Goal: Task Accomplishment & Management: Manage account settings

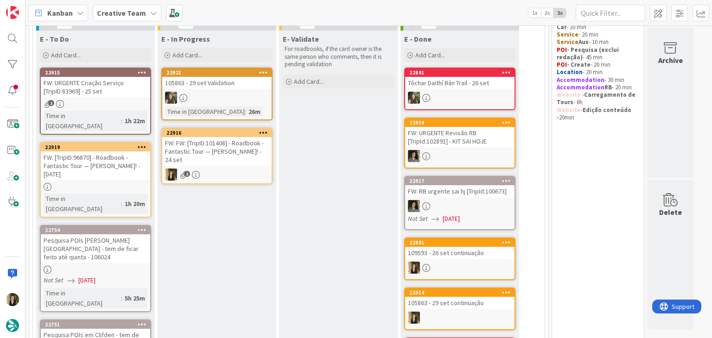
scroll to position [70, 0]
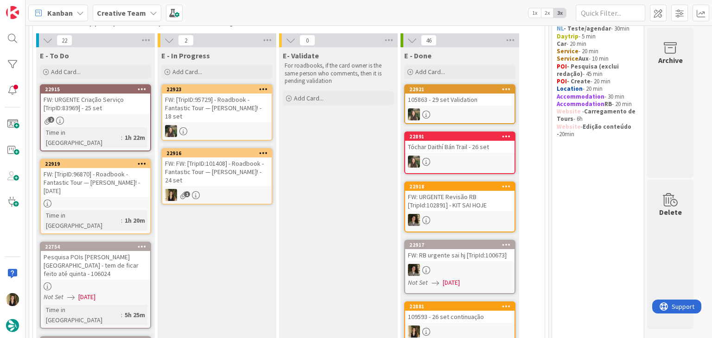
click at [243, 183] on div "FW: FW: [TripID:101408] - Roadbook - Fantastic Tour — [PERSON_NAME]! - [DATE]" at bounding box center [216, 172] width 109 height 29
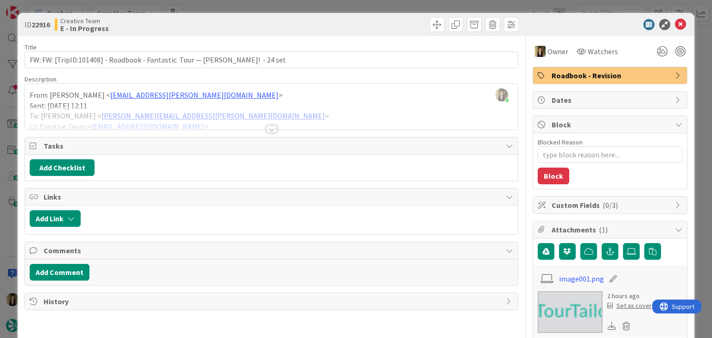
click at [268, 128] on div at bounding box center [272, 129] width 10 height 7
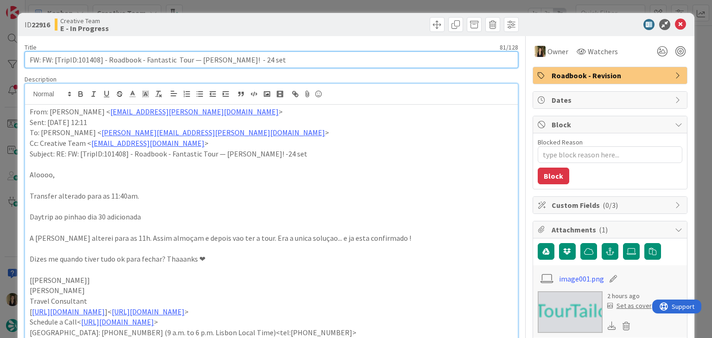
click at [93, 58] on input "FW: FW: [TripID:101408] - Roadbook - Fantastic Tour — [PERSON_NAME]! - [DATE]" at bounding box center [271, 59] width 493 height 17
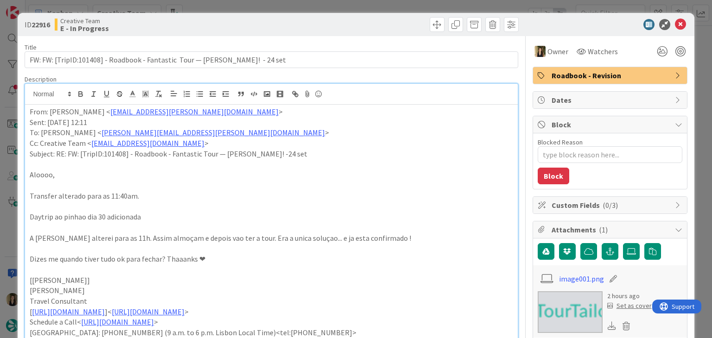
click at [294, 16] on div "ID 22916 Creative Team E - In Progress" at bounding box center [356, 24] width 676 height 23
drag, startPoint x: 289, startPoint y: 6, endPoint x: 276, endPoint y: 0, distance: 14.3
click at [286, 4] on div "ID 22916 Creative Team E - In Progress Title 81 / 128 FW: FW: [TripID:101408] -…" at bounding box center [356, 169] width 712 height 338
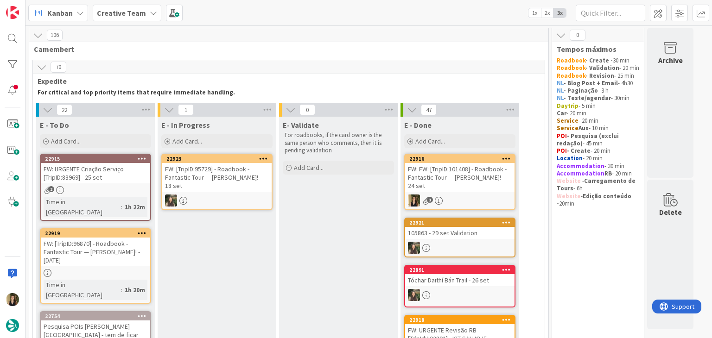
click at [476, 198] on div "1" at bounding box center [459, 201] width 109 height 12
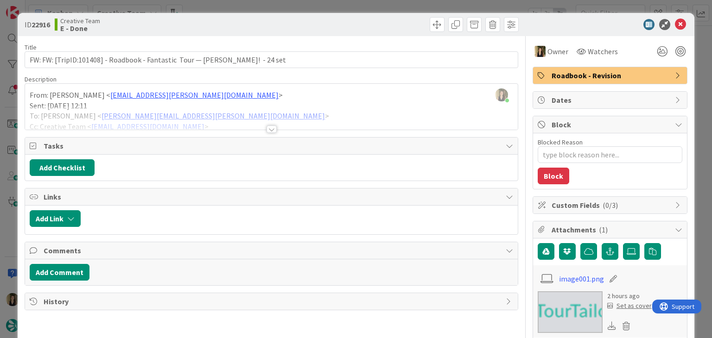
click at [396, 6] on div "ID 22916 Creative Team E - Done Title 81 / 128 FW: FW: [TripID:101408] - Roadbo…" at bounding box center [356, 169] width 712 height 338
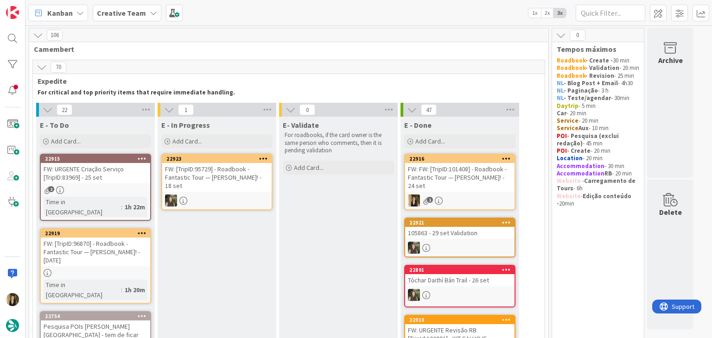
click at [125, 243] on div "FW: [TripID:96870] - Roadbook - Fantastic Tour — [PERSON_NAME]! - [DATE]" at bounding box center [95, 252] width 109 height 29
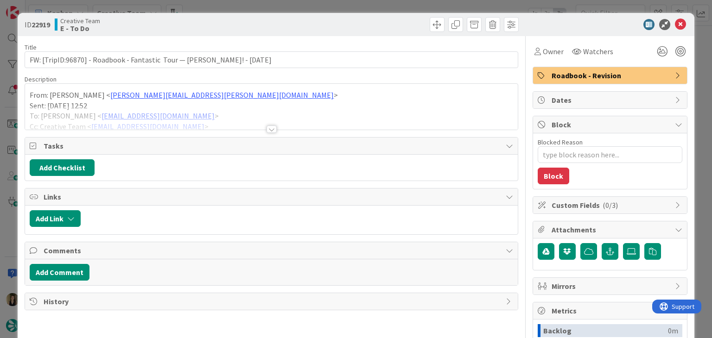
click at [270, 127] on div at bounding box center [272, 129] width 10 height 7
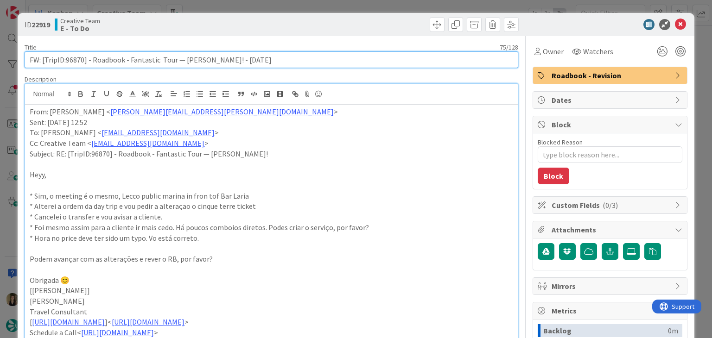
click at [70, 56] on input "FW: [TripID:96870] - Roadbook - Fantastic Tour — [PERSON_NAME]! - [DATE]" at bounding box center [271, 59] width 493 height 17
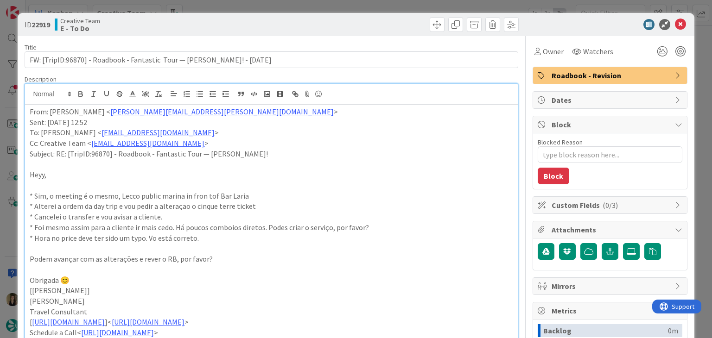
click at [188, 23] on div "Creative Team E - To Do" at bounding box center [162, 24] width 215 height 15
click at [212, 6] on div "ID 22919 Creative Team E - To Do Title 75 / 128 FW: [TripID:96870] - Roadbook -…" at bounding box center [356, 169] width 712 height 338
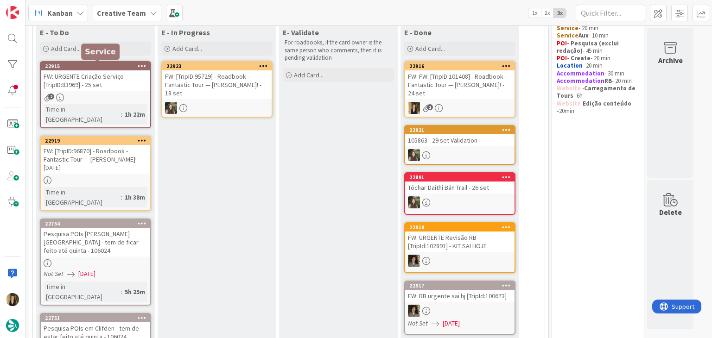
click at [111, 68] on div "22915" at bounding box center [97, 66] width 105 height 6
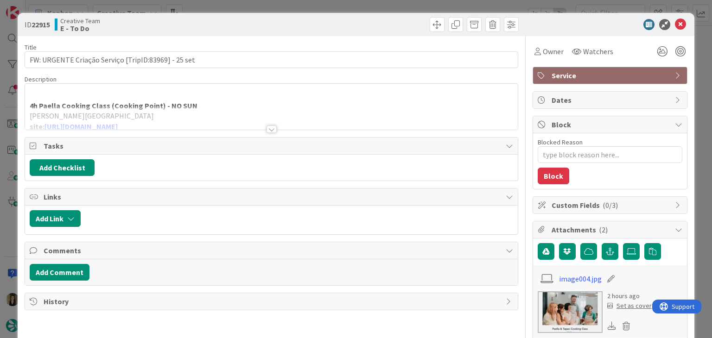
click at [267, 129] on div at bounding box center [272, 129] width 10 height 7
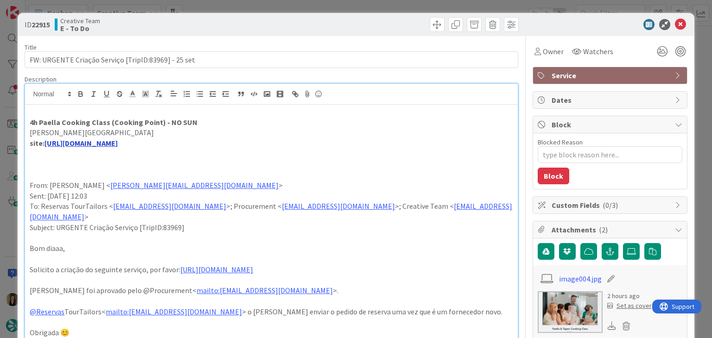
click at [118, 147] on link "https://cookingpoint.es/classes-paella-cooking-madrid-spain" at bounding box center [80, 143] width 73 height 9
click at [153, 160] on link "https://cookingpoint.es/classes-paella-cooking-madrid-spain" at bounding box center [121, 161] width 63 height 12
click at [299, 7] on div "ID 22915 Creative Team E - To Do Title 51 / 128 FW: URGENTE Criação Serviço [Tr…" at bounding box center [356, 169] width 712 height 338
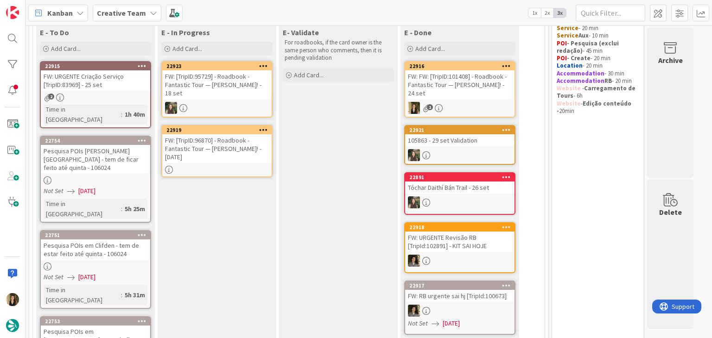
click at [260, 151] on div "FW: [TripID:96870] - Roadbook - Fantastic Tour — [PERSON_NAME]! - [DATE]" at bounding box center [216, 148] width 109 height 29
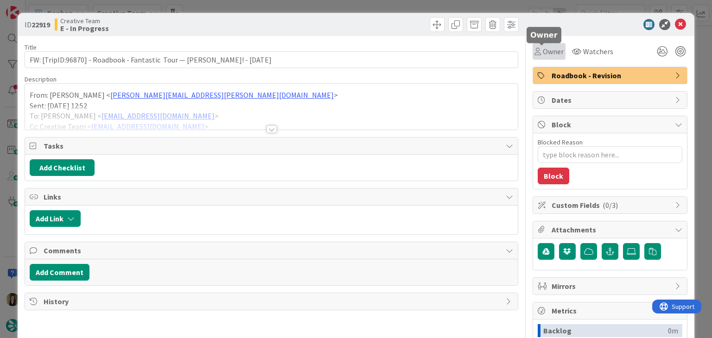
click at [543, 46] on span "Owner" at bounding box center [553, 51] width 21 height 11
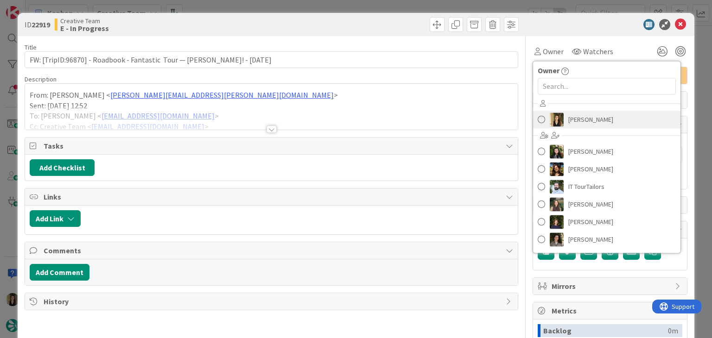
click at [579, 124] on span "[PERSON_NAME]" at bounding box center [590, 120] width 45 height 14
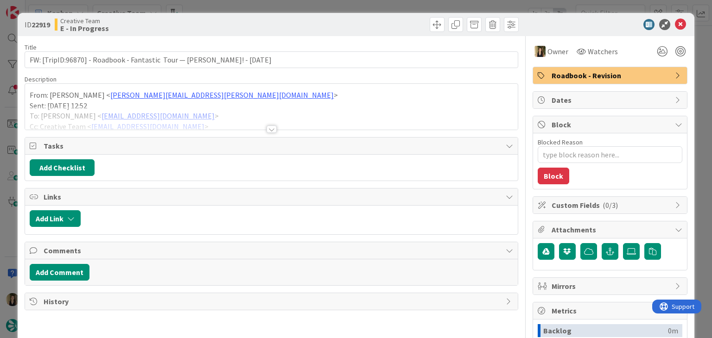
drag, startPoint x: 355, startPoint y: 21, endPoint x: 350, endPoint y: 7, distance: 15.1
click at [354, 21] on div at bounding box center [396, 24] width 245 height 15
click at [350, 6] on div "ID 22919 Creative Team E - In Progress Title 75 / 128 FW: [TripID:96870] - Road…" at bounding box center [356, 169] width 712 height 338
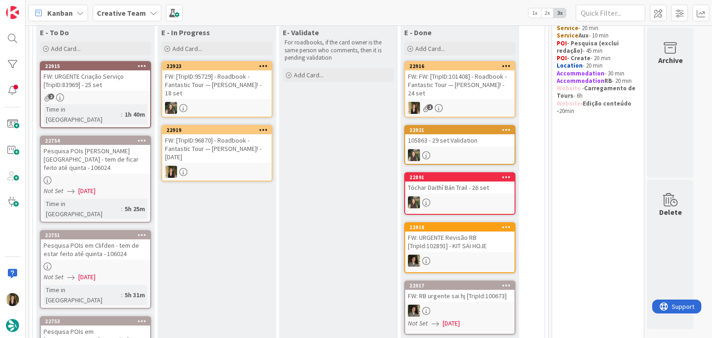
click at [454, 102] on div "1" at bounding box center [459, 108] width 109 height 12
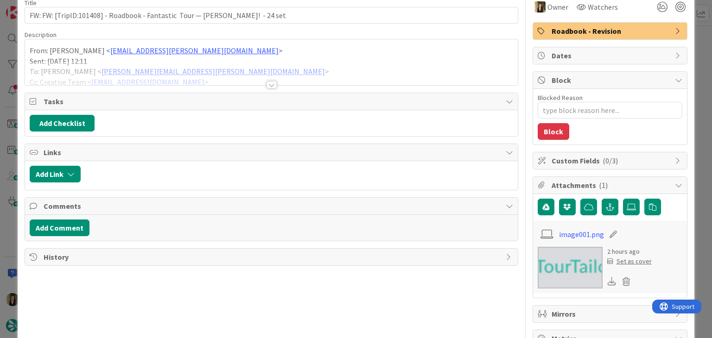
click at [267, 83] on div at bounding box center [272, 84] width 10 height 7
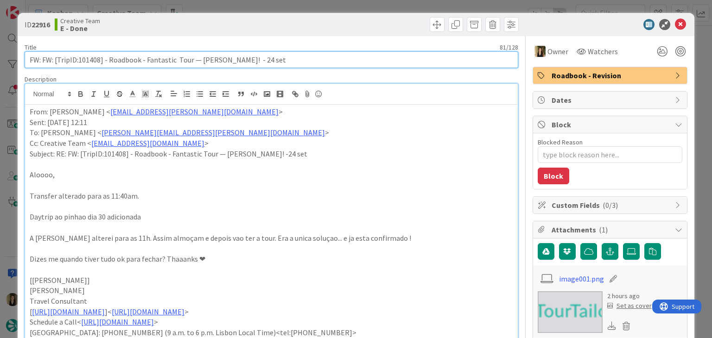
click at [90, 60] on input "FW: FW: [TripID:101408] - Roadbook - Fantastic Tour — [PERSON_NAME]! - [DATE]" at bounding box center [271, 59] width 493 height 17
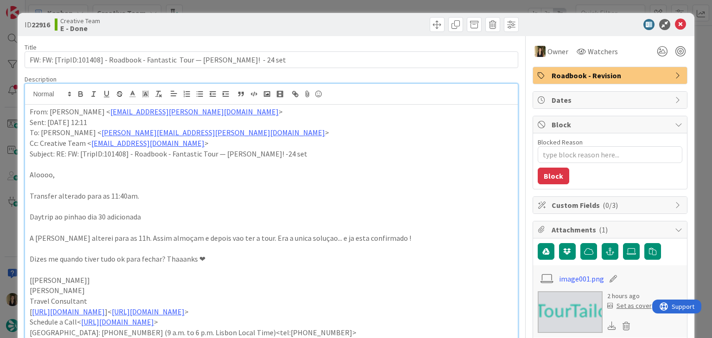
click at [326, 16] on div "ID 22916 Creative Team E - Done" at bounding box center [356, 24] width 676 height 23
click at [326, 4] on div "ID 22916 Creative Team E - Done Title 81 / 128 FW: FW: [TripID:101408] - Roadbo…" at bounding box center [356, 169] width 712 height 338
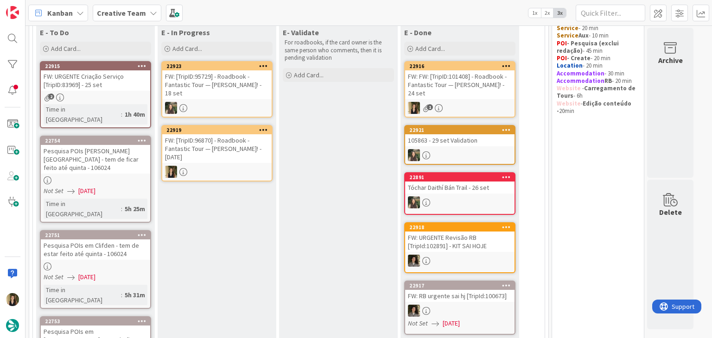
click at [219, 152] on div "FW: [TripID:96870] - Roadbook - Fantastic Tour — [PERSON_NAME]! - [DATE]" at bounding box center [216, 148] width 109 height 29
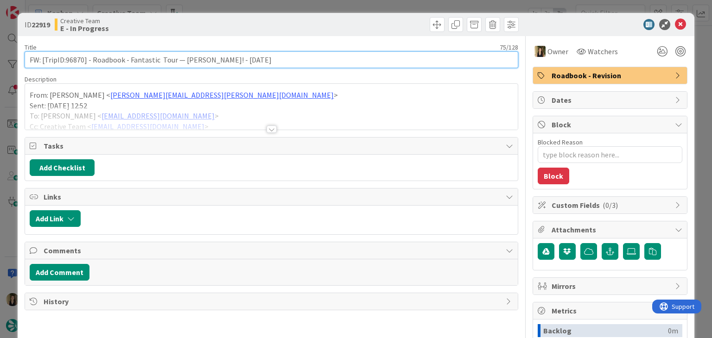
click at [76, 58] on input "FW: [TripID:96870] - Roadbook - Fantastic Tour — [PERSON_NAME]! - [DATE]" at bounding box center [271, 59] width 493 height 17
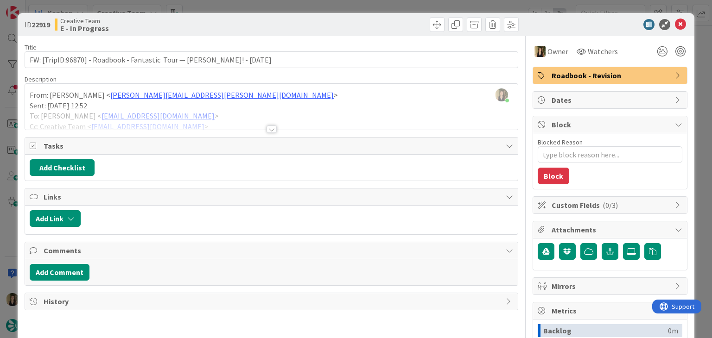
click at [244, 10] on div "ID 22919 Creative Team E - In Progress Title 75 / 128 FW: [TripID:96870] - Road…" at bounding box center [356, 169] width 712 height 338
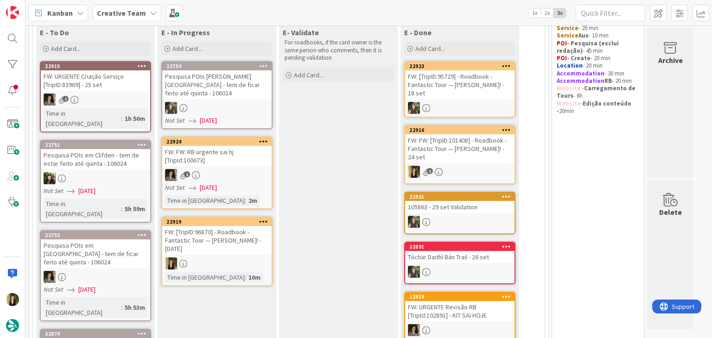
click at [264, 240] on div "FW: [TripID:96870] - Roadbook - Fantastic Tour — [PERSON_NAME]! - [DATE]" at bounding box center [216, 240] width 109 height 29
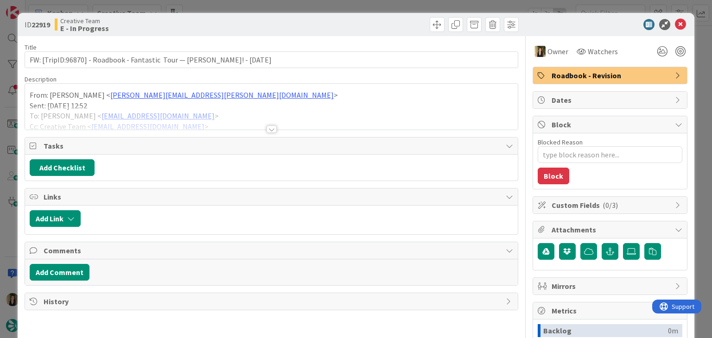
click at [279, 3] on div "ID 22919 Creative Team E - In Progress Title 75 / 128 FW: [TripID:96870] - Road…" at bounding box center [356, 169] width 712 height 338
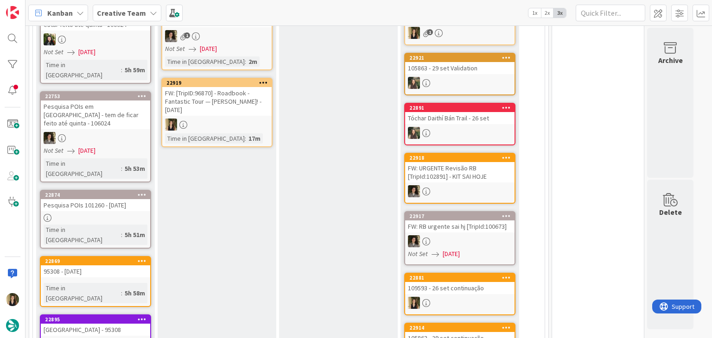
click at [256, 121] on div at bounding box center [216, 125] width 109 height 12
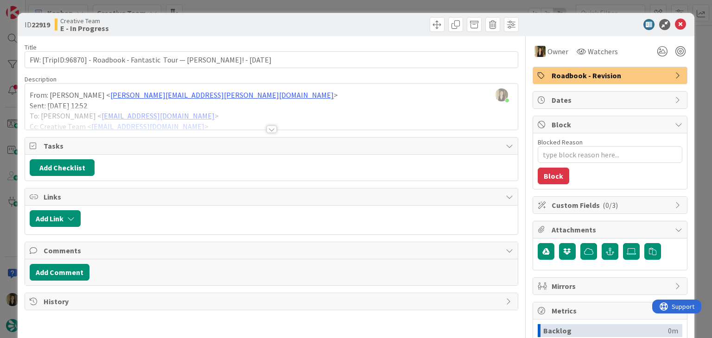
scroll to position [283, 0]
click at [286, 4] on div "ID 22919 Creative Team E - In Progress Title 75 / 128 FW: [TripID:96870] - Road…" at bounding box center [356, 169] width 712 height 338
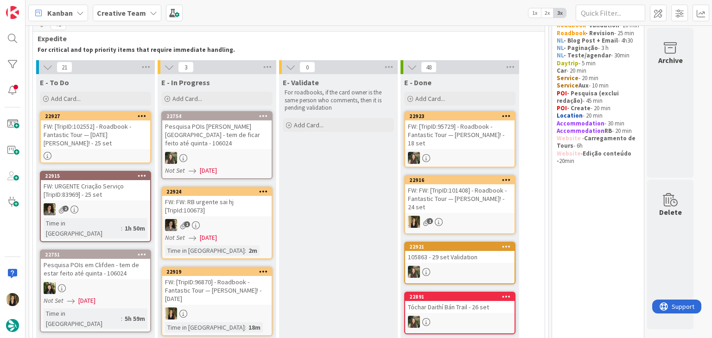
click at [126, 152] on div at bounding box center [95, 156] width 109 height 8
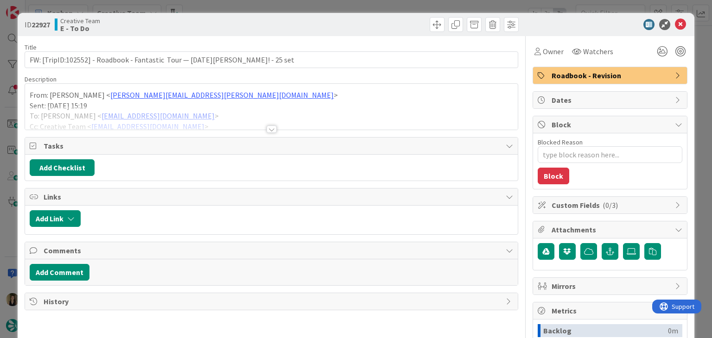
click at [267, 126] on div at bounding box center [272, 129] width 10 height 7
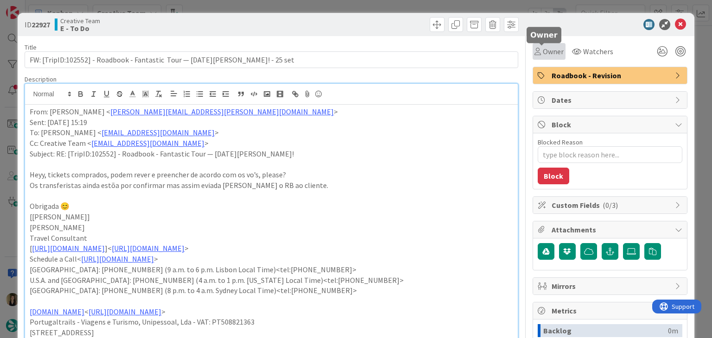
click at [543, 50] on span "Owner" at bounding box center [553, 51] width 21 height 11
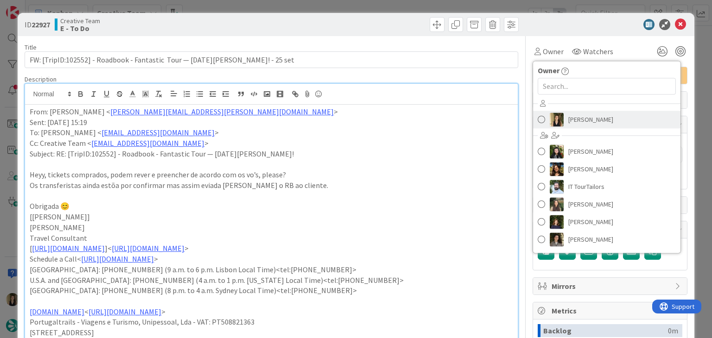
click at [584, 119] on span "[PERSON_NAME]" at bounding box center [590, 120] width 45 height 14
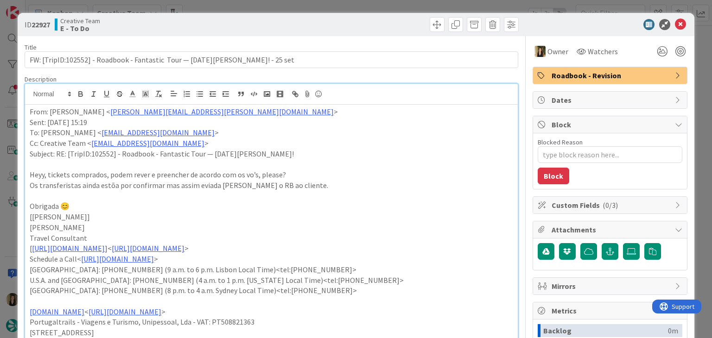
drag, startPoint x: 365, startPoint y: 8, endPoint x: 379, endPoint y: 7, distance: 14.4
click at [364, 8] on div "ID 22927 Creative Team E - To Do Title 72 / 128 FW: [TripID:102552] - Roadbook …" at bounding box center [356, 169] width 712 height 338
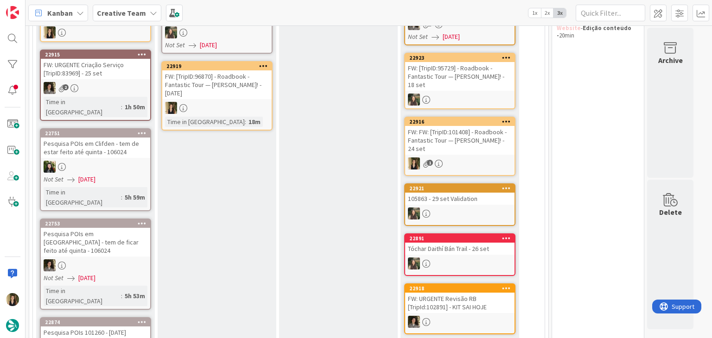
scroll to position [182, 0]
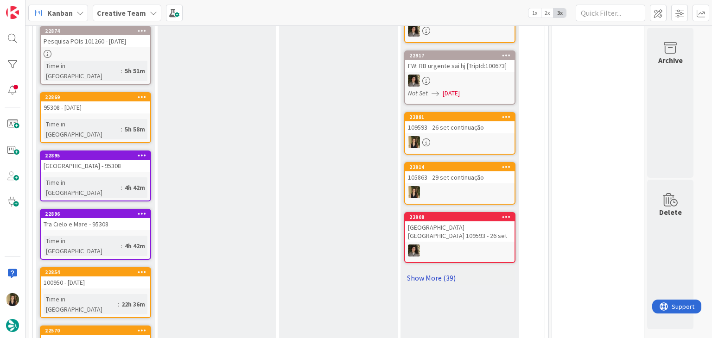
click at [451, 275] on link "Show More (39)" at bounding box center [459, 278] width 111 height 15
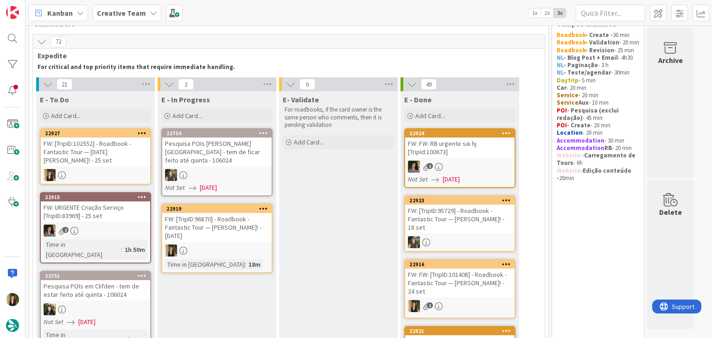
scroll to position [0, 0]
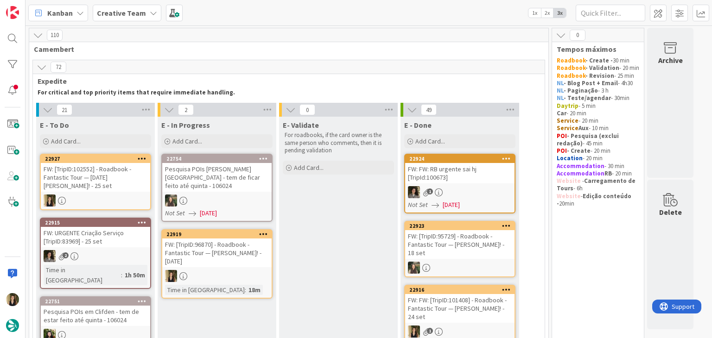
click at [243, 270] on div at bounding box center [216, 276] width 109 height 12
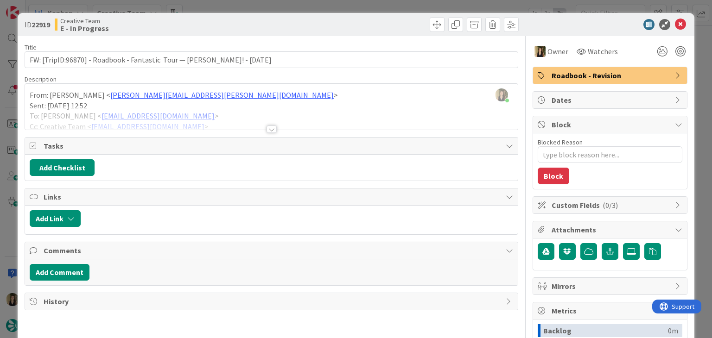
click at [270, 124] on div at bounding box center [271, 118] width 492 height 24
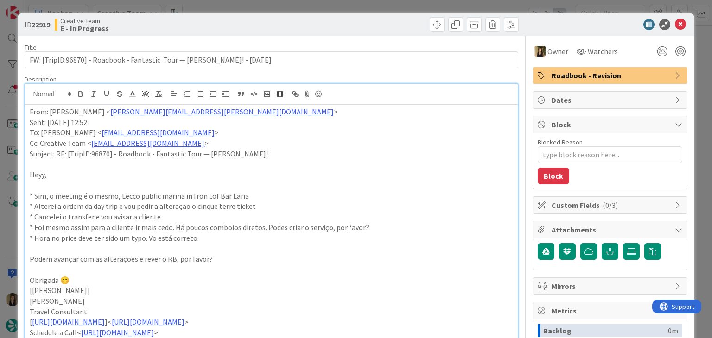
click at [289, 3] on div "ID 22919 Creative Team E - In Progress Title 75 / 128 FW: [TripID:96870] - Road…" at bounding box center [356, 169] width 712 height 338
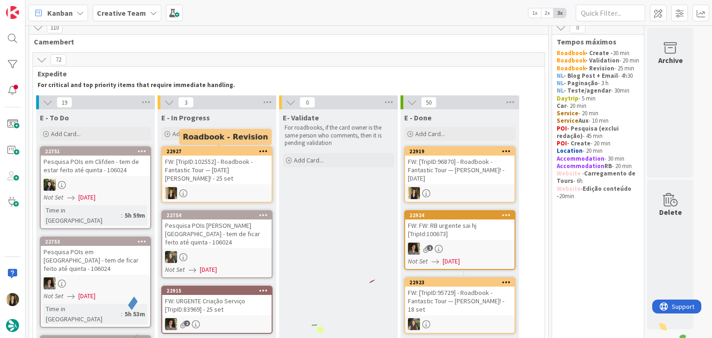
click at [221, 166] on div "FW: [TripID:102552] - Roadbook - Fantastic Tour — [DATE][PERSON_NAME]! - [DATE]" at bounding box center [216, 170] width 109 height 29
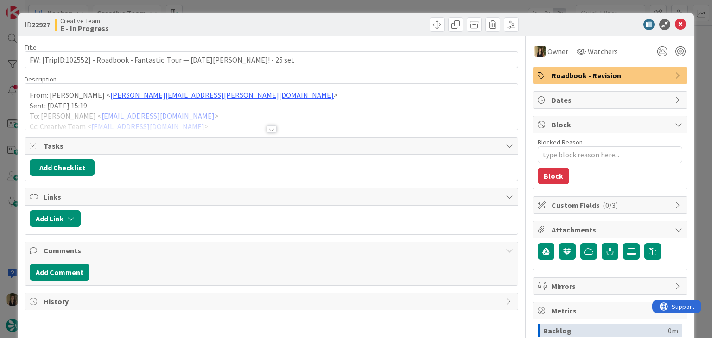
click at [268, 129] on div at bounding box center [272, 129] width 10 height 7
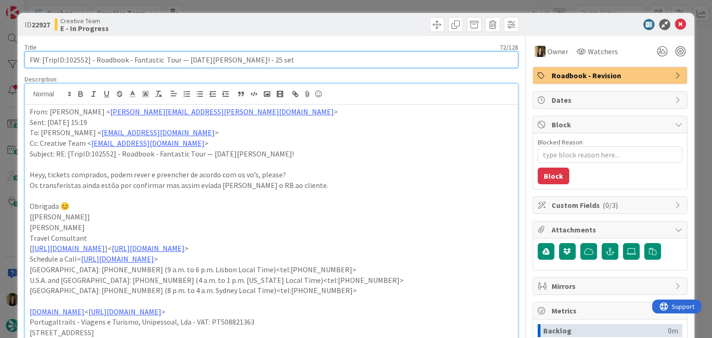
click at [78, 61] on input "FW: [TripID:102552] - Roadbook - Fantastic Tour — [DATE][PERSON_NAME]! - [DATE]" at bounding box center [271, 59] width 493 height 17
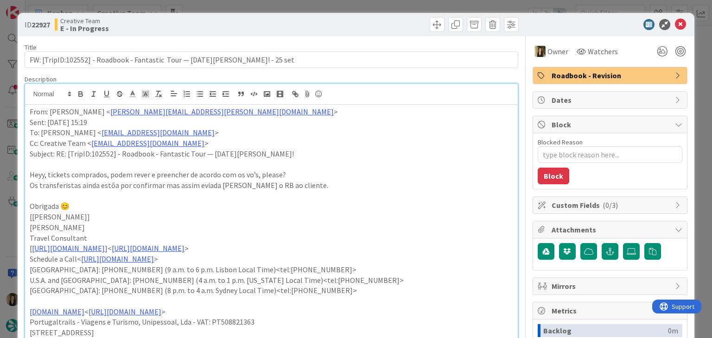
drag, startPoint x: 229, startPoint y: 23, endPoint x: 225, endPoint y: 11, distance: 12.6
click at [228, 22] on div "Creative Team E - In Progress" at bounding box center [162, 24] width 215 height 15
click at [225, 9] on div "ID 22927 Creative Team E - In Progress Title 72 / 128 FW: [TripID:102552] - Roa…" at bounding box center [356, 169] width 712 height 338
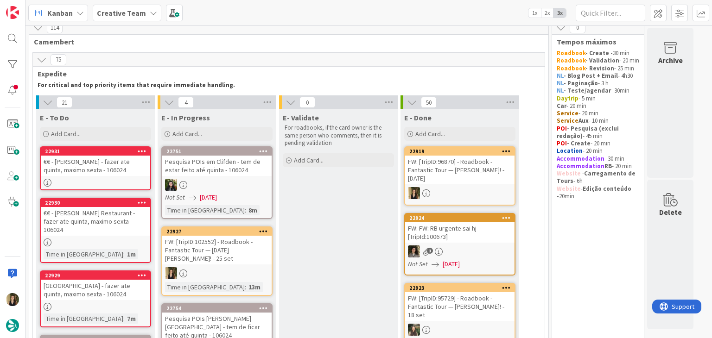
click at [254, 254] on div "FW: [TripID:102552] - Roadbook - Fantastic Tour — [DATE][PERSON_NAME]! - [DATE]" at bounding box center [216, 250] width 109 height 29
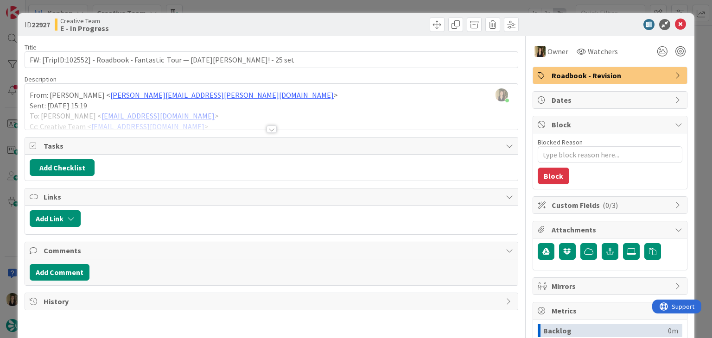
click at [580, 71] on span "Roadbook - Revision" at bounding box center [611, 75] width 119 height 11
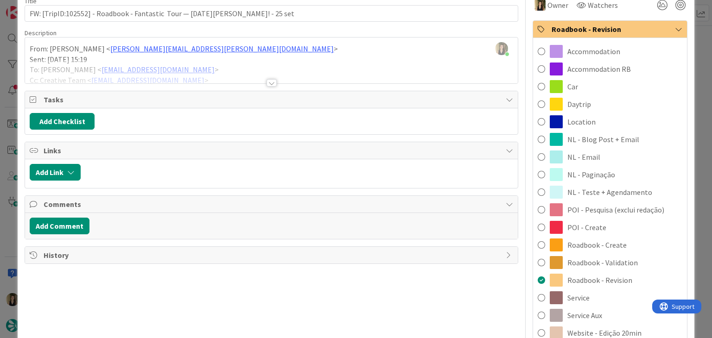
click at [606, 261] on span "Roadbook - Validation" at bounding box center [602, 262] width 70 height 11
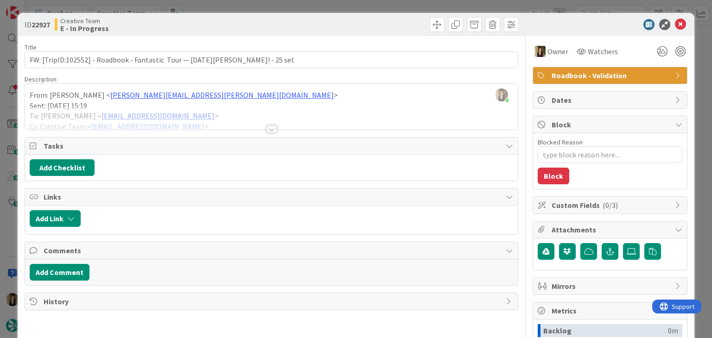
drag, startPoint x: 386, startPoint y: 30, endPoint x: 382, endPoint y: 20, distance: 10.4
click at [386, 30] on div at bounding box center [396, 24] width 245 height 15
click at [383, 7] on div "ID 22927 Creative Team E - In Progress Title 72 / 128 FW: [TripID:102552] - Roa…" at bounding box center [356, 169] width 712 height 338
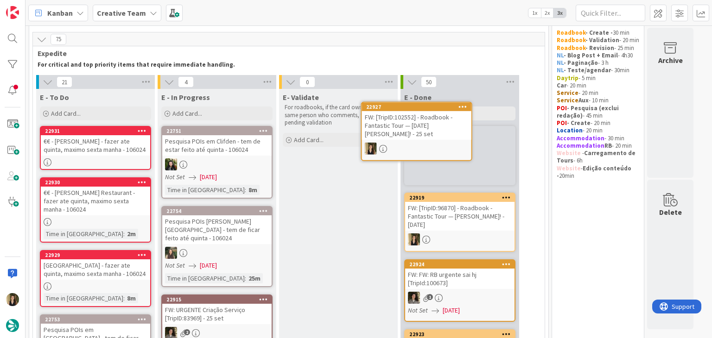
scroll to position [25, 0]
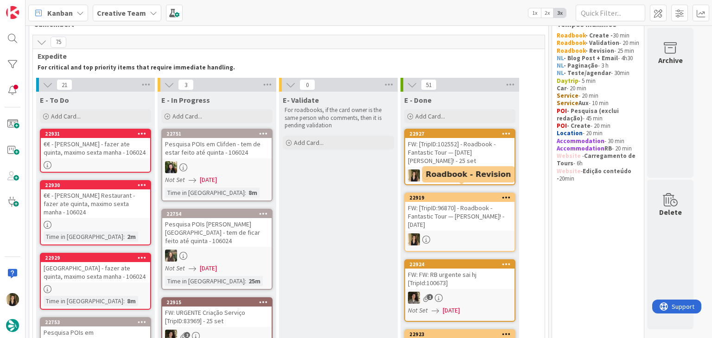
drag, startPoint x: 375, startPoint y: 221, endPoint x: 341, endPoint y: 220, distance: 34.3
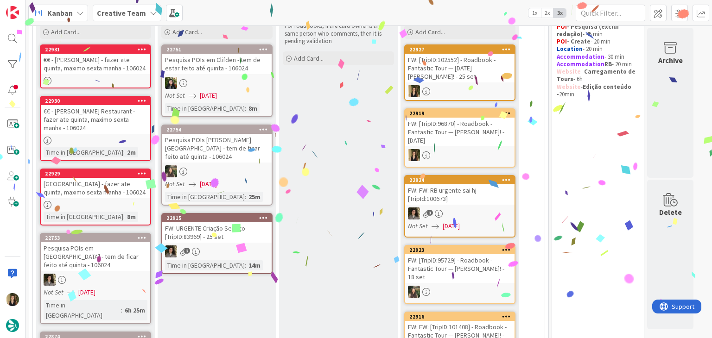
scroll to position [118, 0]
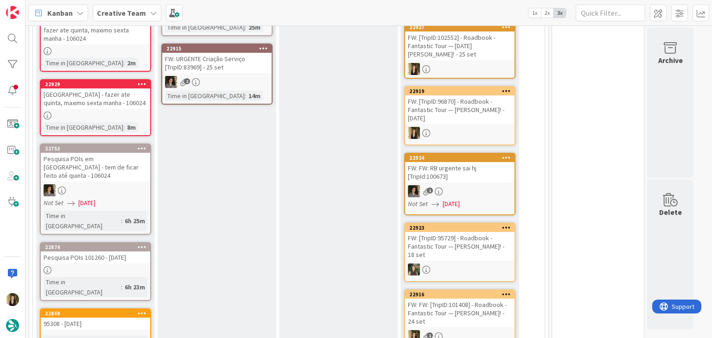
scroll to position [210, 0]
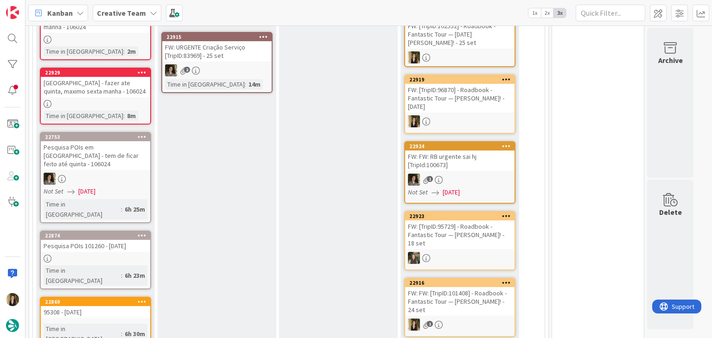
click at [146, 255] on div at bounding box center [95, 259] width 109 height 8
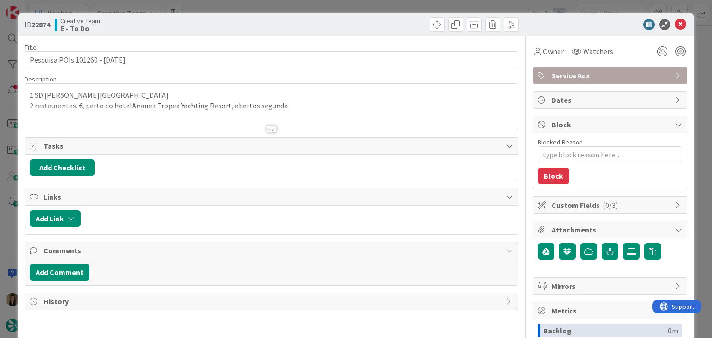
click at [280, 4] on div "ID 22874 Creative Team E - To Do Title 27 / 128 Pesquisa POIs 101260 - 7oct Des…" at bounding box center [356, 169] width 712 height 338
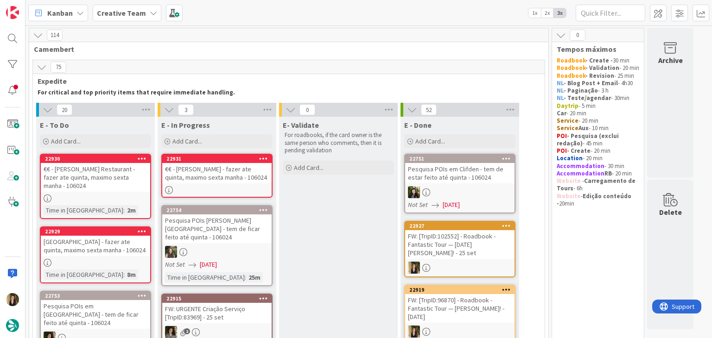
click at [235, 165] on div "€€ - [PERSON_NAME] - fazer ate quinta, maximo sexta manha - 106024" at bounding box center [216, 173] width 109 height 20
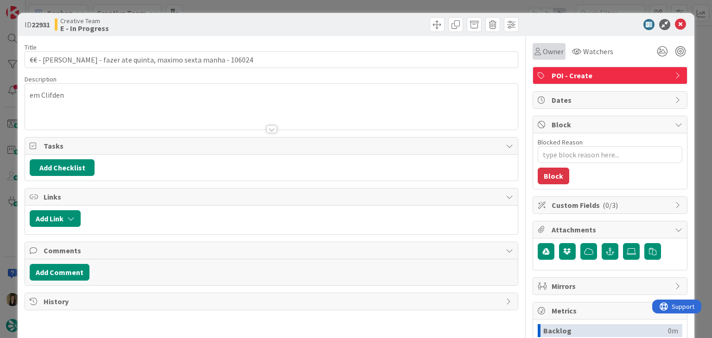
click at [534, 49] on icon at bounding box center [537, 51] width 6 height 7
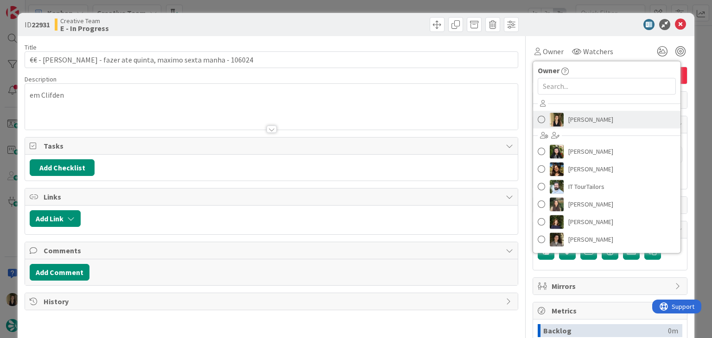
click at [584, 121] on span "[PERSON_NAME]" at bounding box center [590, 120] width 45 height 14
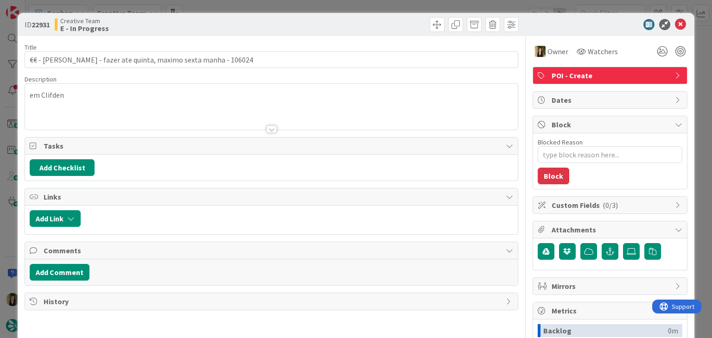
click at [365, 25] on div at bounding box center [396, 24] width 245 height 15
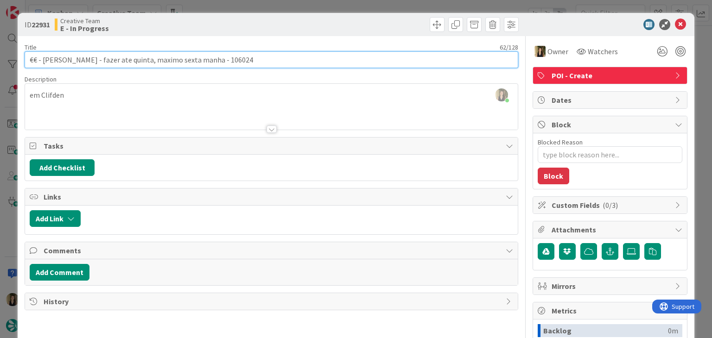
drag, startPoint x: 72, startPoint y: 58, endPoint x: 42, endPoint y: 61, distance: 30.3
click at [42, 61] on input "€€ - [PERSON_NAME] - fazer ate quinta, maximo sexta manha - 106024" at bounding box center [271, 59] width 493 height 17
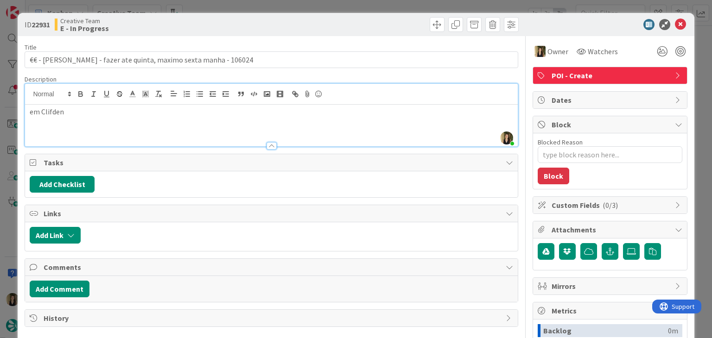
click at [75, 90] on div "Sofia Palma just joined em Clifden" at bounding box center [271, 115] width 492 height 63
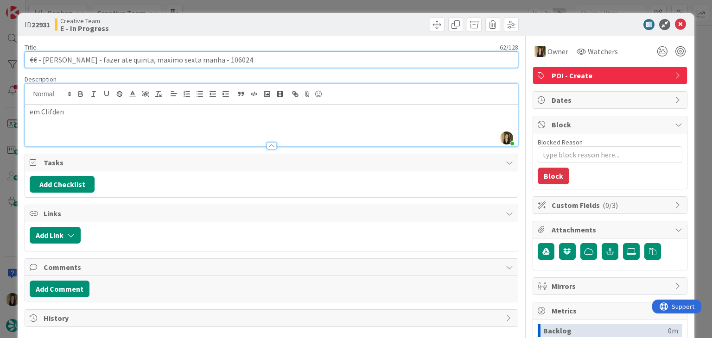
drag, startPoint x: 71, startPoint y: 60, endPoint x: 20, endPoint y: 60, distance: 51.4
click at [20, 60] on div "ID 22931 Creative Team E - In Progress Title 62 / 128 €€ - Marconi's - fazer at…" at bounding box center [356, 249] width 676 height 472
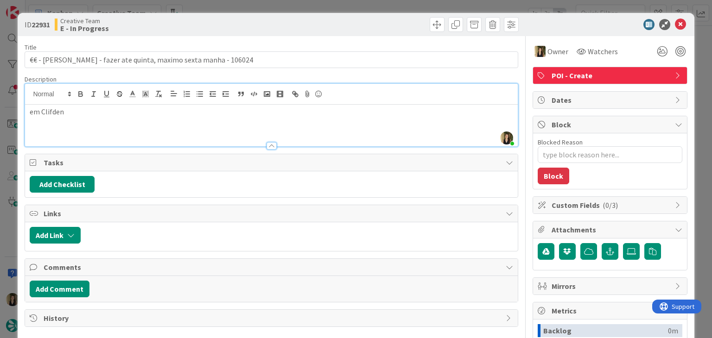
click at [226, 38] on div "Title 62 / 128 €€ - Marconi's - fazer ate quinta, maximo sexta manha - 106024 D…" at bounding box center [271, 257] width 493 height 442
click at [241, 8] on div "ID 22931 Creative Team E - In Progress Title 62 / 128 €€ - Marconi's - fazer at…" at bounding box center [356, 169] width 712 height 338
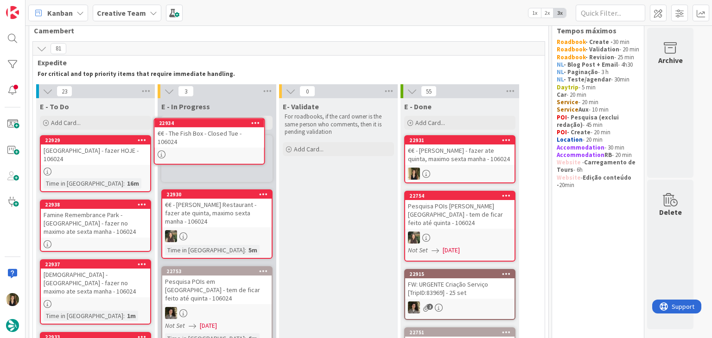
scroll to position [14, 0]
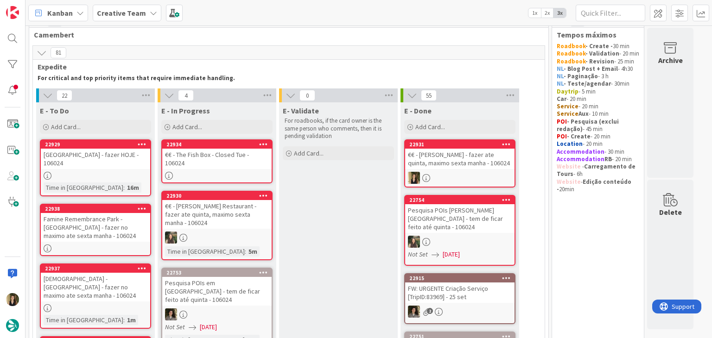
click at [248, 172] on div at bounding box center [216, 176] width 109 height 8
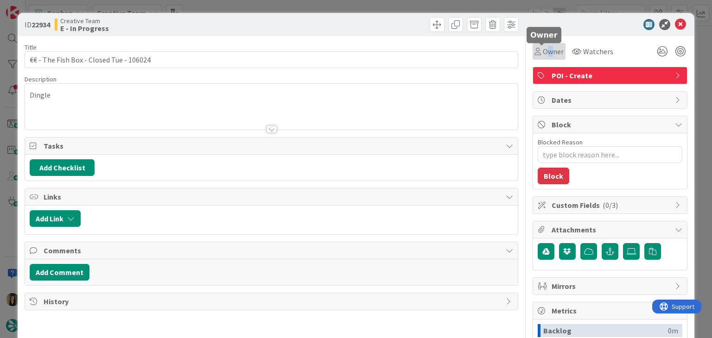
click at [543, 54] on span "Owner" at bounding box center [553, 51] width 21 height 11
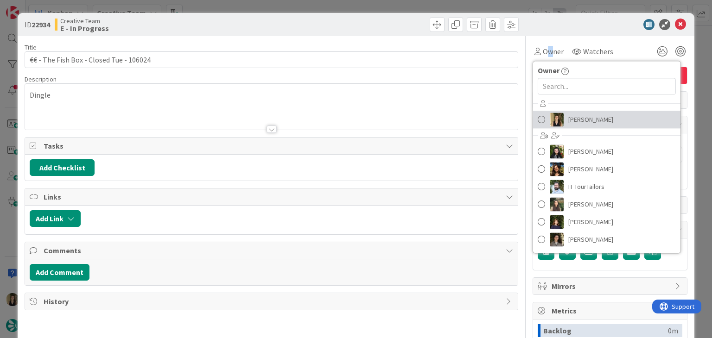
click at [570, 123] on span "[PERSON_NAME]" at bounding box center [590, 120] width 45 height 14
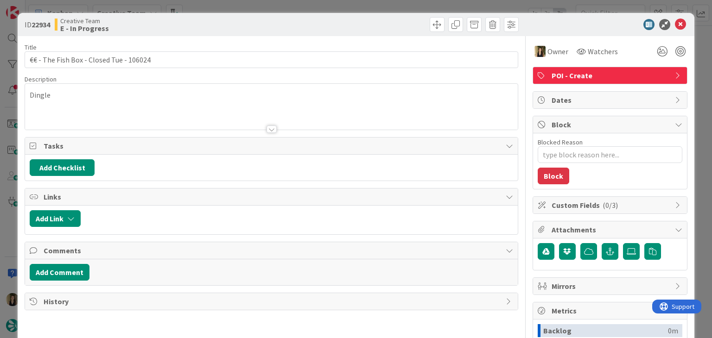
click at [351, 5] on div "ID 22934 Creative Team E - In Progress Title 39 / 128 €€ - The Fish Box - Close…" at bounding box center [356, 169] width 712 height 338
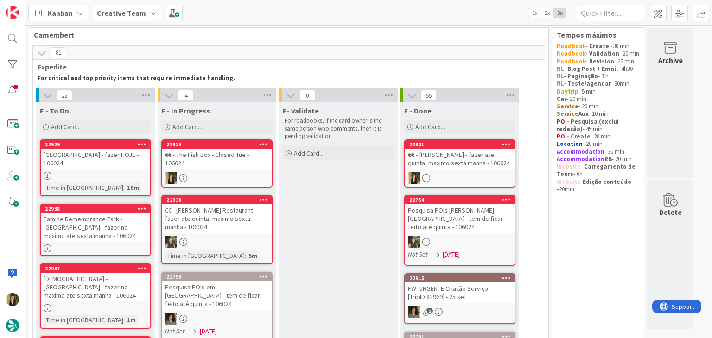
click at [244, 160] on div "€€ - The Fish Box - Closed Tue - 106024" at bounding box center [216, 159] width 109 height 20
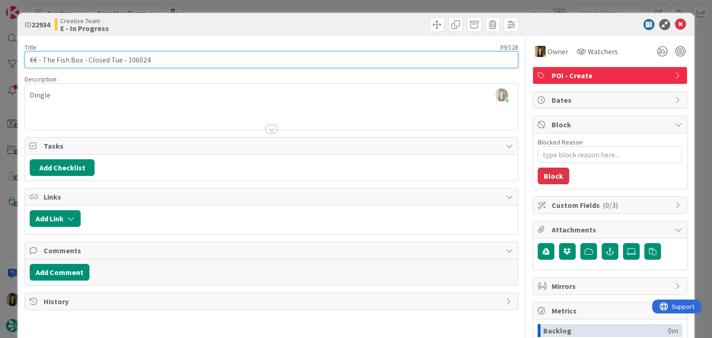
drag, startPoint x: 119, startPoint y: 58, endPoint x: 20, endPoint y: 59, distance: 99.2
click at [20, 59] on div "ID 22934 Creative Team E - In Progress Title 39 / 128 €€ - The Fish Box - Close…" at bounding box center [356, 249] width 676 height 472
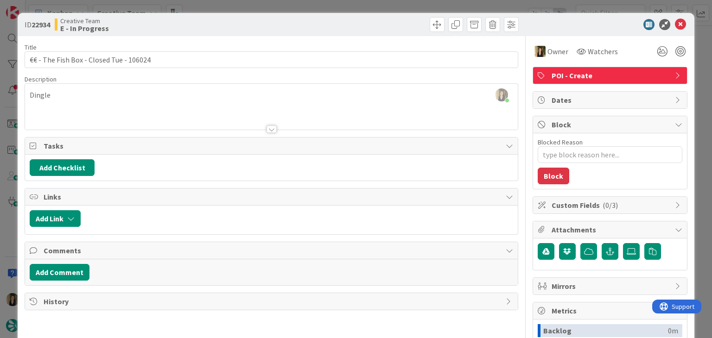
drag, startPoint x: 130, startPoint y: 98, endPoint x: 120, endPoint y: 89, distance: 14.1
click at [128, 99] on div "Sofia Palma joined 11 m ago Dingle" at bounding box center [271, 107] width 492 height 46
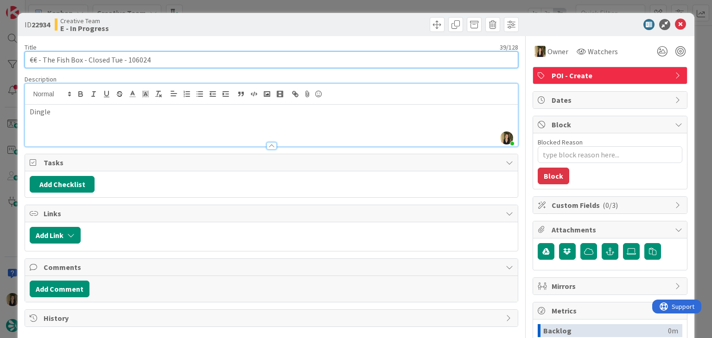
drag, startPoint x: 80, startPoint y: 59, endPoint x: 41, endPoint y: 58, distance: 38.5
click at [41, 58] on input "€€ - The Fish Box - Closed Tue - 106024" at bounding box center [271, 59] width 493 height 17
click at [77, 57] on input "€€ - The Fish Box - Closed Tue - 106024" at bounding box center [271, 59] width 493 height 17
drag, startPoint x: 73, startPoint y: 59, endPoint x: 43, endPoint y: 59, distance: 30.6
click at [43, 59] on input "€€ - The Fish Box - Closed Tue - 106024" at bounding box center [271, 59] width 493 height 17
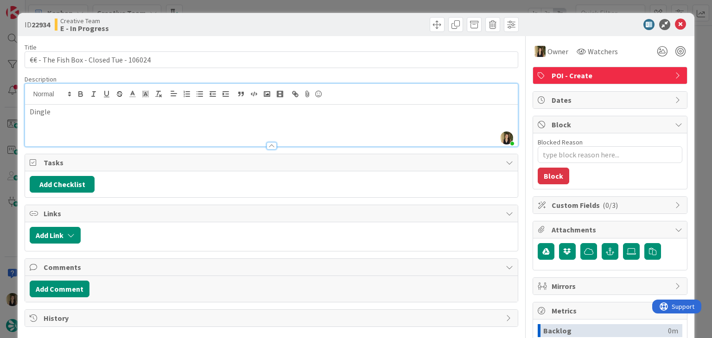
click at [202, 17] on div "Creative Team E - In Progress" at bounding box center [162, 24] width 215 height 15
click at [208, 8] on div "ID 22934 Creative Team E - In Progress Title 39 / 128 €€ - The Fish Box - Close…" at bounding box center [356, 169] width 712 height 338
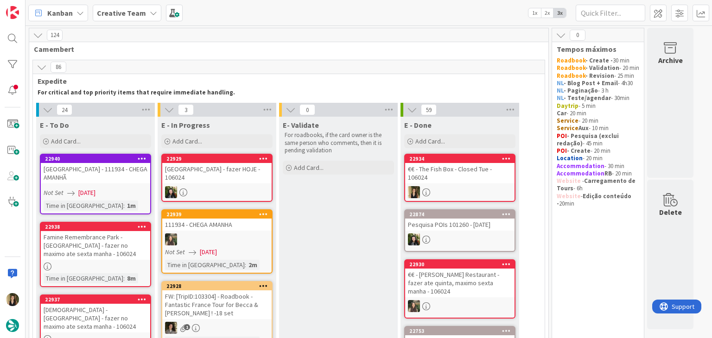
drag, startPoint x: 366, startPoint y: 216, endPoint x: 357, endPoint y: 213, distance: 9.4
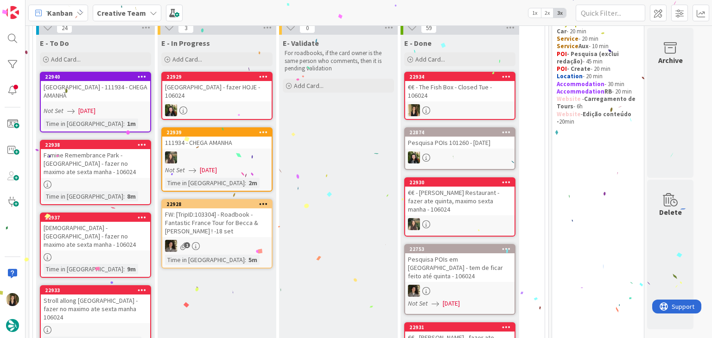
scroll to position [93, 0]
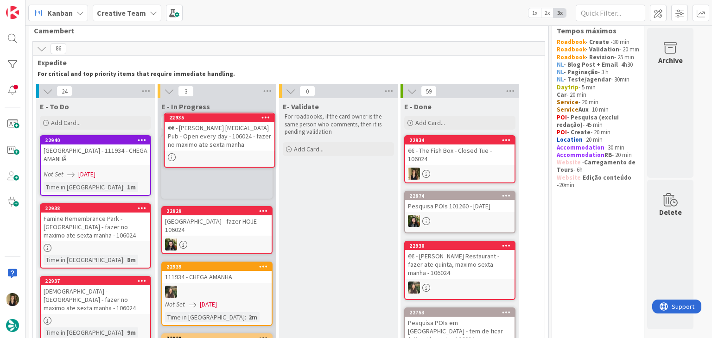
scroll to position [17, 0]
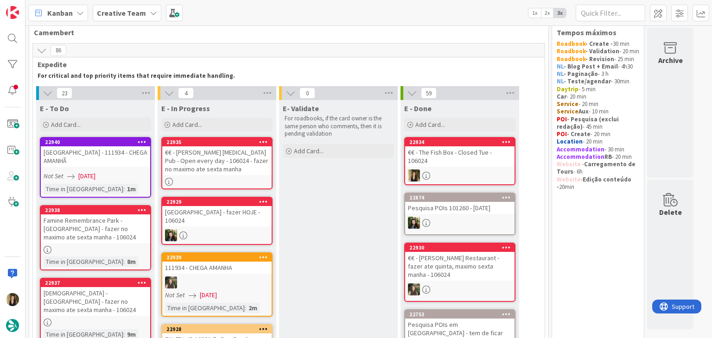
click at [252, 167] on div "€€ - [PERSON_NAME] [MEDICAL_DATA] Pub - Open every day - 106024 - fazer no maxi…" at bounding box center [216, 160] width 109 height 29
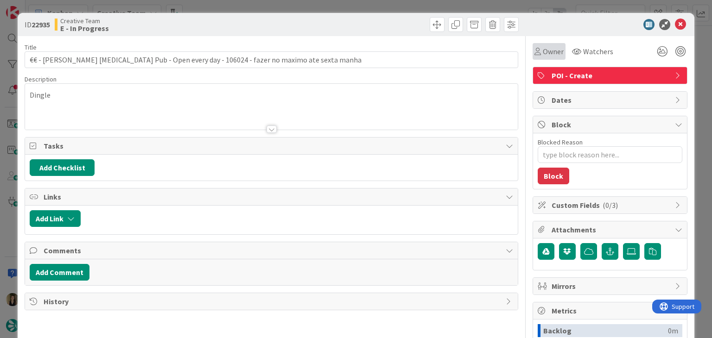
click at [552, 50] on span "Owner" at bounding box center [553, 51] width 21 height 11
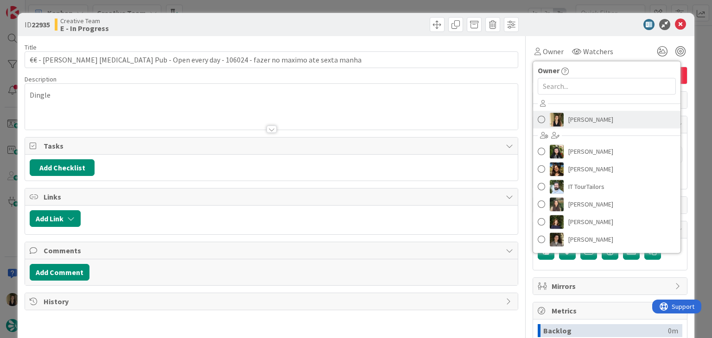
click at [575, 122] on span "[PERSON_NAME]" at bounding box center [590, 120] width 45 height 14
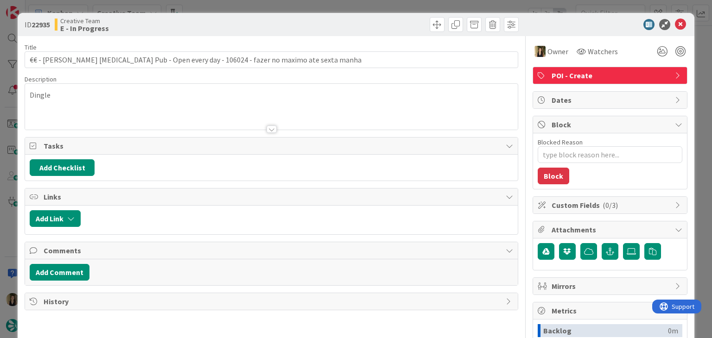
click at [260, 30] on div "Creative Team E - In Progress" at bounding box center [162, 24] width 215 height 15
click at [203, 24] on div "Creative Team E - In Progress" at bounding box center [162, 24] width 215 height 15
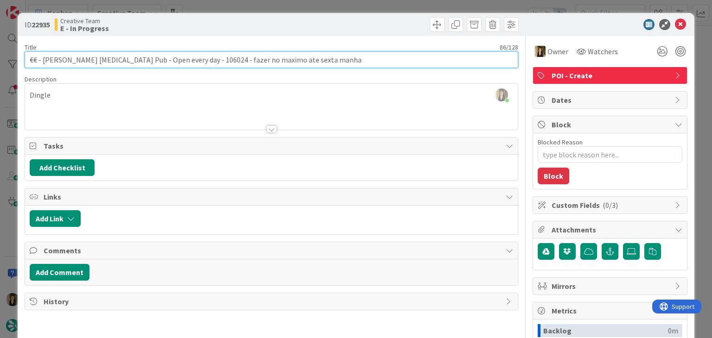
drag, startPoint x: 115, startPoint y: 61, endPoint x: 43, endPoint y: 60, distance: 72.3
click at [43, 60] on input "€€ - [PERSON_NAME] [MEDICAL_DATA] Pub - Open every day - 106024 - fazer no maxi…" at bounding box center [271, 59] width 493 height 17
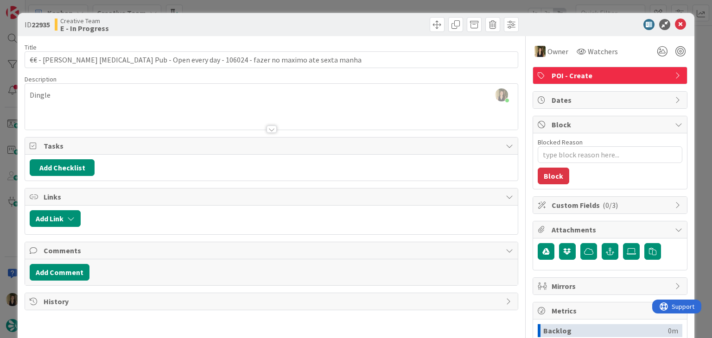
click at [299, 22] on div at bounding box center [396, 24] width 245 height 15
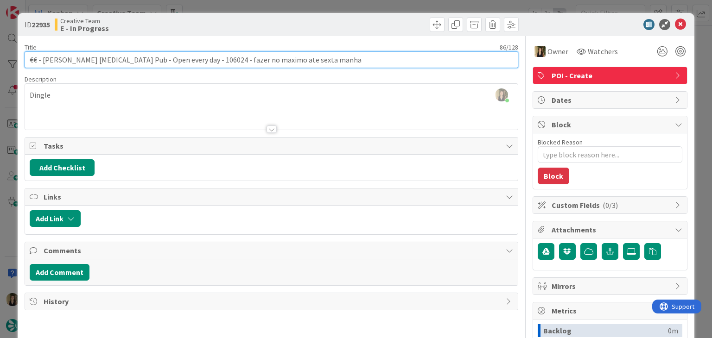
drag, startPoint x: 167, startPoint y: 60, endPoint x: 20, endPoint y: 60, distance: 146.9
click at [20, 60] on div "ID 22935 Creative Team E - In Progress Title 86 / 128 €€ - James Long Gastro Pu…" at bounding box center [356, 249] width 676 height 472
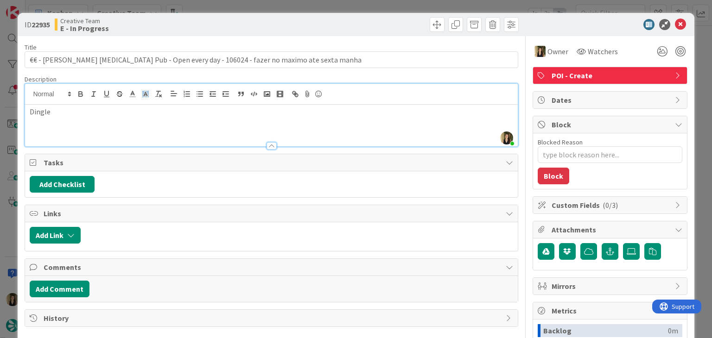
click at [144, 91] on div "Sofia Palma joined 4 m ago Dingle" at bounding box center [271, 115] width 492 height 63
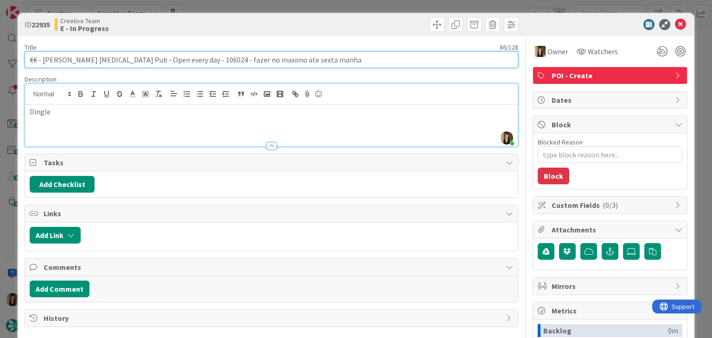
drag, startPoint x: 115, startPoint y: 58, endPoint x: 43, endPoint y: 58, distance: 71.8
click at [43, 58] on input "€€ - [PERSON_NAME] [MEDICAL_DATA] Pub - Open every day - 106024 - fazer no maxi…" at bounding box center [271, 59] width 493 height 17
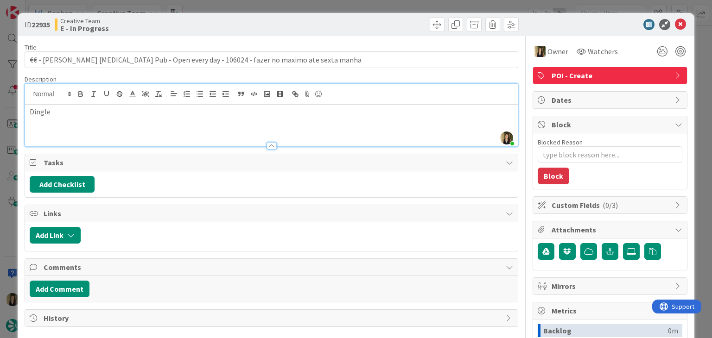
drag, startPoint x: 189, startPoint y: 19, endPoint x: 202, endPoint y: 8, distance: 17.7
click at [189, 19] on div "Creative Team E - In Progress" at bounding box center [162, 24] width 215 height 15
click at [202, 7] on div "ID 22935 Creative Team E - In Progress Title 86 / 128 €€ - James Long Gastro Pu…" at bounding box center [356, 169] width 712 height 338
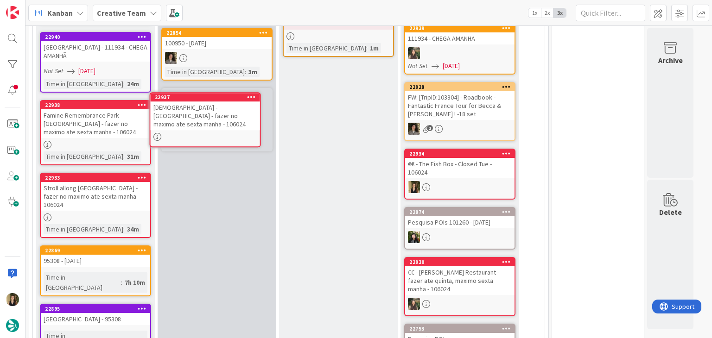
scroll to position [189, 0]
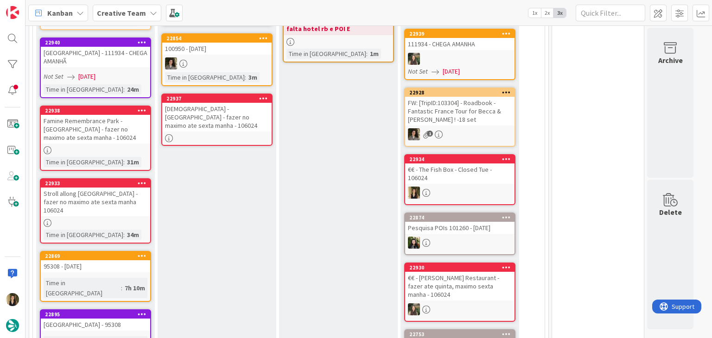
click at [250, 123] on link "22937 St Michael's Catholic Church - Ballinasloe - fazer no maximo ate sexta ma…" at bounding box center [216, 120] width 111 height 52
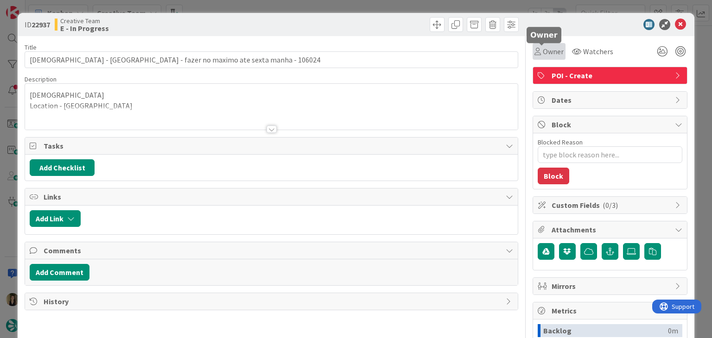
click at [545, 54] on span "Owner" at bounding box center [553, 51] width 21 height 11
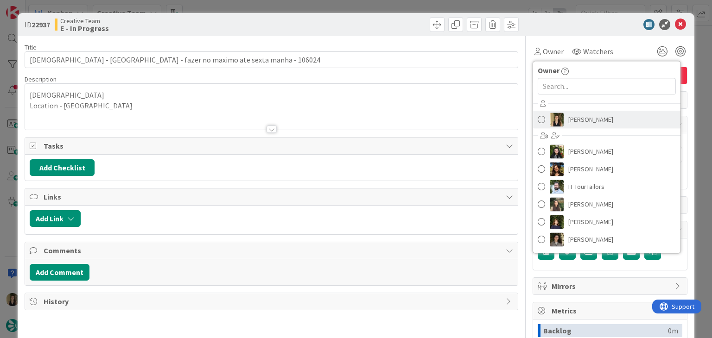
click at [571, 113] on span "[PERSON_NAME]" at bounding box center [590, 120] width 45 height 14
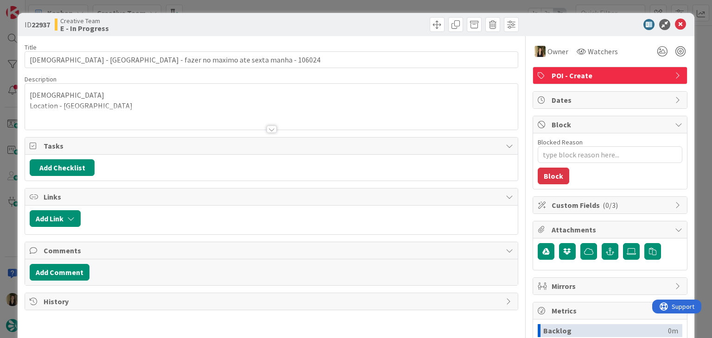
drag, startPoint x: 386, startPoint y: 17, endPoint x: 379, endPoint y: 4, distance: 14.5
click at [384, 15] on div "ID 22937 Creative Team E - In Progress" at bounding box center [356, 24] width 676 height 23
click at [379, 4] on div "ID 22937 Creative Team E - In Progress Title 85 / 128 St Michael's Catholic Chu…" at bounding box center [356, 169] width 712 height 338
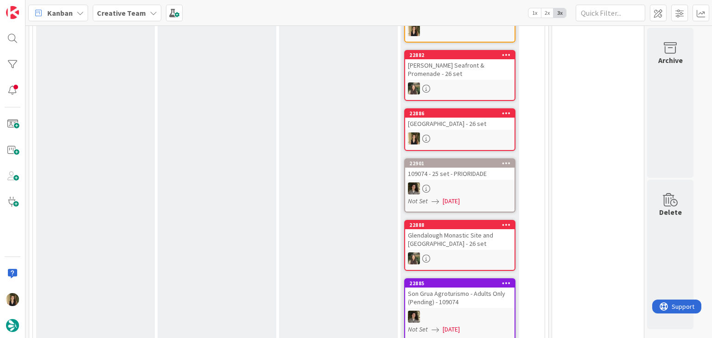
scroll to position [1672, 0]
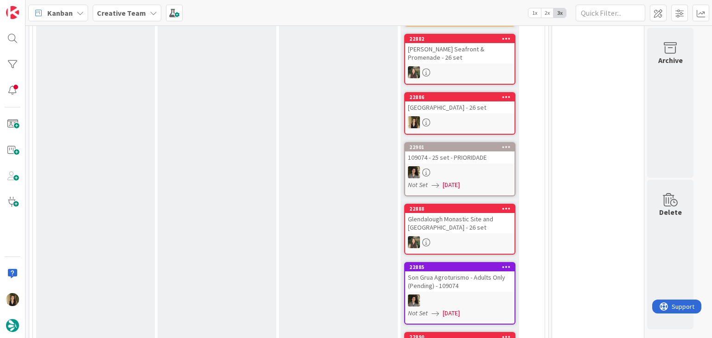
drag, startPoint x: 704, startPoint y: 108, endPoint x: 701, endPoint y: 58, distance: 50.2
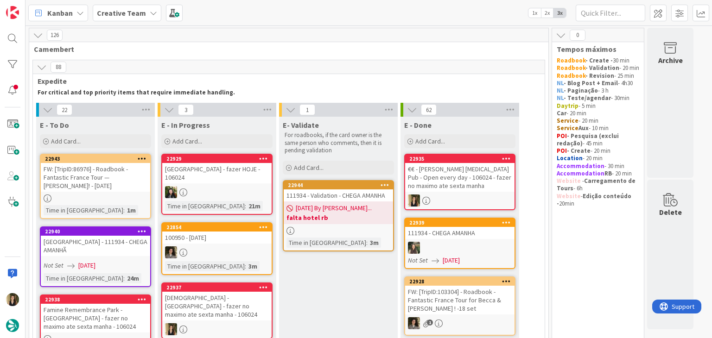
scroll to position [81, 0]
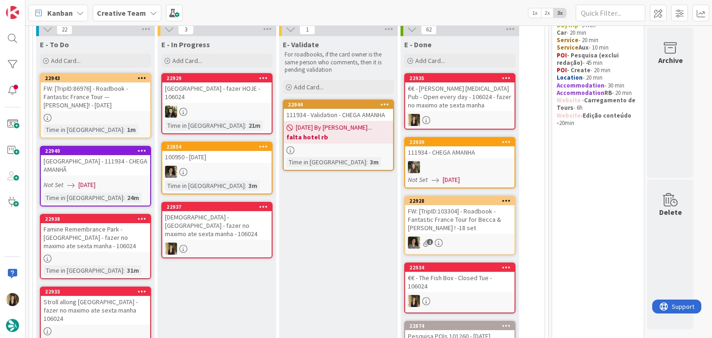
click at [248, 231] on link "22937 St Michael's Catholic Church - Ballinasloe - fazer no maximo ate sexta ma…" at bounding box center [216, 230] width 111 height 57
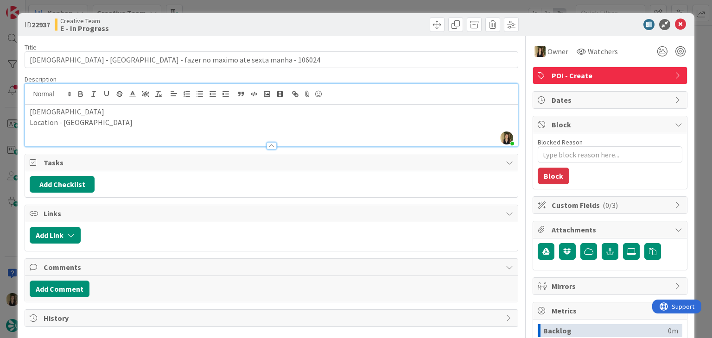
click at [165, 101] on div "Sofia Palma just joined St Michael's Catholic Church Location - Ballinasloe" at bounding box center [271, 115] width 492 height 63
drag, startPoint x: 127, startPoint y: 108, endPoint x: 19, endPoint y: 108, distance: 108.5
click at [19, 108] on div "ID 22937 Creative Team E - In Progress Title 85 / 128 St Michael's Catholic Chu…" at bounding box center [356, 249] width 676 height 472
copy p "St Michael's Catholic Church"
click at [88, 122] on p "Location - Ballinasloe" at bounding box center [271, 122] width 483 height 11
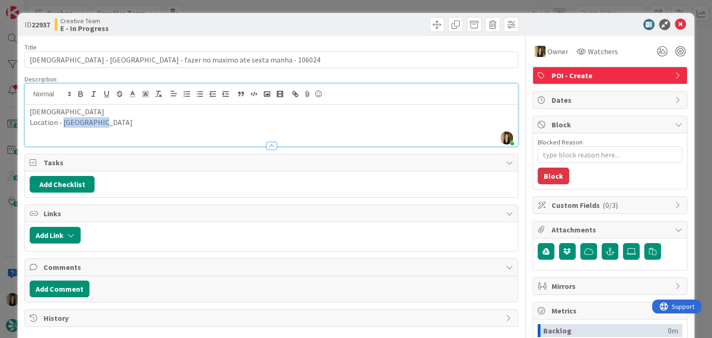
click at [88, 122] on p "Location - Ballinasloe" at bounding box center [271, 122] width 483 height 11
copy p "Ballinasloe"
drag, startPoint x: 132, startPoint y: 112, endPoint x: 17, endPoint y: 110, distance: 115.0
click at [16, 111] on div "ID 22937 Creative Team E - In Progress Title 85 / 128 St Michael's Catholic Chu…" at bounding box center [356, 169] width 712 height 338
copy p "St Michael's Catholic Church"
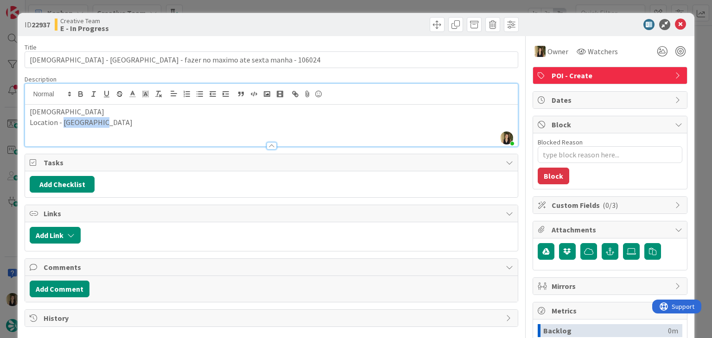
copy p "St Michael's Catholic Church"
click at [377, 6] on div "ID 22937 Creative Team E - In Progress Title 85 / 128 St Michael's Catholic Chu…" at bounding box center [356, 169] width 712 height 338
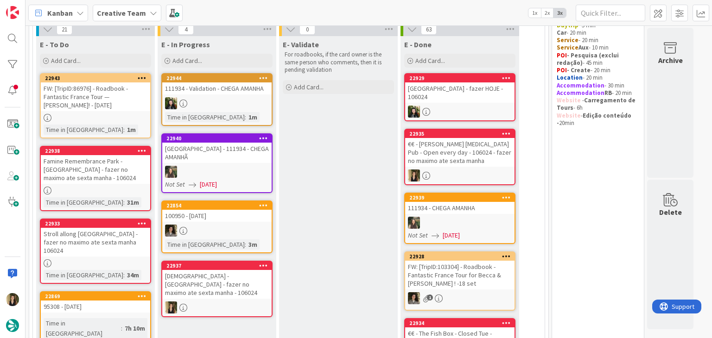
click at [491, 151] on div "€€ - [PERSON_NAME] [MEDICAL_DATA] Pub - Open every day - 106024 - fazer no maxi…" at bounding box center [459, 152] width 109 height 29
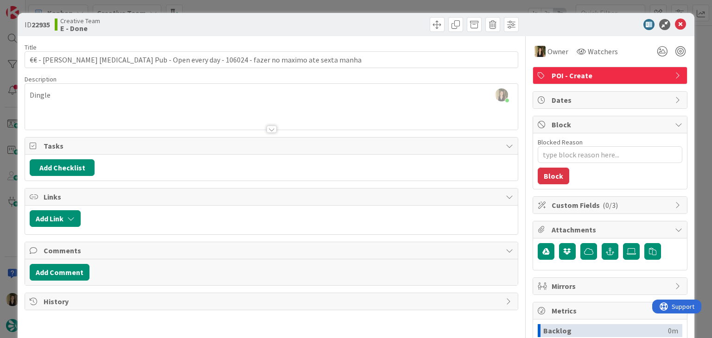
drag, startPoint x: 145, startPoint y: 27, endPoint x: 184, endPoint y: 17, distance: 40.7
click at [145, 27] on div "Creative Team E - Done" at bounding box center [162, 24] width 215 height 15
click at [223, 7] on div "ID 22935 Creative Team E - Done Title 86 / 128 €€ - James Long Gastro Pub - Ope…" at bounding box center [356, 169] width 712 height 338
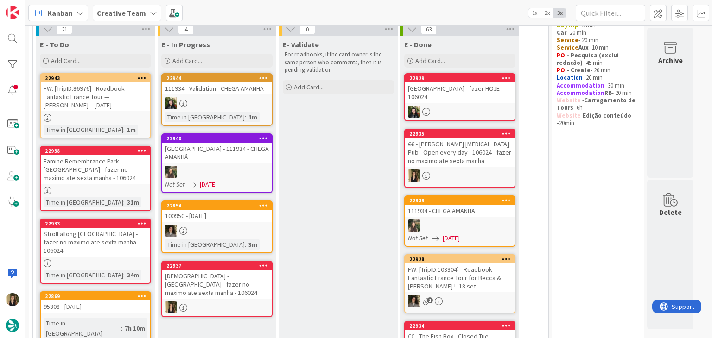
click at [242, 277] on div "[GEOGRAPHIC_DATA][DEMOGRAPHIC_DATA] - [GEOGRAPHIC_DATA] - fazer no maximo ate s…" at bounding box center [216, 284] width 109 height 29
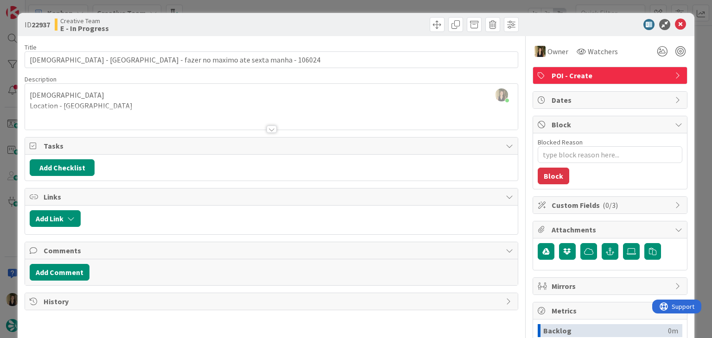
drag, startPoint x: 260, startPoint y: 23, endPoint x: 260, endPoint y: 14, distance: 9.3
click at [260, 23] on div "Creative Team E - In Progress" at bounding box center [162, 24] width 215 height 15
click at [263, 7] on div "ID 22937 Creative Team E - In Progress Title 85 / 128 St Michael's Catholic Chu…" at bounding box center [356, 169] width 712 height 338
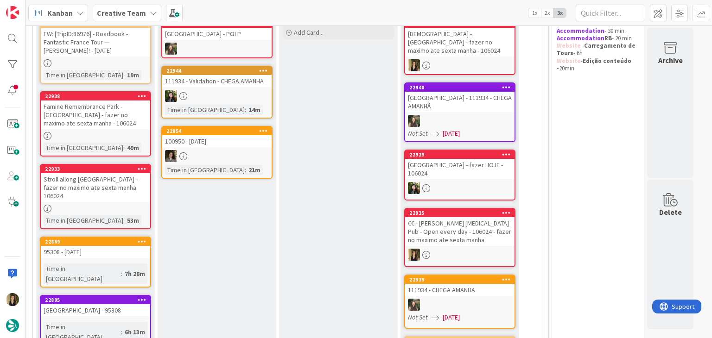
scroll to position [160, 0]
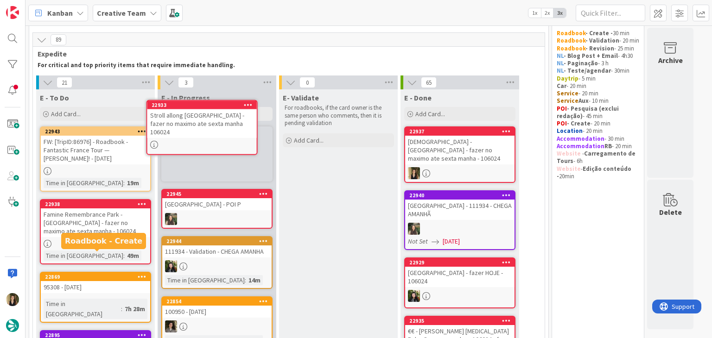
scroll to position [0, 0]
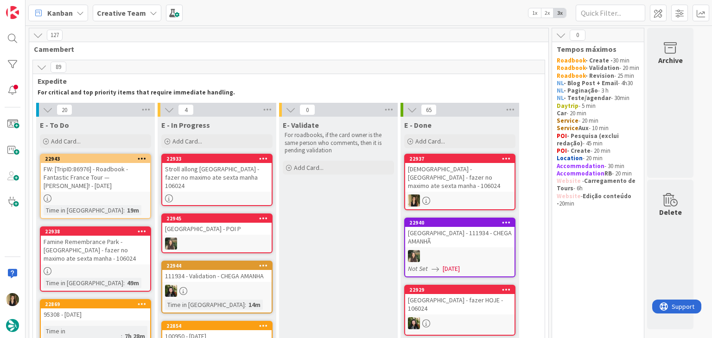
click at [249, 180] on div "Stroll allong Green Street - fazer no maximo ate sexta manha 106024" at bounding box center [216, 177] width 109 height 29
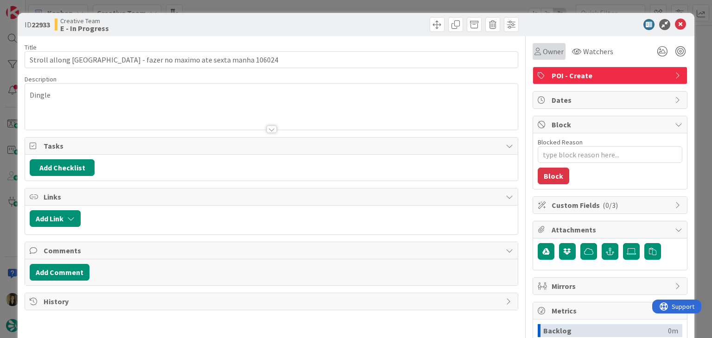
click at [524, 50] on div "Title 67 / 128 Stroll allong Green Street - fazer no maximo ate sexta manha 106…" at bounding box center [356, 257] width 662 height 442
click at [543, 51] on span "Owner" at bounding box center [553, 51] width 21 height 11
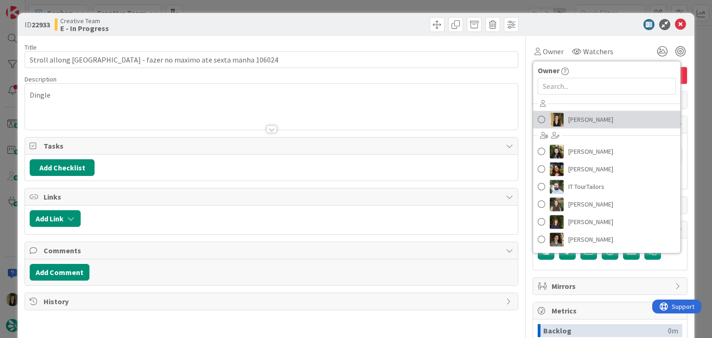
drag, startPoint x: 565, startPoint y: 119, endPoint x: 554, endPoint y: 110, distance: 13.8
click at [568, 118] on span "[PERSON_NAME]" at bounding box center [590, 120] width 45 height 14
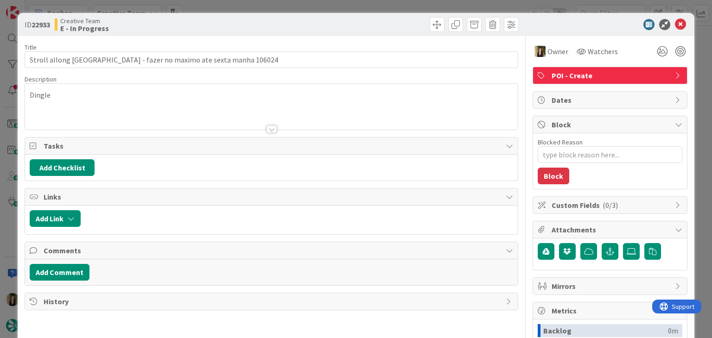
type textarea "x"
drag, startPoint x: 357, startPoint y: 30, endPoint x: 355, endPoint y: 12, distance: 18.7
click at [356, 28] on div at bounding box center [396, 24] width 245 height 15
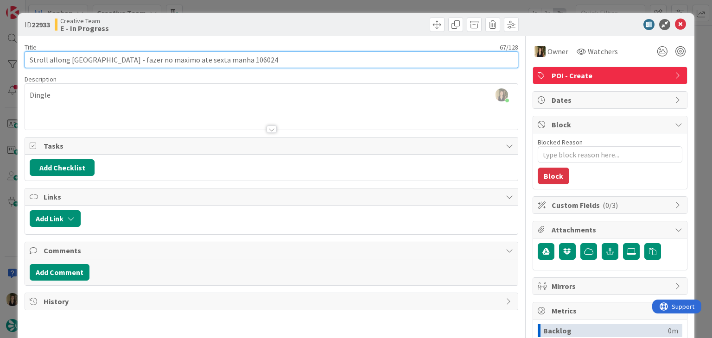
drag, startPoint x: 107, startPoint y: 61, endPoint x: 13, endPoint y: 60, distance: 93.2
click at [13, 60] on div "ID 22933 Creative Team E - In Progress Title 67 / 128 Stroll allong Green Stree…" at bounding box center [356, 169] width 712 height 338
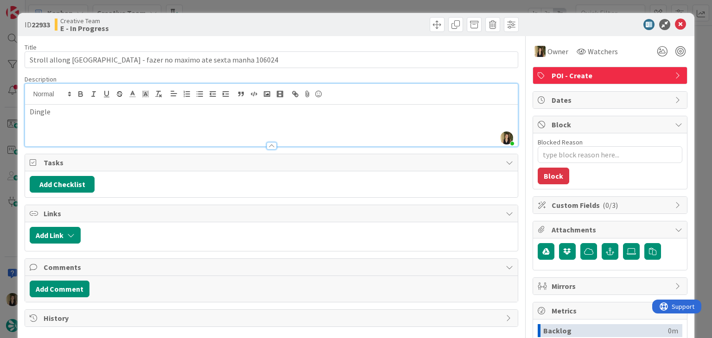
click at [75, 102] on div "Sofia Palma just joined Dingle" at bounding box center [271, 115] width 492 height 63
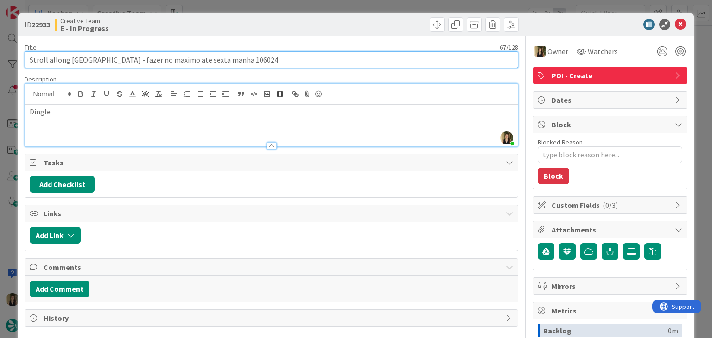
click at [53, 62] on input "Stroll allong Green Street - fazer no maximo ate sexta manha 106024" at bounding box center [271, 59] width 493 height 17
type input "Stroll along [GEOGRAPHIC_DATA] - fazer no maximo ate sexta manha 106024"
type textarea "x"
drag, startPoint x: 105, startPoint y: 61, endPoint x: 18, endPoint y: 61, distance: 86.7
click at [19, 61] on div "ID 22933 Creative Team E - In Progress Title 66 / 128 Stroll along Green Street…" at bounding box center [356, 249] width 676 height 472
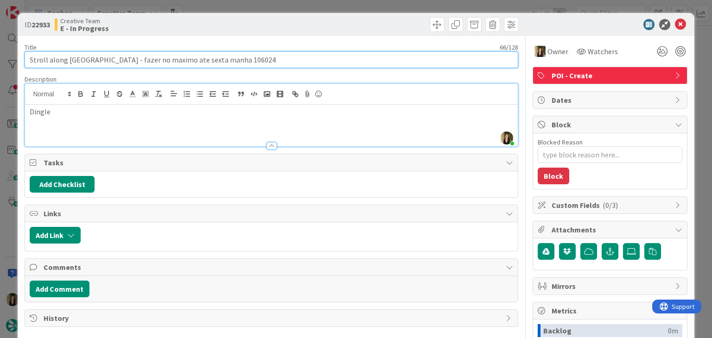
type input "Stroll along [GEOGRAPHIC_DATA] - fazer no maximo ate sexta manha 106024"
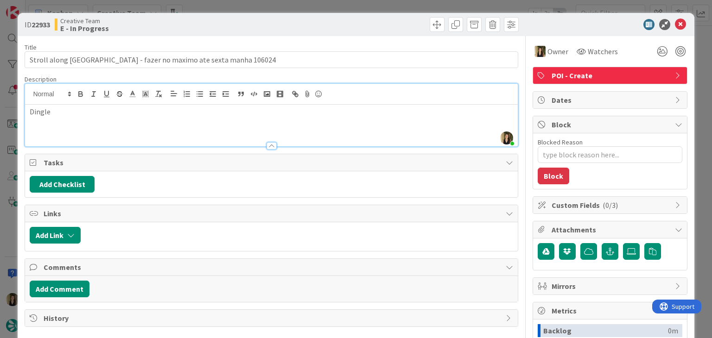
drag, startPoint x: 245, startPoint y: 19, endPoint x: 246, endPoint y: 9, distance: 10.7
click at [245, 19] on div "Creative Team E - In Progress" at bounding box center [162, 24] width 215 height 15
click at [246, 8] on div "ID 22933 Creative Team E - In Progress Title 66 / 128 Stroll along Green Street…" at bounding box center [356, 169] width 712 height 338
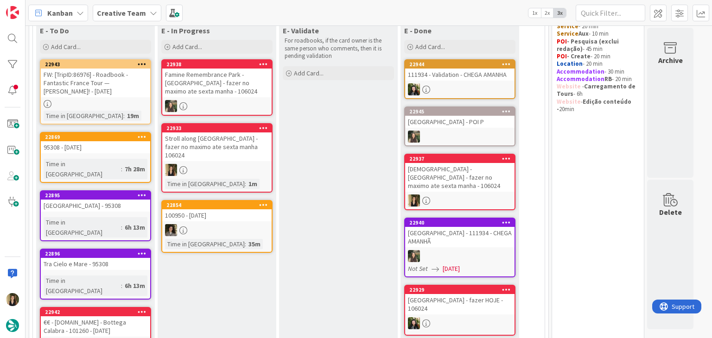
scroll to position [93, 0]
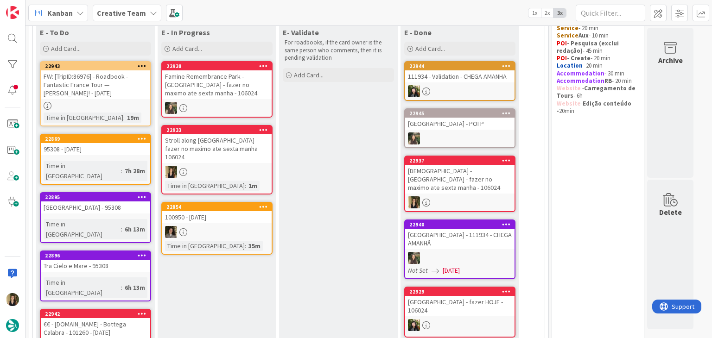
click at [240, 166] on div at bounding box center [216, 172] width 109 height 12
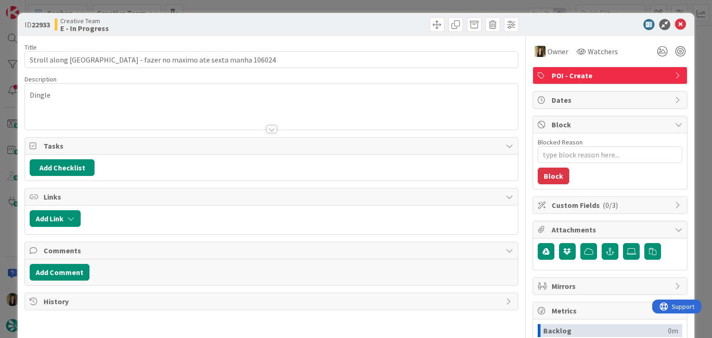
click at [406, 6] on div "ID 22933 Creative Team E - In Progress Title 66 / 128 Stroll along Green Street…" at bounding box center [356, 169] width 712 height 338
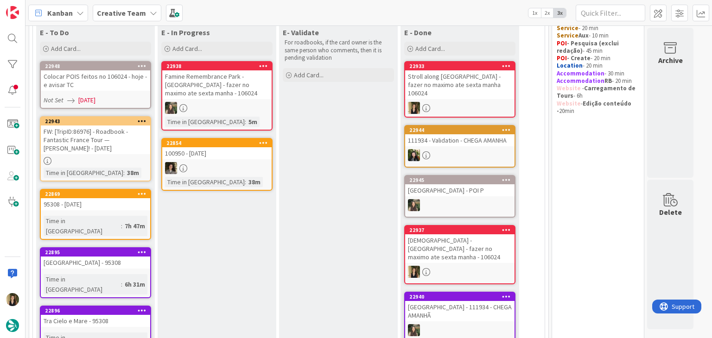
click at [137, 93] on link "22948 Colocar POIS feitos no 106024 - hoje - e avisar TC Not Set 11/09/2025" at bounding box center [95, 85] width 111 height 48
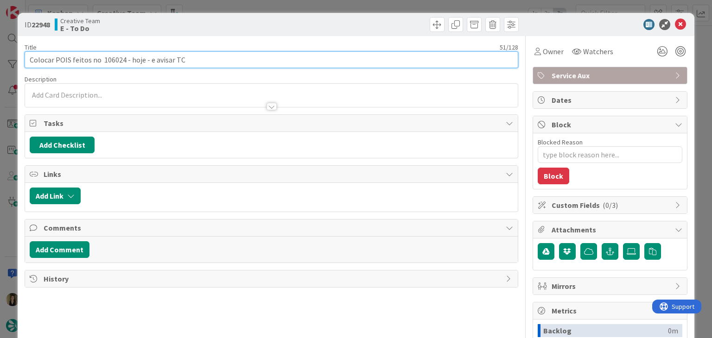
click at [107, 58] on input "Colocar POIS feitos no 106024 - hoje - e avisar TC" at bounding box center [271, 59] width 493 height 17
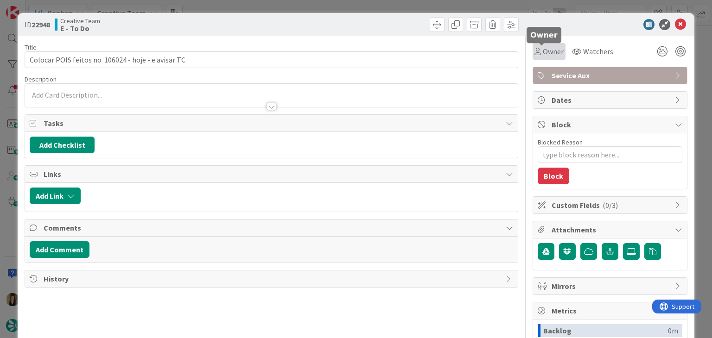
click at [549, 51] on span "Owner" at bounding box center [553, 51] width 21 height 11
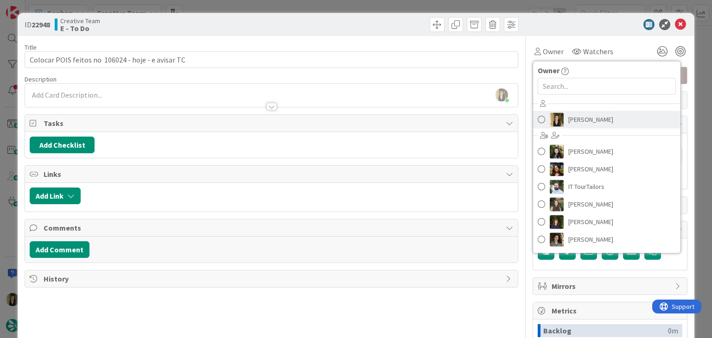
click at [583, 120] on span "[PERSON_NAME]" at bounding box center [590, 120] width 45 height 14
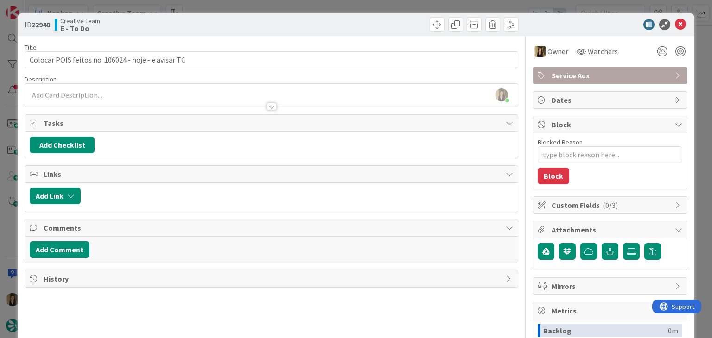
drag, startPoint x: 378, startPoint y: 10, endPoint x: 365, endPoint y: 11, distance: 13.0
click at [378, 10] on div "ID 22948 Creative Team E - To Do Title 51 / 128 Colocar POIS feitos no 106024 -…" at bounding box center [356, 169] width 712 height 338
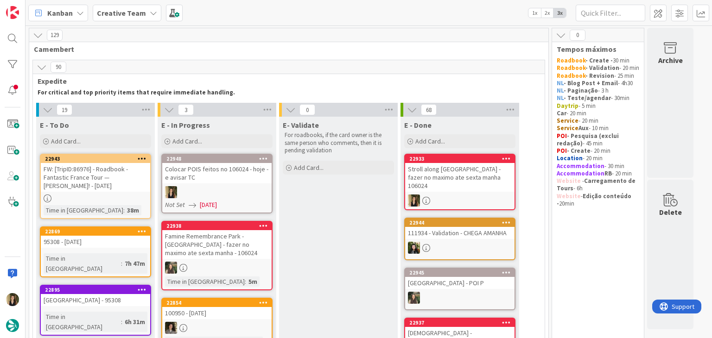
click at [232, 178] on div "Colocar POIS feitos no 106024 - hoje - e avisar TC" at bounding box center [216, 173] width 109 height 20
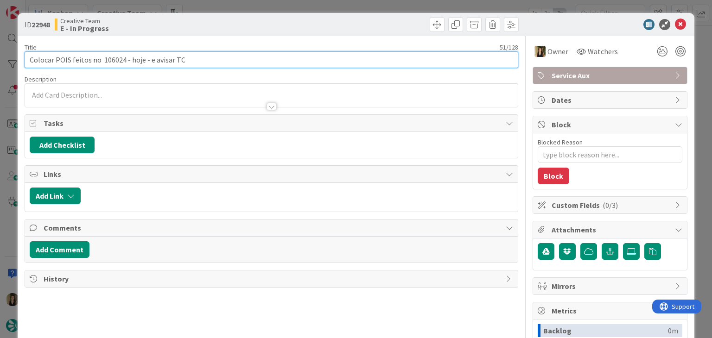
click at [114, 57] on input "Colocar POIS feitos no 106024 - hoje - e avisar TC" at bounding box center [271, 59] width 493 height 17
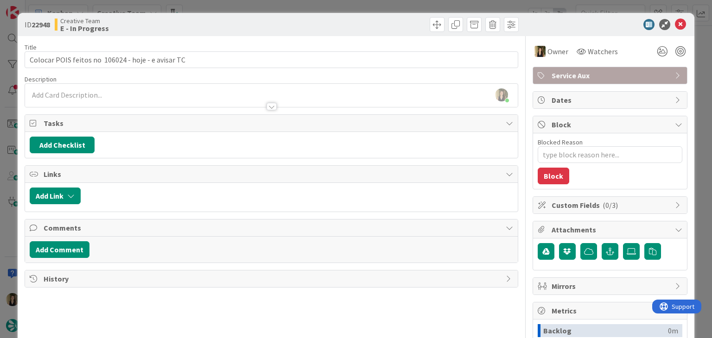
drag, startPoint x: 231, startPoint y: 17, endPoint x: 233, endPoint y: 6, distance: 11.2
click at [232, 17] on div "Creative Team E - In Progress" at bounding box center [162, 24] width 215 height 15
click at [234, 3] on div "ID 22948 Creative Team E - In Progress Title 51 / 128 Colocar POIS feitos no 10…" at bounding box center [356, 169] width 712 height 338
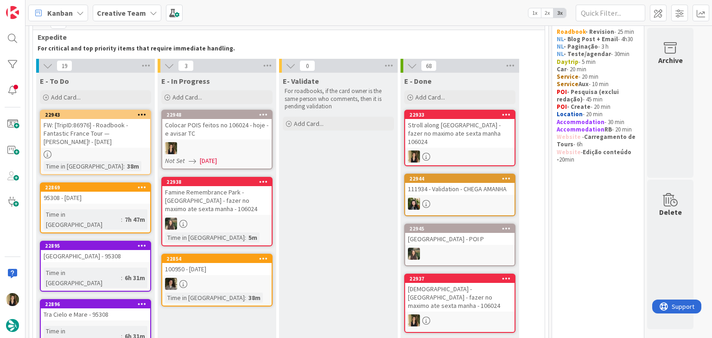
scroll to position [46, 0]
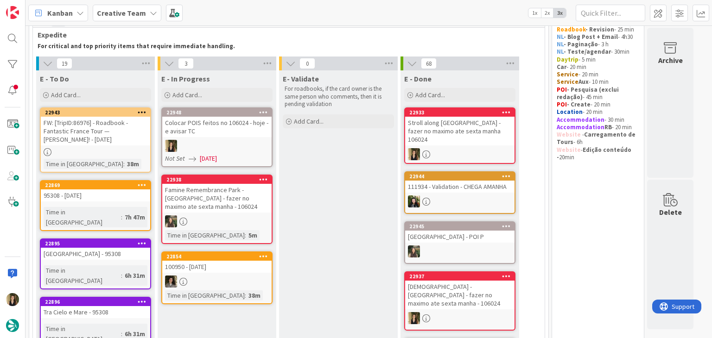
click at [138, 145] on div "FW: [TripID:86976] - Roadbook - Fantastic France Tour — [PERSON_NAME]! - [DATE]" at bounding box center [95, 131] width 109 height 29
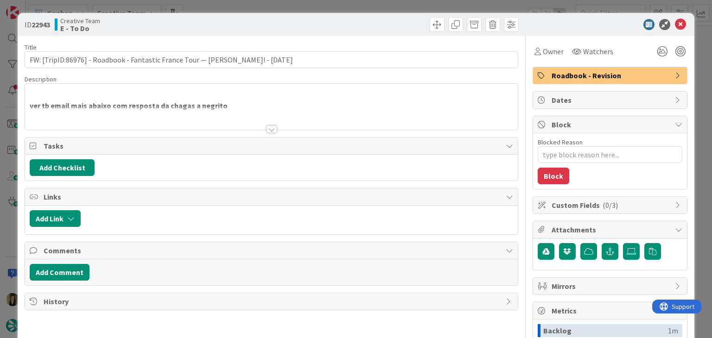
click at [269, 127] on div at bounding box center [272, 129] width 10 height 7
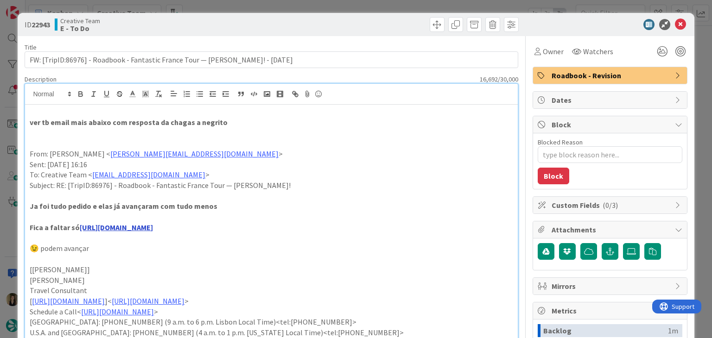
click at [153, 227] on link "[URL][DOMAIN_NAME]" at bounding box center [116, 227] width 73 height 9
click at [153, 229] on link "[URL][DOMAIN_NAME]" at bounding box center [116, 227] width 73 height 9
click at [169, 242] on link "[URL][DOMAIN_NAME]" at bounding box center [139, 246] width 63 height 12
click at [180, 20] on div "Creative Team E - To Do" at bounding box center [162, 24] width 215 height 15
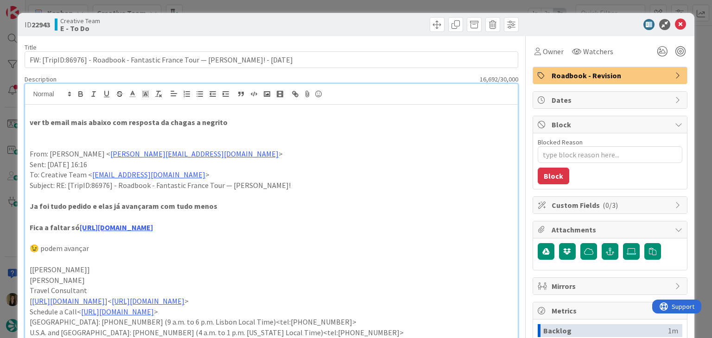
click at [197, 10] on div "ID 22943 Creative Team E - To Do Title 76 / 128 FW: [TripID:86976] - Roadbook -…" at bounding box center [356, 169] width 712 height 338
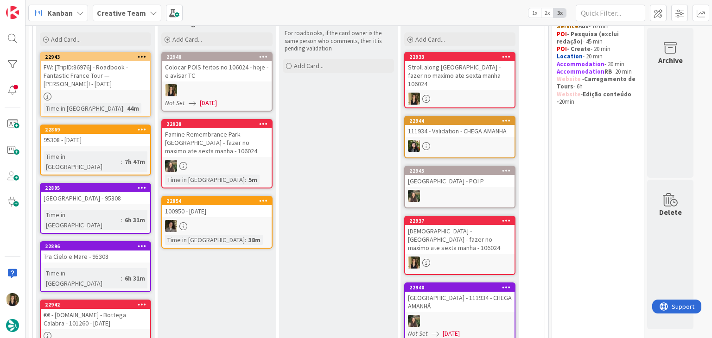
scroll to position [93, 0]
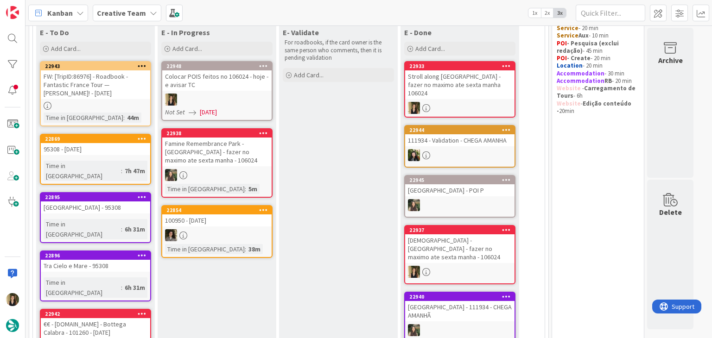
click at [131, 107] on div at bounding box center [95, 106] width 109 height 8
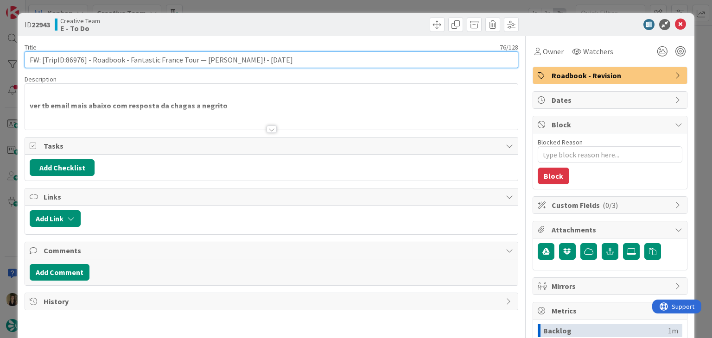
click at [69, 61] on input "FW: [TripID:86976] - Roadbook - Fantastic France Tour — [PERSON_NAME]! - [DATE]" at bounding box center [271, 59] width 493 height 17
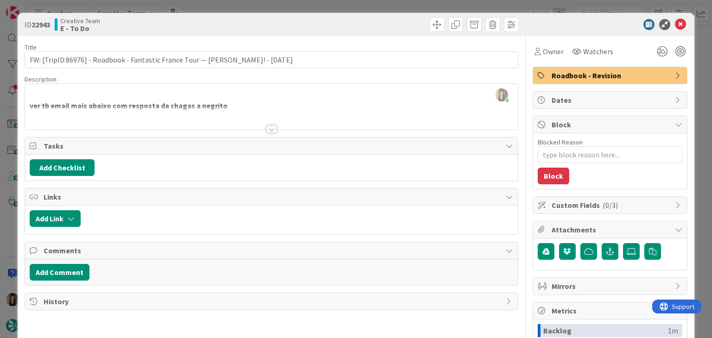
click at [252, 7] on div "ID 22943 Creative Team E - To Do Title 76 / 128 FW: [TripID:86976] - Roadbook -…" at bounding box center [356, 169] width 712 height 338
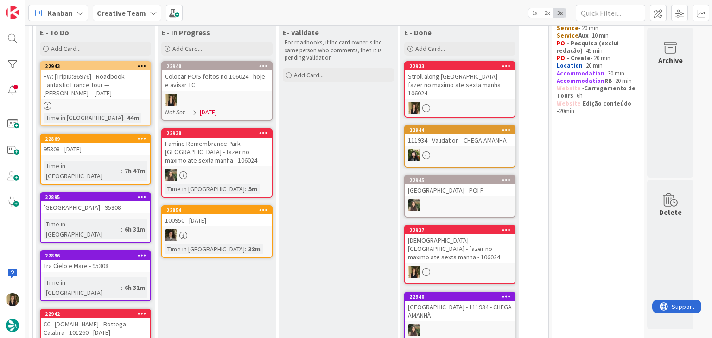
click at [260, 159] on div "Famine Remembrance Park - [GEOGRAPHIC_DATA] - fazer no maximo ate sexta manha -…" at bounding box center [216, 152] width 109 height 29
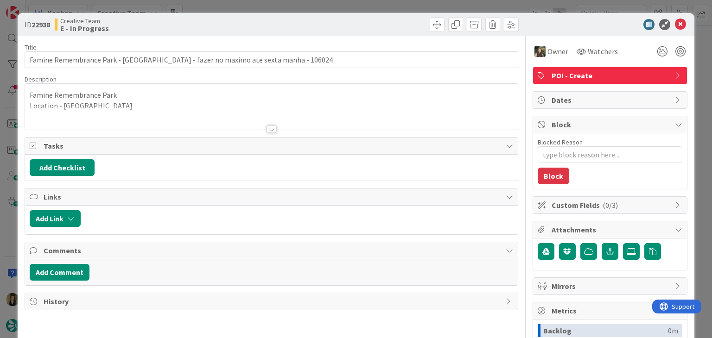
drag, startPoint x: 275, startPoint y: 10, endPoint x: 246, endPoint y: 1, distance: 30.1
click at [273, 10] on div "ID 22938 Creative Team E - In Progress Title 80 / 128 Famine Remembrance Park -…" at bounding box center [356, 169] width 712 height 338
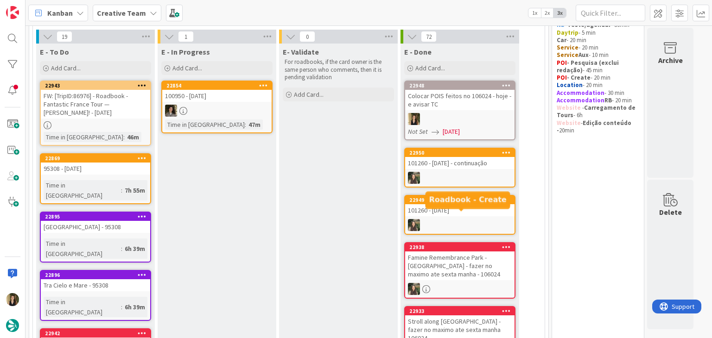
scroll to position [93, 0]
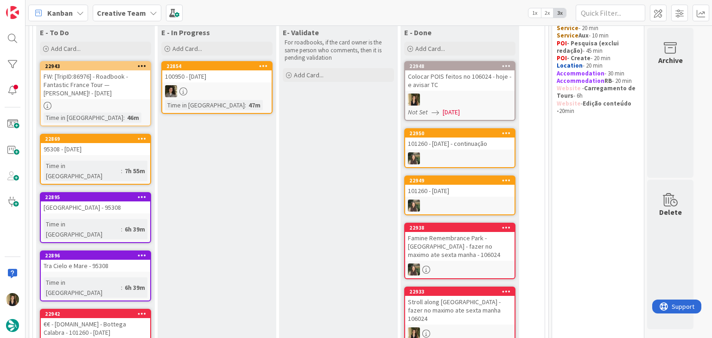
click at [114, 151] on div "95308 - [DATE]" at bounding box center [95, 149] width 109 height 12
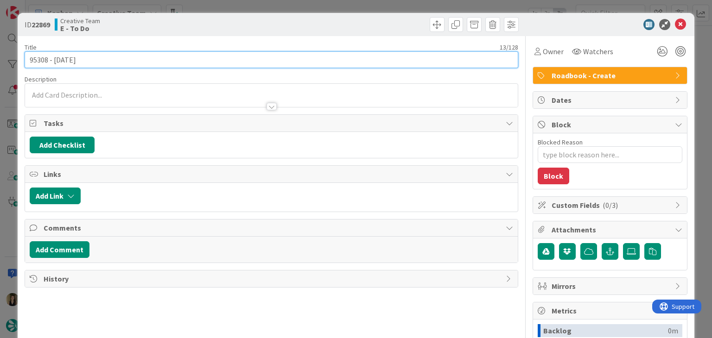
click at [39, 63] on input "95308 - [DATE]" at bounding box center [271, 59] width 493 height 17
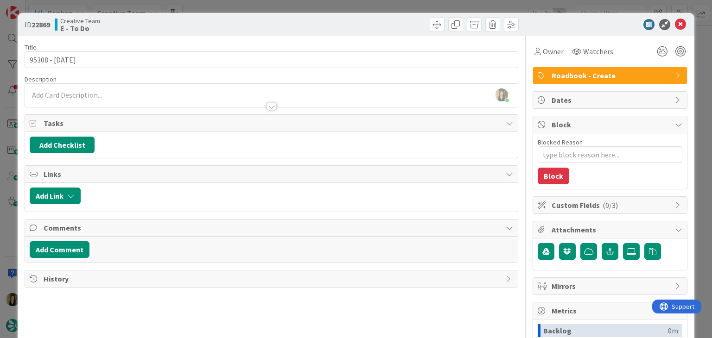
drag, startPoint x: 208, startPoint y: 22, endPoint x: 236, endPoint y: 5, distance: 33.3
click at [209, 21] on div "Creative Team E - To Do" at bounding box center [162, 24] width 215 height 15
click at [236, 5] on div "ID 22869 Creative Team E - To Do Title 13 / 128 95308 - 5 oct Description Sofia…" at bounding box center [356, 169] width 712 height 338
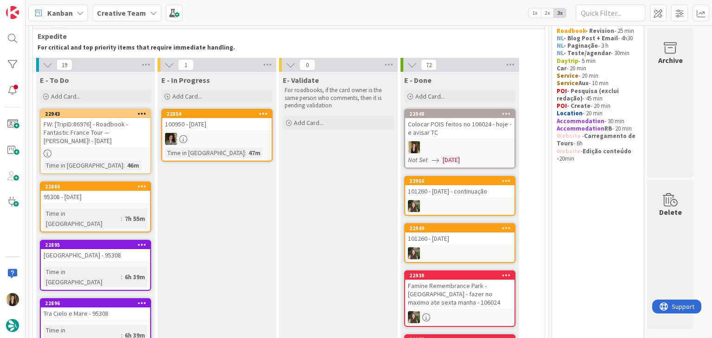
scroll to position [46, 0]
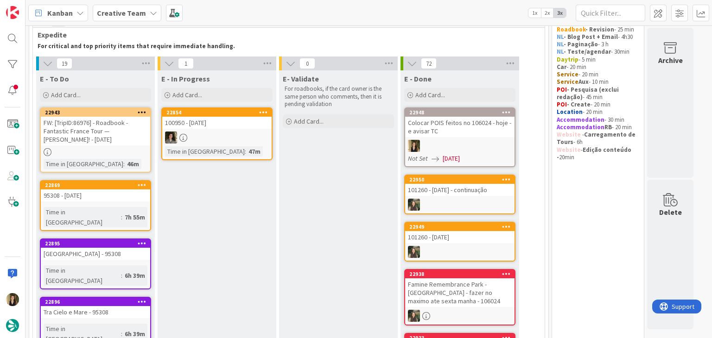
click at [138, 199] on div "95308 - [DATE]" at bounding box center [95, 196] width 109 height 12
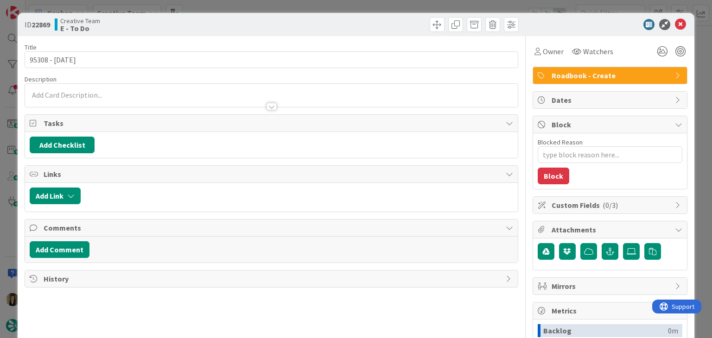
click at [543, 60] on div "Owner Watchers Roadbook - Create Dates Block Blocked Reason 0 / 256 Block Custo…" at bounding box center [610, 257] width 155 height 442
click at [542, 58] on div "Owner" at bounding box center [549, 51] width 33 height 17
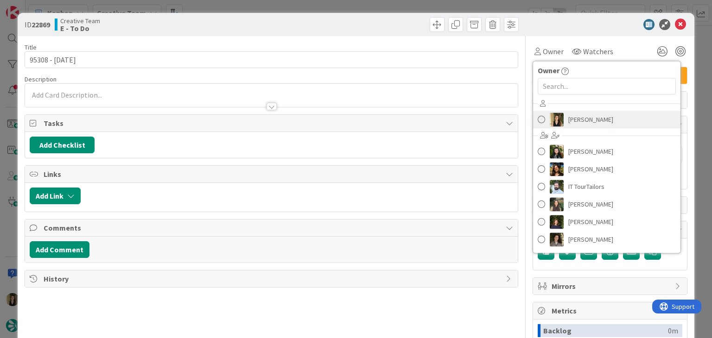
click at [586, 123] on span "[PERSON_NAME]" at bounding box center [590, 120] width 45 height 14
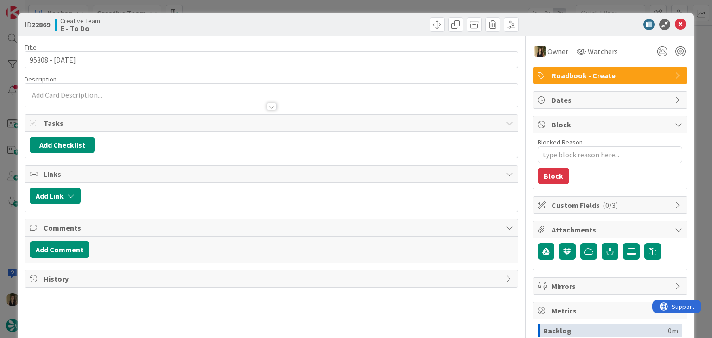
click at [283, 11] on div "ID 22869 Creative Team E - To Do Title 13 / 128 95308 - 5 oct Description Owner…" at bounding box center [356, 169] width 712 height 338
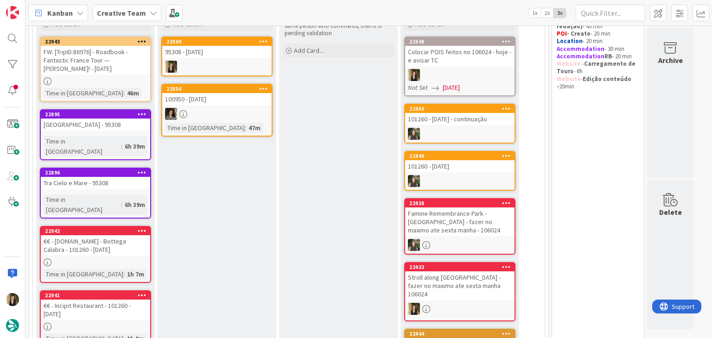
scroll to position [232, 0]
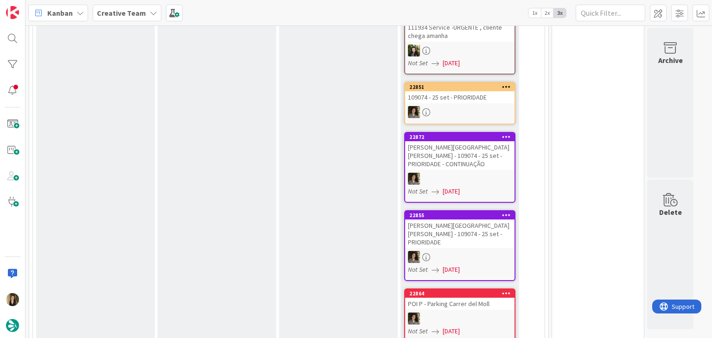
drag, startPoint x: 426, startPoint y: 216, endPoint x: 424, endPoint y: 211, distance: 4.8
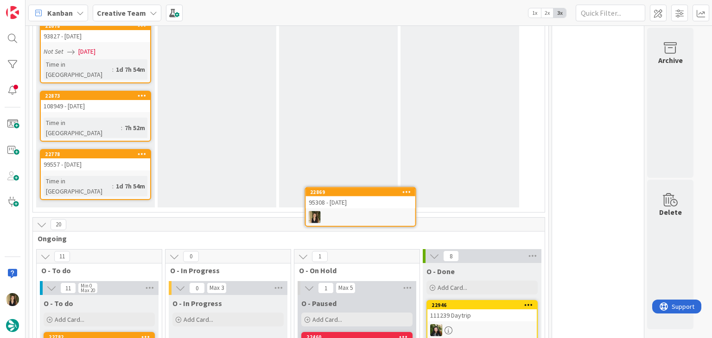
scroll to position [1151, 0]
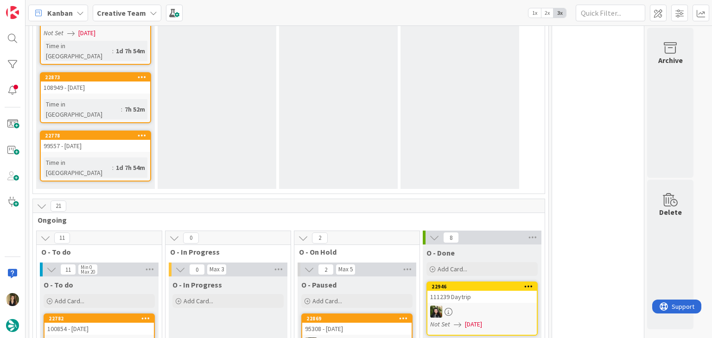
click at [273, 277] on div "O - In Progress Add Card..." at bounding box center [228, 339] width 119 height 125
click at [235, 277] on div "O - In Progress Add Card..." at bounding box center [228, 339] width 119 height 125
click at [281, 277] on div "O - In Progress Add Card..." at bounding box center [228, 339] width 119 height 125
click at [274, 277] on div "O - In Progress Add Card..." at bounding box center [228, 339] width 119 height 125
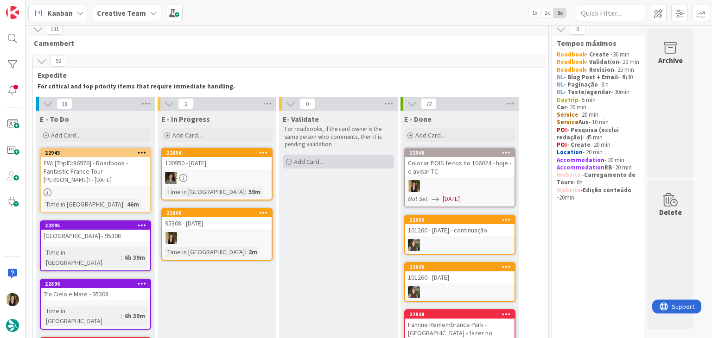
scroll to position [0, 0]
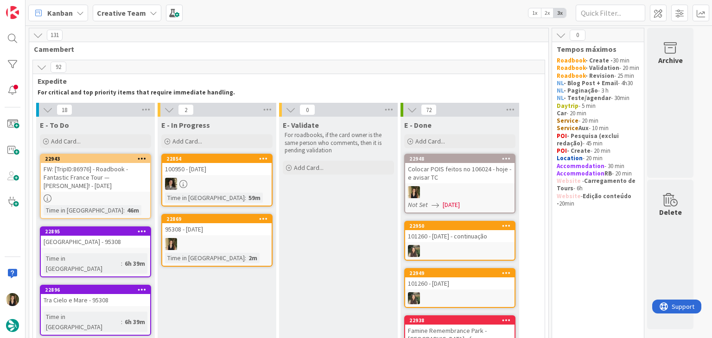
click at [235, 234] on div "95308 - [DATE]" at bounding box center [216, 229] width 109 height 12
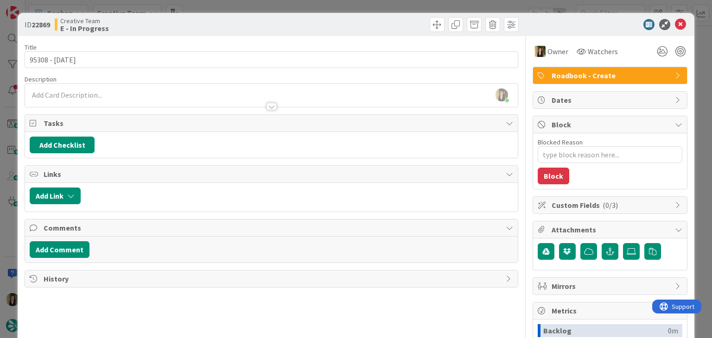
click at [393, 5] on div "ID 22869 Creative Team E - In Progress Title 13 / 128 95308 - 5 oct Description…" at bounding box center [356, 169] width 712 height 338
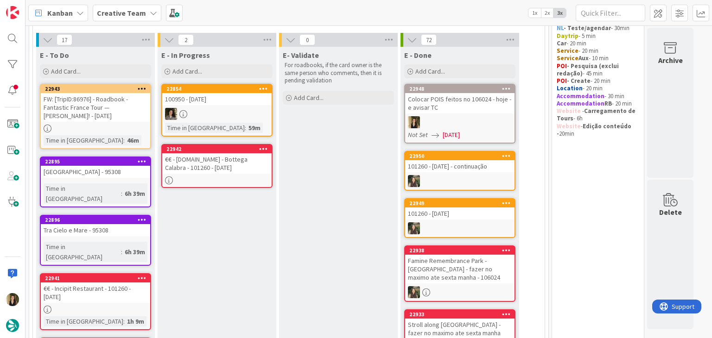
scroll to position [88, 0]
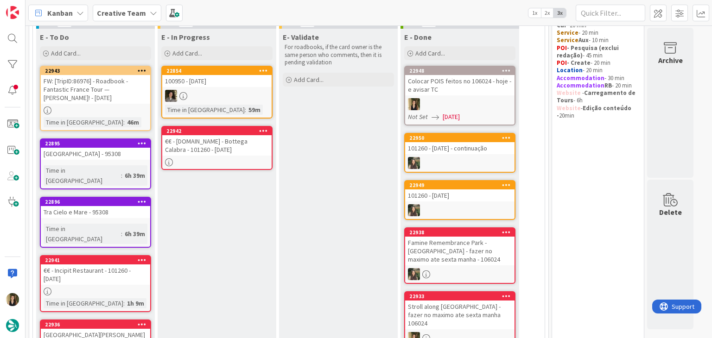
click at [241, 156] on link "22942 €€ - BO.CA - Bottega Calabra - 101260 - 7oct" at bounding box center [216, 148] width 111 height 44
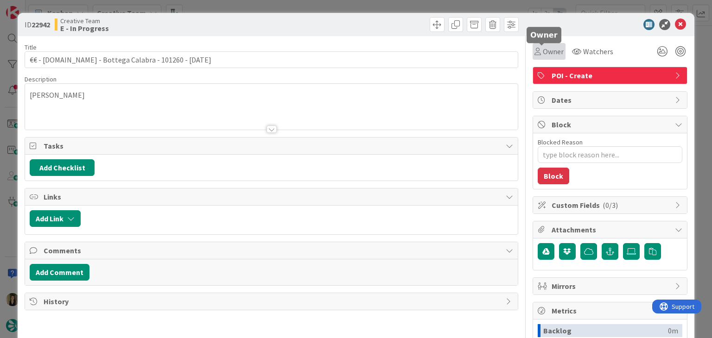
click at [534, 55] on div "Owner" at bounding box center [548, 51] width 29 height 11
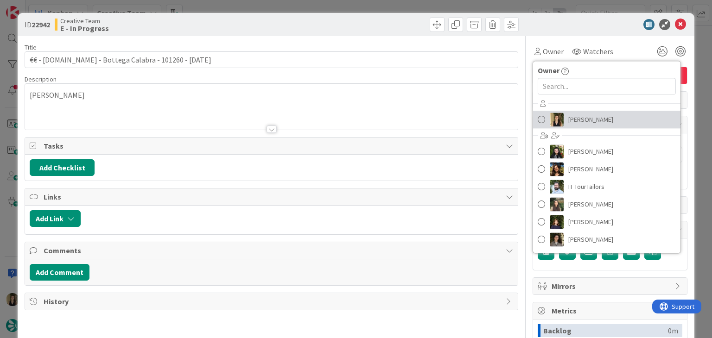
click at [582, 125] on span "[PERSON_NAME]" at bounding box center [590, 120] width 45 height 14
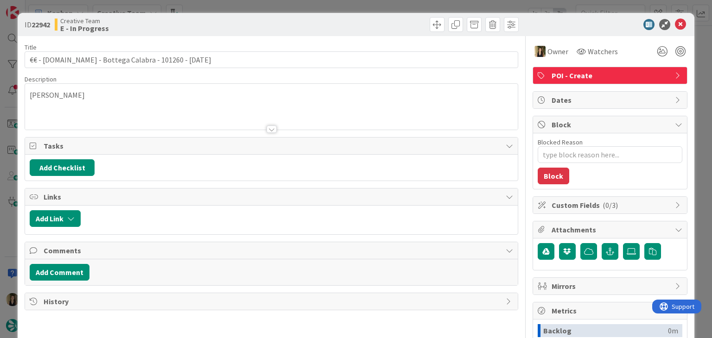
click at [367, 32] on div "ID 22942 Creative Team E - In Progress" at bounding box center [356, 24] width 676 height 23
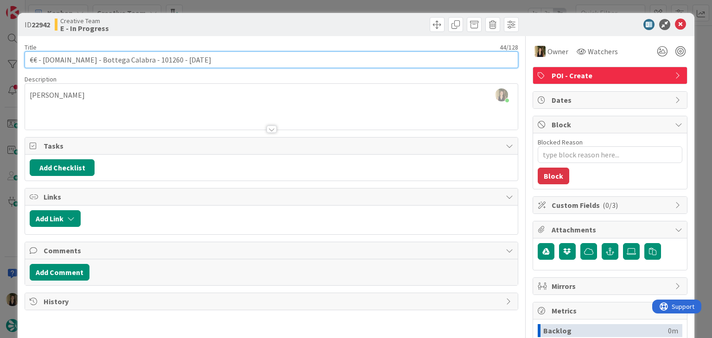
drag, startPoint x: 115, startPoint y: 59, endPoint x: 26, endPoint y: 59, distance: 89.0
click at [26, 59] on input "€€ - [DOMAIN_NAME] - Bottega Calabra - 101260 - [DATE]" at bounding box center [271, 59] width 493 height 17
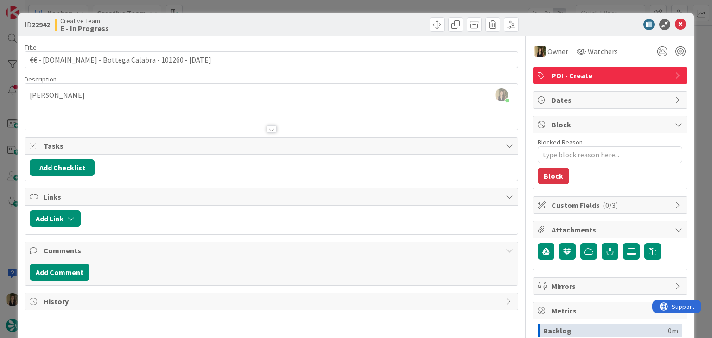
drag, startPoint x: 204, startPoint y: 23, endPoint x: 208, endPoint y: 15, distance: 8.1
click at [204, 22] on div "Creative Team E - In Progress" at bounding box center [162, 24] width 215 height 15
click at [217, 4] on div "ID 22942 Creative Team E - In Progress Title 44 / 128 €€ - BO.CA - Bottega Cala…" at bounding box center [356, 169] width 712 height 338
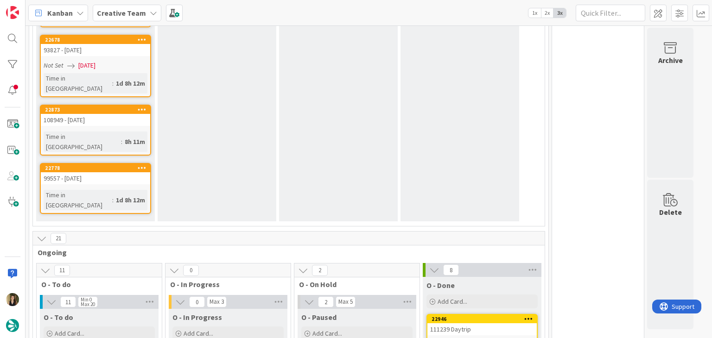
scroll to position [1154, 0]
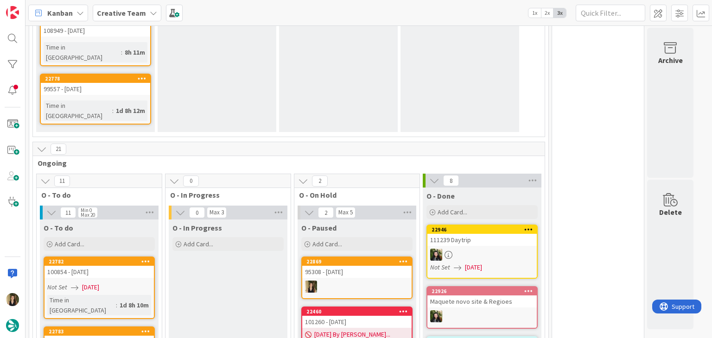
click at [369, 281] on div at bounding box center [356, 287] width 109 height 12
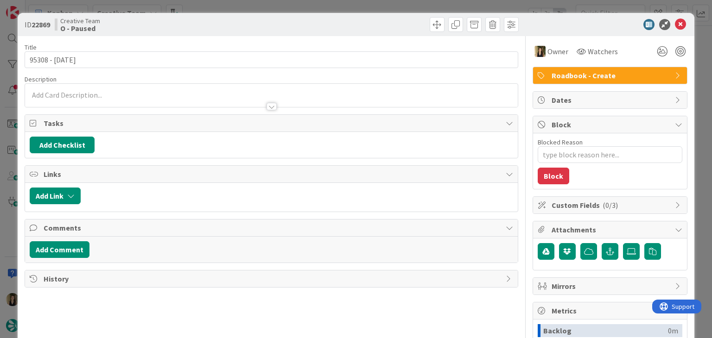
click at [580, 73] on span "Roadbook - Create" at bounding box center [611, 75] width 119 height 11
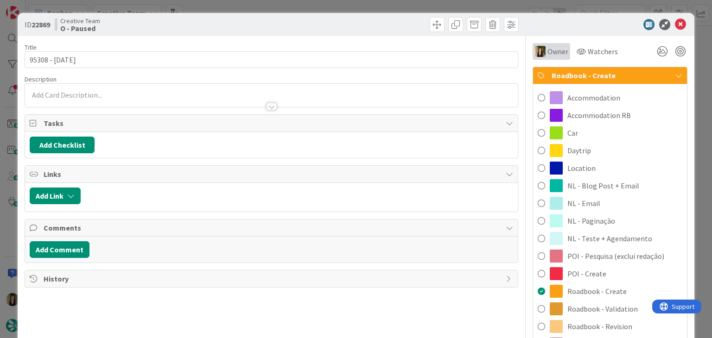
click at [559, 52] on span "Owner" at bounding box center [557, 51] width 21 height 11
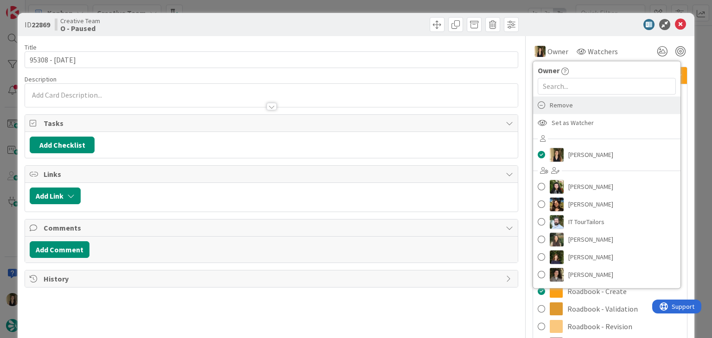
click at [568, 109] on div "Remove" at bounding box center [606, 105] width 147 height 18
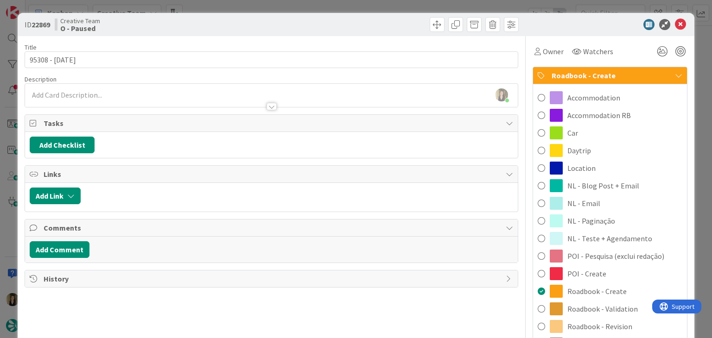
click at [363, 21] on div at bounding box center [396, 24] width 245 height 15
click at [361, 6] on div "ID 22869 Creative Team O - Paused Title 13 / 128 95308 - 5 oct Description Sofi…" at bounding box center [356, 169] width 712 height 338
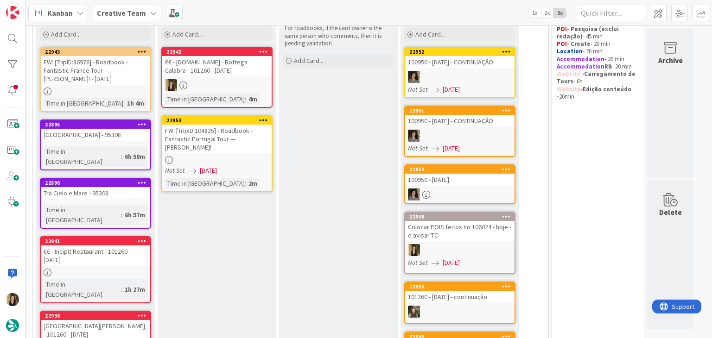
scroll to position [91, 0]
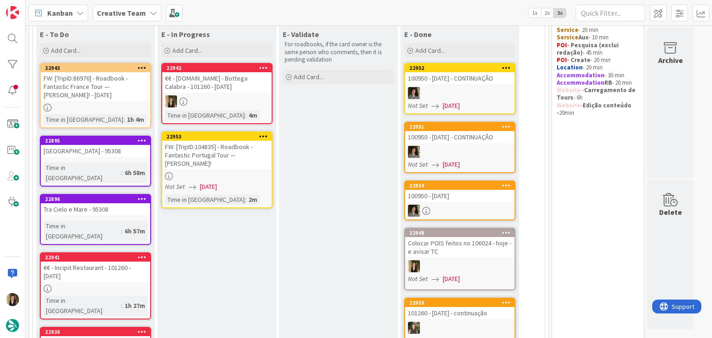
click at [119, 106] on div at bounding box center [95, 108] width 109 height 8
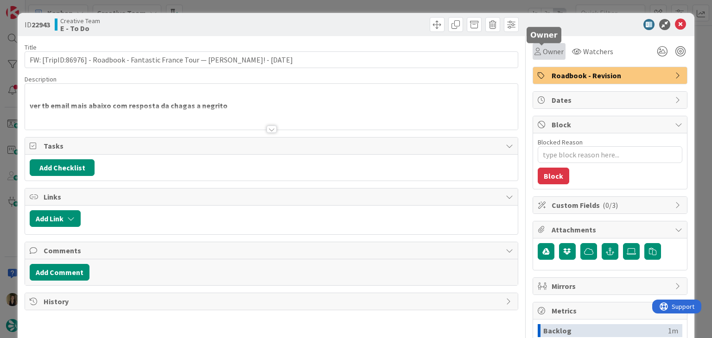
drag, startPoint x: 547, startPoint y: 52, endPoint x: 551, endPoint y: 60, distance: 8.9
click at [546, 52] on span "Owner" at bounding box center [553, 51] width 21 height 11
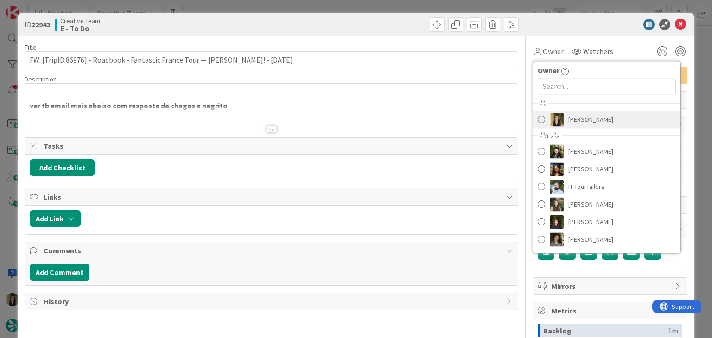
drag, startPoint x: 581, startPoint y: 125, endPoint x: 475, endPoint y: 93, distance: 111.2
click at [581, 125] on span "[PERSON_NAME]" at bounding box center [590, 120] width 45 height 14
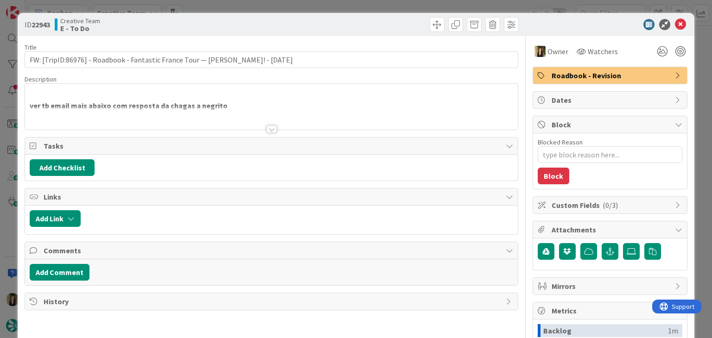
drag, startPoint x: 317, startPoint y: 23, endPoint x: 314, endPoint y: 17, distance: 6.0
click at [316, 21] on div at bounding box center [396, 24] width 245 height 15
click at [314, 7] on div "ID 22943 Creative Team E - To Do Title 76 / 128 FW: [TripID:86976] - Roadbook -…" at bounding box center [356, 169] width 712 height 338
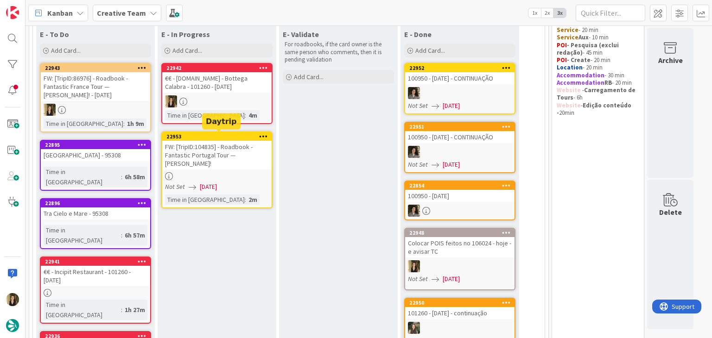
click at [245, 90] on div "€€ - [DOMAIN_NAME] - Bottega Calabra - 101260 - [DATE]" at bounding box center [216, 82] width 109 height 20
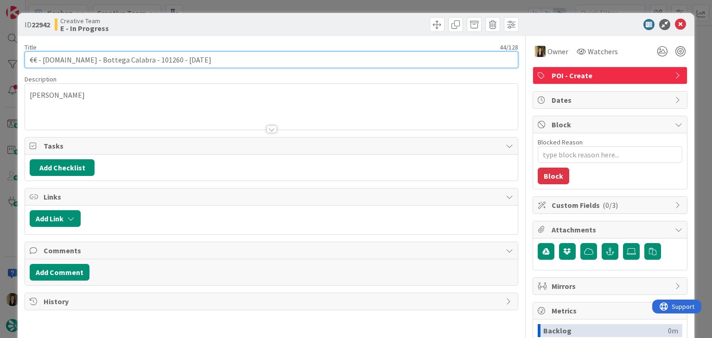
drag, startPoint x: 115, startPoint y: 60, endPoint x: 46, endPoint y: 58, distance: 69.1
click at [41, 59] on input "€€ - [DOMAIN_NAME] - Bottega Calabra - 101260 - [DATE]" at bounding box center [271, 59] width 493 height 17
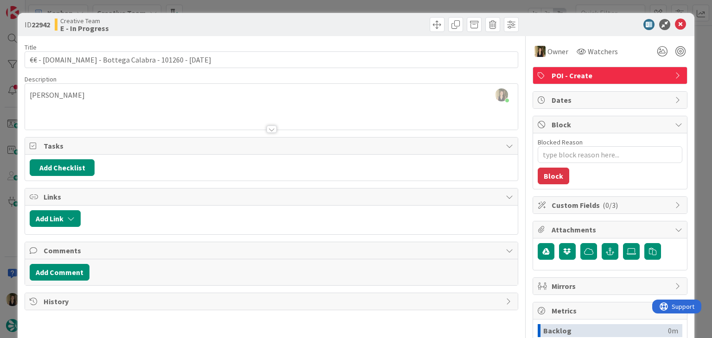
drag, startPoint x: 216, startPoint y: 30, endPoint x: 224, endPoint y: 9, distance: 22.5
click at [218, 26] on div "Creative Team E - In Progress" at bounding box center [162, 24] width 215 height 15
click at [224, 9] on div "ID 22942 Creative Team E - In Progress Title 44 / 128 €€ - BO.CA - Bottega Cala…" at bounding box center [356, 169] width 712 height 338
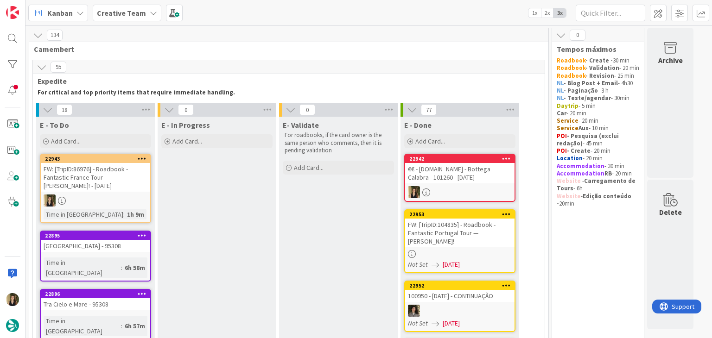
scroll to position [93, 0]
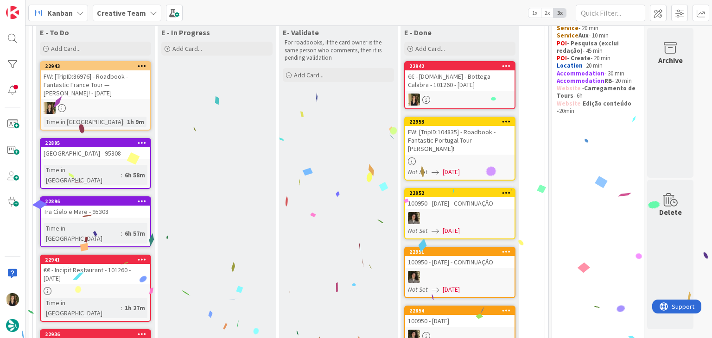
click at [491, 152] on div "FW: [TripID:104835] - Roadbook - Fantastic Portugal Tour — [PERSON_NAME]!" at bounding box center [459, 140] width 109 height 29
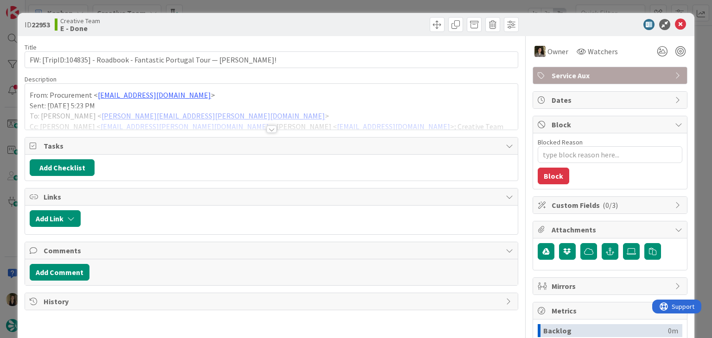
type textarea "x"
click at [267, 128] on div at bounding box center [272, 129] width 10 height 7
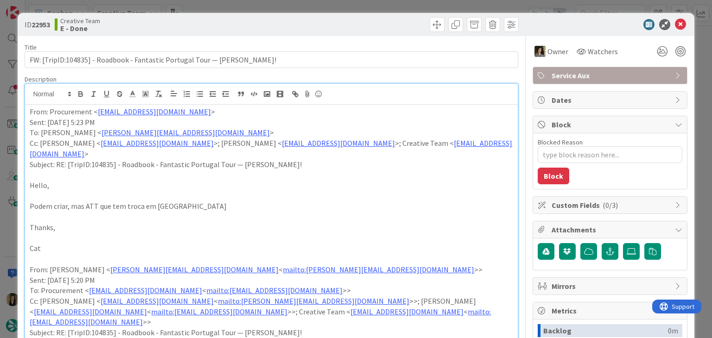
click at [289, 6] on div "ID 22953 Creative Team E - Done Title 72 / 128 FW: [TripID:104835] - Roadbook -…" at bounding box center [356, 169] width 712 height 338
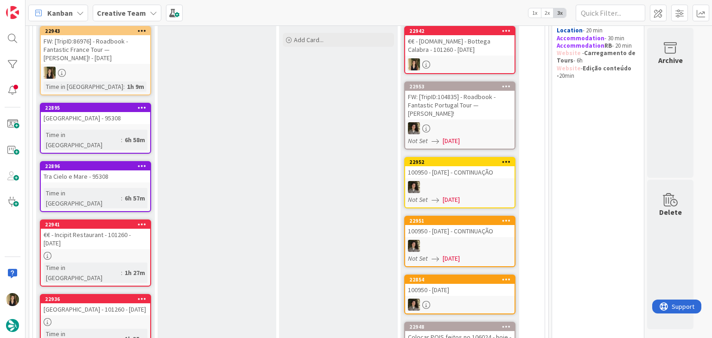
scroll to position [46, 0]
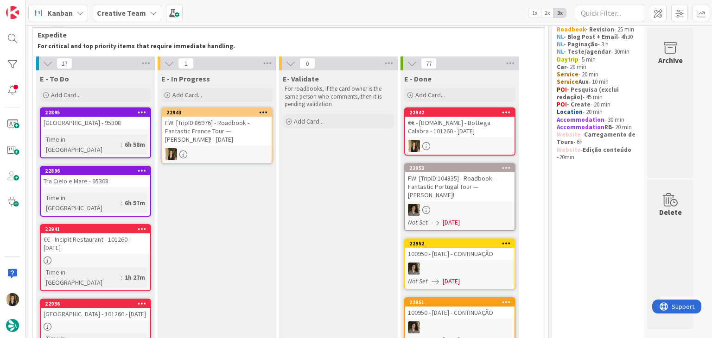
click at [227, 142] on div "FW: [TripID:86976] - Roadbook - Fantastic France Tour — [PERSON_NAME]! - [DATE]" at bounding box center [216, 131] width 109 height 29
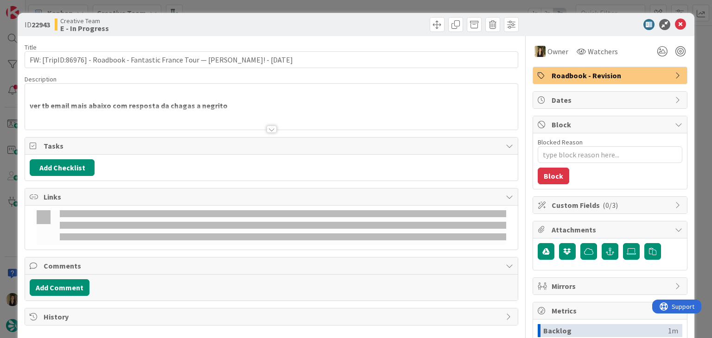
type textarea "x"
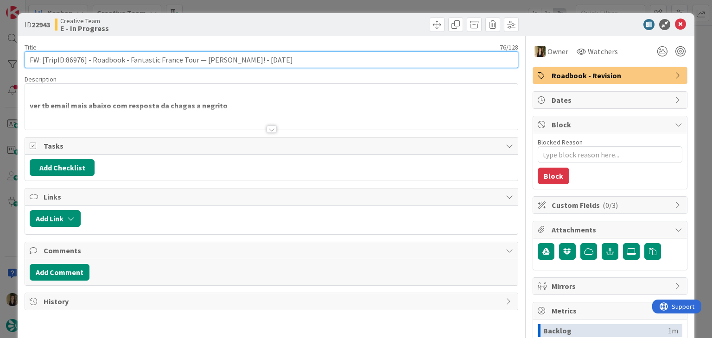
click at [72, 60] on input "FW: [TripID:86976] - Roadbook - Fantastic France Tour — [PERSON_NAME]! - [DATE]" at bounding box center [271, 59] width 493 height 17
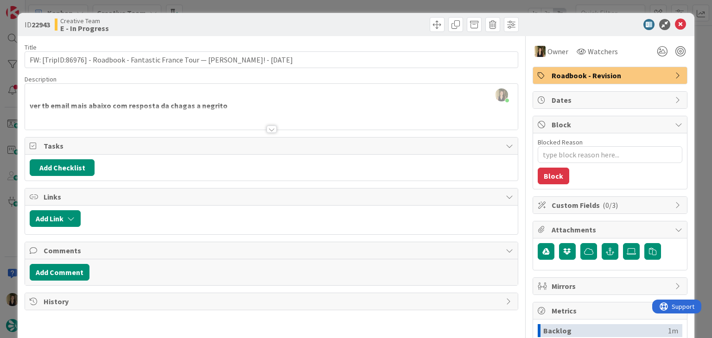
click at [267, 128] on div at bounding box center [272, 129] width 10 height 7
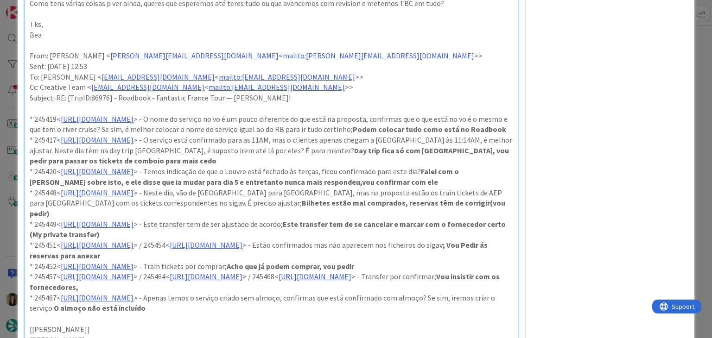
scroll to position [510, 0]
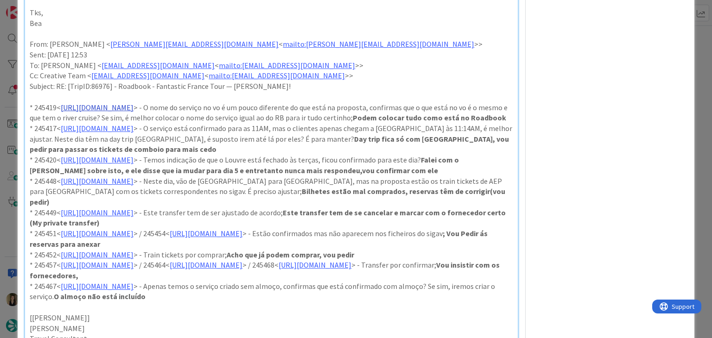
click at [133, 106] on link "[URL][DOMAIN_NAME]" at bounding box center [97, 107] width 73 height 9
click at [145, 122] on link "[URL][DOMAIN_NAME]" at bounding box center [130, 125] width 63 height 12
click at [346, 109] on p "* 245419< [URL][DOMAIN_NAME] > - O nome do serviço no vo é um pouco diferente d…" at bounding box center [271, 112] width 483 height 21
click at [371, 123] on p "* 245419< [URL][DOMAIN_NAME] > - O nome do serviço no vo é um pouco diferente d…" at bounding box center [271, 112] width 483 height 21
click at [310, 123] on p "* 245419< [URL][DOMAIN_NAME] > - O nome do serviço no vo é um pouco diferente d…" at bounding box center [271, 112] width 483 height 21
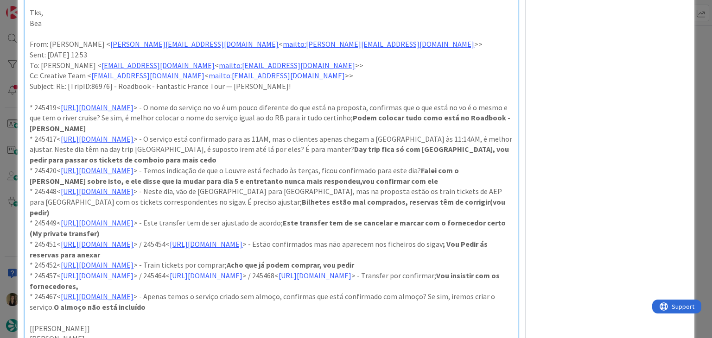
click at [370, 159] on p "* 245417< [URL][DOMAIN_NAME] > - O serviço está confirmado para as 11AM, mas o …" at bounding box center [271, 150] width 483 height 32
click at [478, 179] on p "* 245420< [URL][DOMAIN_NAME] > - Temos indicação de que o Louvre está fechado à…" at bounding box center [271, 175] width 483 height 21
click at [502, 199] on p "* 245448< [URL][DOMAIN_NAME] > - Neste dia, vão de [GEOGRAPHIC_DATA] para [GEOG…" at bounding box center [271, 202] width 483 height 32
click at [303, 231] on p "* 245449< [URL][DOMAIN_NAME] > - Este transfer tem de ser ajustado de acordo; E…" at bounding box center [271, 228] width 483 height 21
click at [338, 254] on p "* 245451< [URL][DOMAIN_NAME] > / 245454< [URL][DOMAIN_NAME] > - Estão confirmad…" at bounding box center [271, 249] width 483 height 21
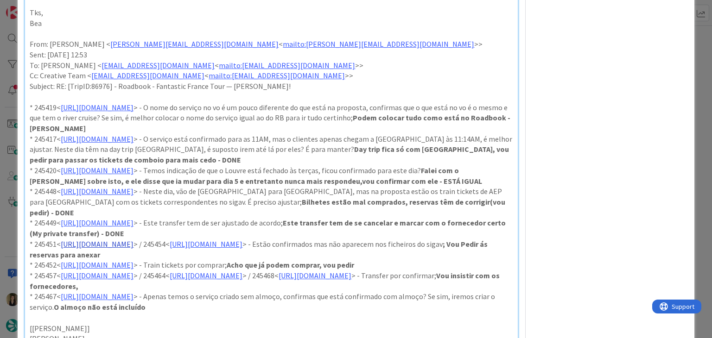
click at [133, 243] on link "[URL][DOMAIN_NAME]" at bounding box center [97, 244] width 73 height 9
click at [163, 260] on link "[URL][DOMAIN_NAME]" at bounding box center [130, 262] width 63 height 12
click at [242, 244] on link "[URL][DOMAIN_NAME]" at bounding box center [206, 244] width 73 height 9
click at [354, 260] on link "[URL][DOMAIN_NAME]" at bounding box center [354, 262] width 63 height 12
click at [242, 243] on link "[URL][DOMAIN_NAME]" at bounding box center [206, 244] width 73 height 9
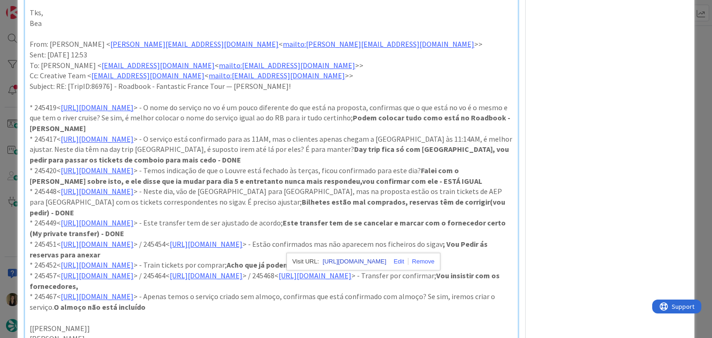
click at [371, 259] on link "[URL][DOMAIN_NAME]" at bounding box center [354, 262] width 63 height 12
click at [478, 295] on p "* 245467< [URL][DOMAIN_NAME] > - Apenas temos o serviço criado sem almoço, conf…" at bounding box center [271, 302] width 483 height 21
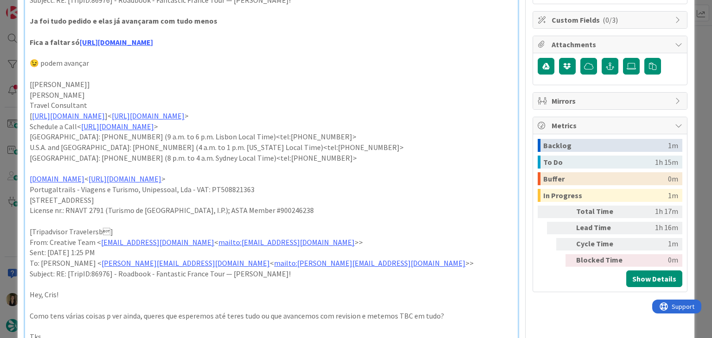
scroll to position [0, 0]
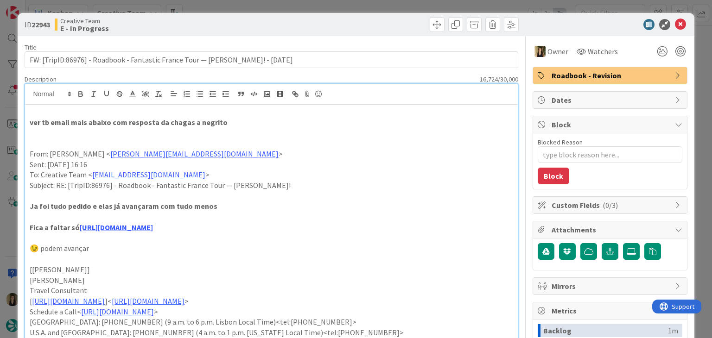
drag, startPoint x: 369, startPoint y: 16, endPoint x: 369, endPoint y: 3, distance: 12.5
click at [369, 15] on div "ID 22943 Creative Team E - In Progress" at bounding box center [356, 24] width 676 height 23
click at [369, 3] on div "ID 22943 Creative Team E - In Progress Title 76 / 128 FW: [TripID:86976] - Road…" at bounding box center [356, 169] width 712 height 338
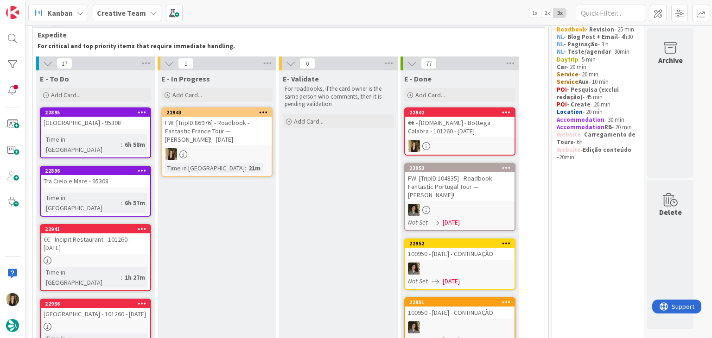
click at [245, 159] on div at bounding box center [216, 154] width 109 height 12
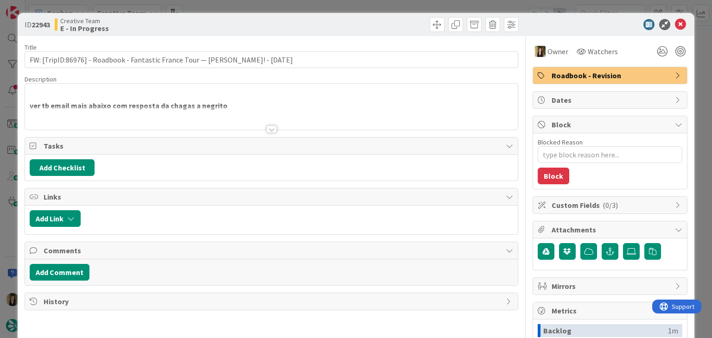
type textarea "x"
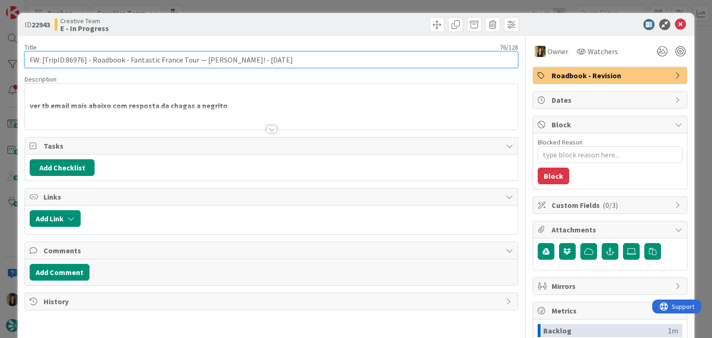
drag, startPoint x: 289, startPoint y: 57, endPoint x: 20, endPoint y: 57, distance: 269.3
click at [20, 57] on div "ID 22943 Creative Team E - In Progress Title 76 / 128 FW: [TripID:86976] - Road…" at bounding box center [356, 249] width 676 height 472
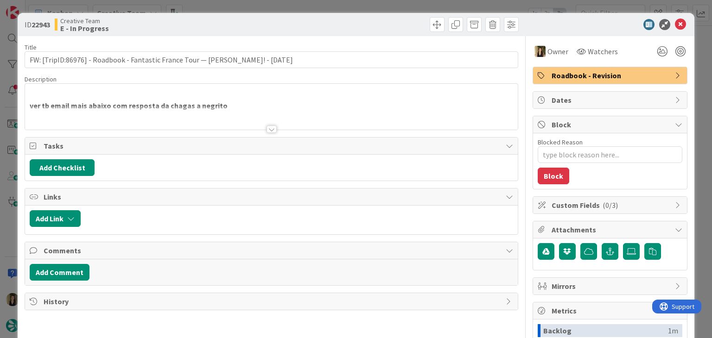
drag, startPoint x: 198, startPoint y: 19, endPoint x: 210, endPoint y: 10, distance: 14.9
click at [198, 19] on div "Creative Team E - In Progress" at bounding box center [162, 24] width 215 height 15
click at [210, 10] on div "ID 22943 Creative Team E - In Progress Title 76 / 128 FW: [TripID:86976] - Road…" at bounding box center [356, 169] width 712 height 338
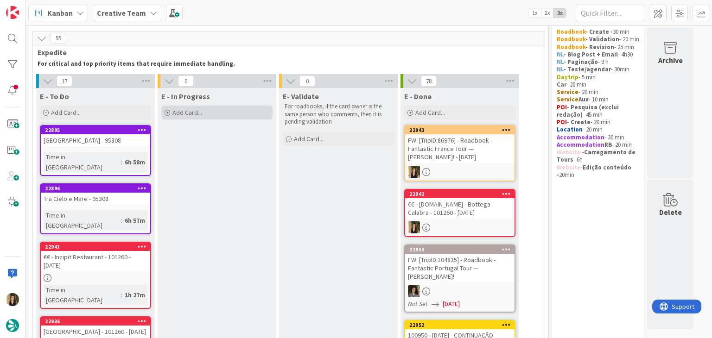
click at [208, 117] on div "Add Card..." at bounding box center [216, 113] width 111 height 14
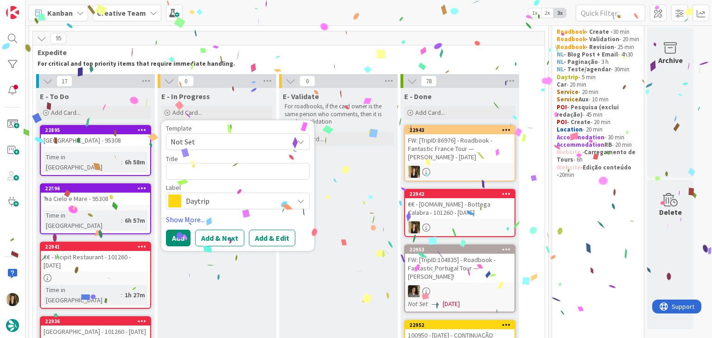
type textarea "FW: [TripID:86976] - Roadbook - Fantastic France Tour — [PERSON_NAME]! - [DATE]"
type textarea "x"
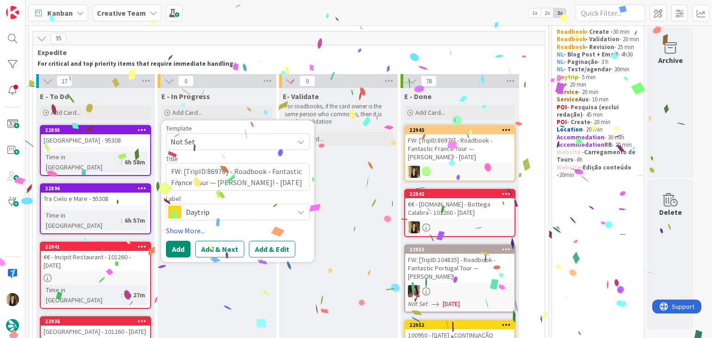
type textarea "FW: [TripID:86976] - Roadbook - Fantastic France Tour — [PERSON_NAME]! - [DATE]"
click at [257, 223] on div "Template Not Set Title 76 / 128 FW: [TripID:86976] - Roadbook - Fantastic Franc…" at bounding box center [238, 191] width 144 height 133
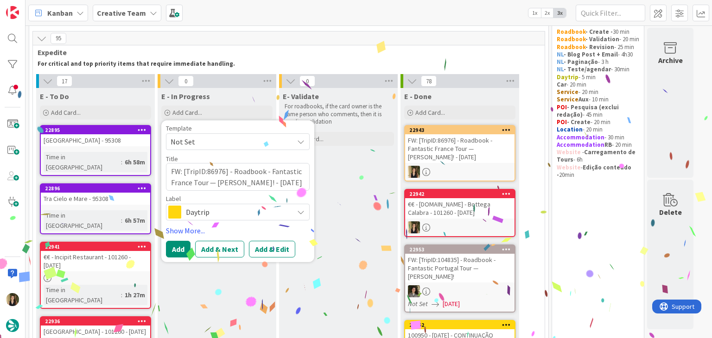
click at [255, 217] on span "Daytrip" at bounding box center [237, 212] width 103 height 13
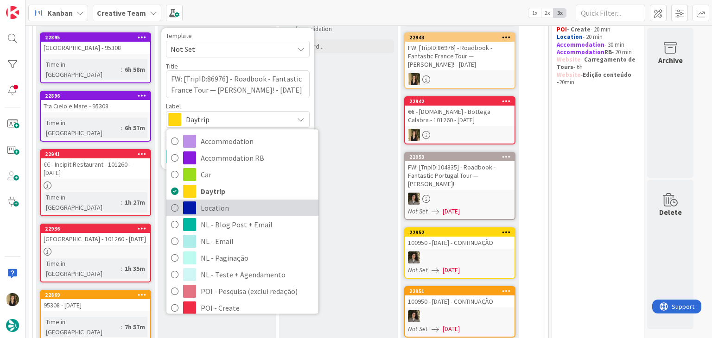
scroll to position [93, 0]
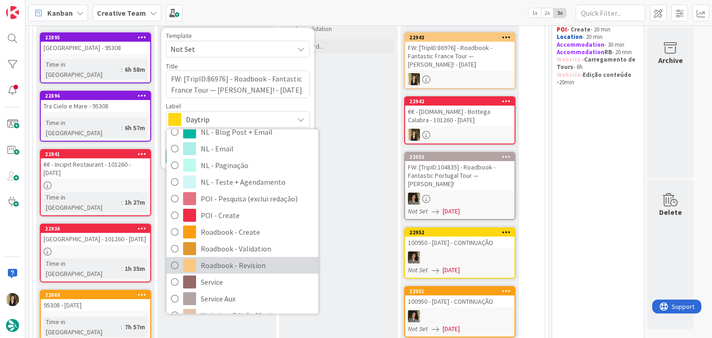
drag, startPoint x: 237, startPoint y: 267, endPoint x: 229, endPoint y: 255, distance: 15.0
click at [237, 267] on span "Roadbook - Revision" at bounding box center [257, 266] width 113 height 14
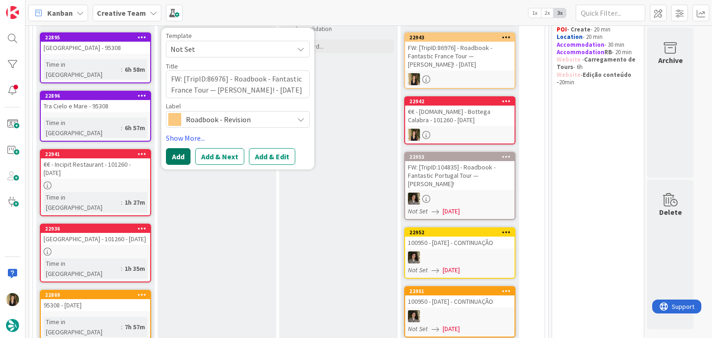
click at [178, 154] on button "Add" at bounding box center [178, 156] width 25 height 17
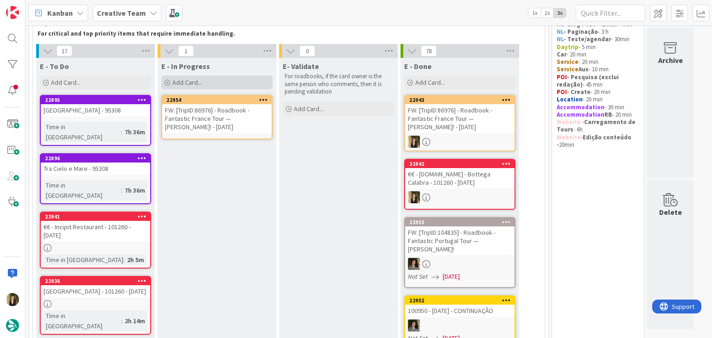
scroll to position [0, 0]
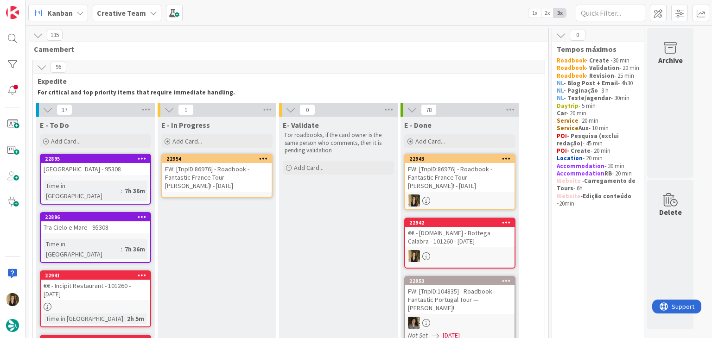
click at [225, 171] on div "FW: [TripID:86976] - Roadbook - Fantastic France Tour — [PERSON_NAME]! - [DATE]" at bounding box center [216, 177] width 109 height 29
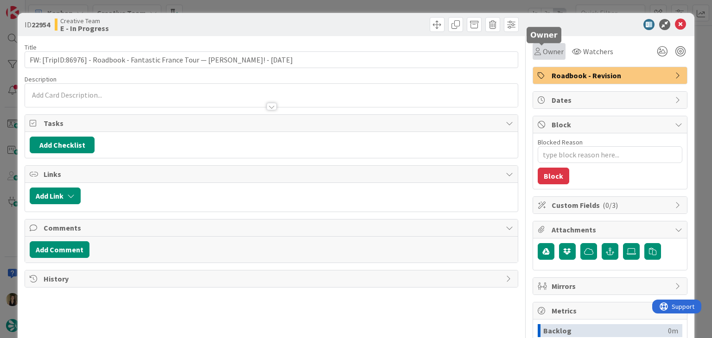
click at [543, 52] on span "Owner" at bounding box center [553, 51] width 21 height 11
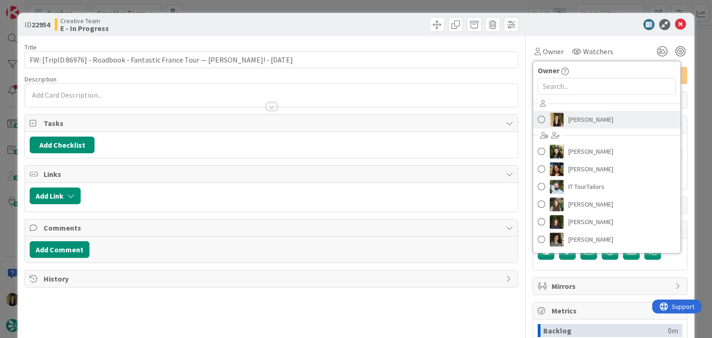
click at [580, 123] on span "[PERSON_NAME]" at bounding box center [590, 120] width 45 height 14
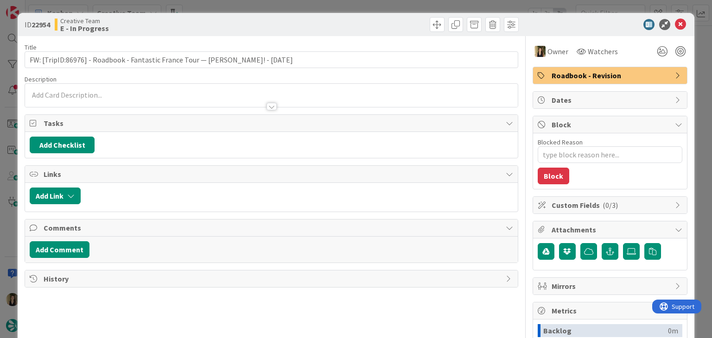
drag, startPoint x: 379, startPoint y: 24, endPoint x: 375, endPoint y: 8, distance: 16.2
click at [377, 22] on div at bounding box center [396, 24] width 245 height 15
click at [375, 8] on div "ID 22954 Creative Team E - In Progress Title 76 / 128 FW: [TripID:86976] - Road…" at bounding box center [356, 169] width 712 height 338
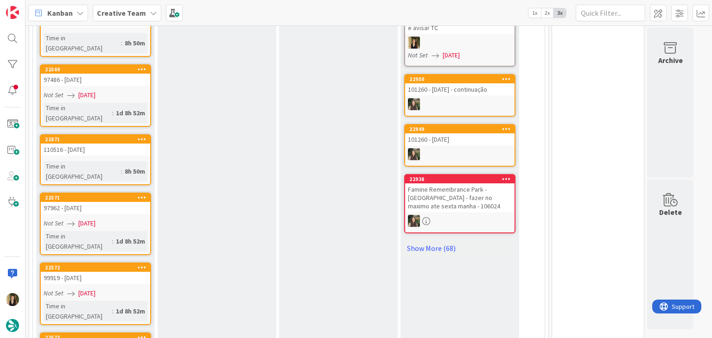
scroll to position [649, 0]
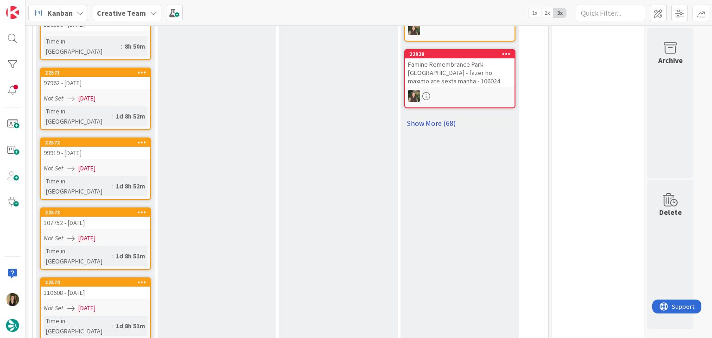
click at [439, 120] on link "Show More (68)" at bounding box center [459, 123] width 111 height 15
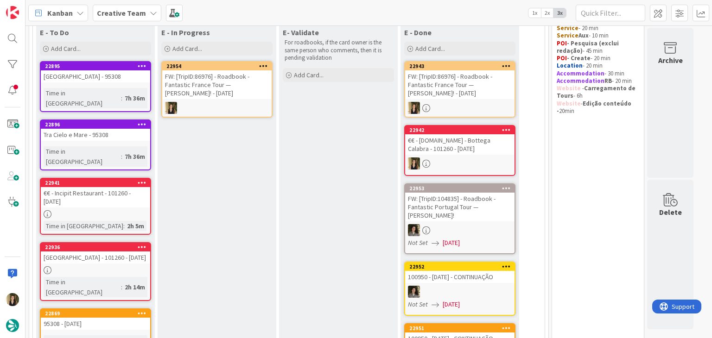
scroll to position [0, 0]
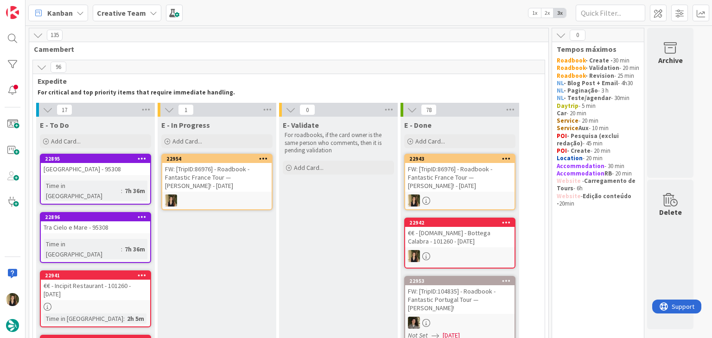
click at [229, 184] on div "FW: [TripID:86976] - Roadbook - Fantastic France Tour — [PERSON_NAME]! - [DATE]" at bounding box center [216, 177] width 109 height 29
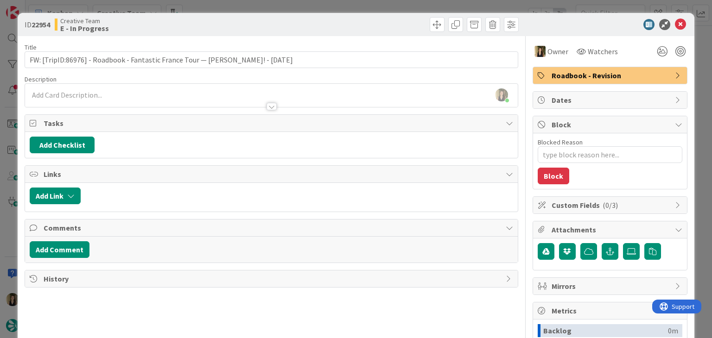
click at [238, 8] on div "ID 22954 Creative Team E - In Progress Title 76 / 128 FW: [TripID:86976] - Road…" at bounding box center [356, 169] width 712 height 338
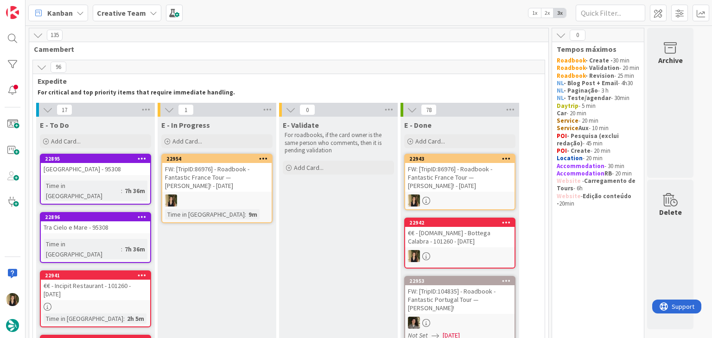
click at [462, 182] on div "FW: [TripID:86976] - Roadbook - Fantastic France Tour — [PERSON_NAME]! - [DATE]" at bounding box center [459, 177] width 109 height 29
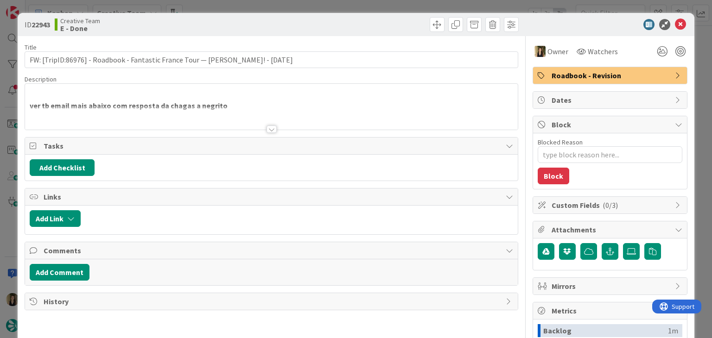
click at [273, 130] on div "Title 76 / 128 FW: [TripID:86976] - Roadbook - Fantastic France Tour — [PERSON_…" at bounding box center [271, 257] width 493 height 442
click at [269, 128] on div at bounding box center [272, 129] width 10 height 7
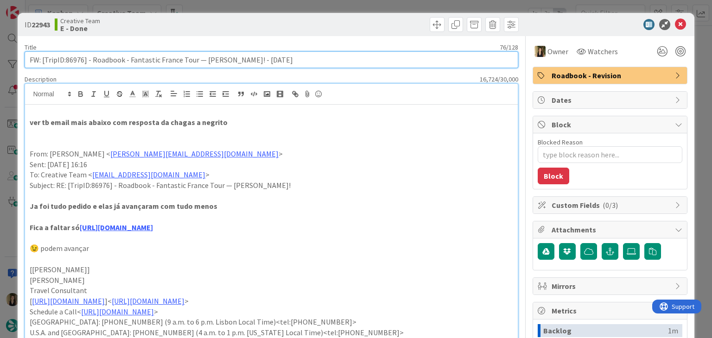
drag, startPoint x: 85, startPoint y: 61, endPoint x: 23, endPoint y: 60, distance: 61.7
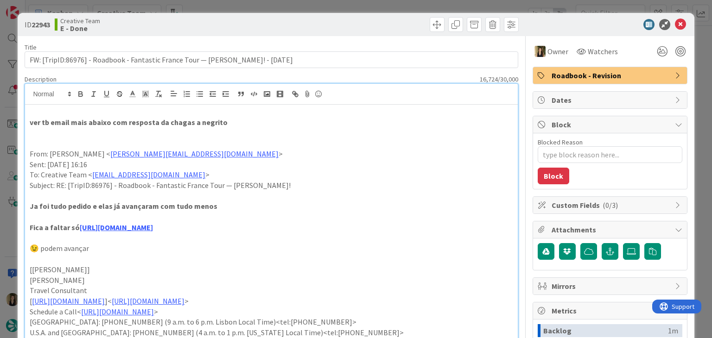
click at [226, 21] on div "Creative Team E - Done" at bounding box center [162, 24] width 215 height 15
click at [230, 8] on div "ID 22943 Creative Team E - Done Title 76 / 128 FW: [TripID:86976] - Roadbook - …" at bounding box center [356, 169] width 712 height 338
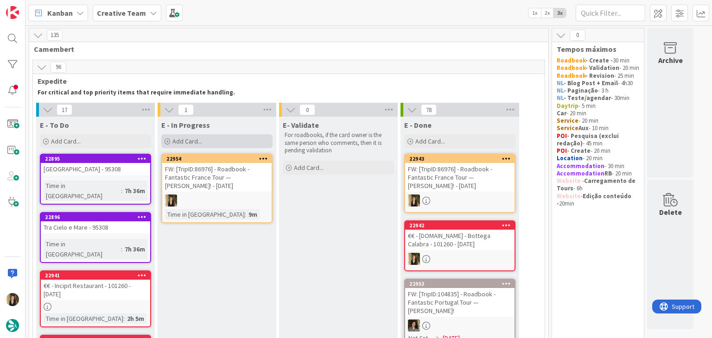
click at [226, 140] on div "Add Card..." at bounding box center [216, 141] width 111 height 14
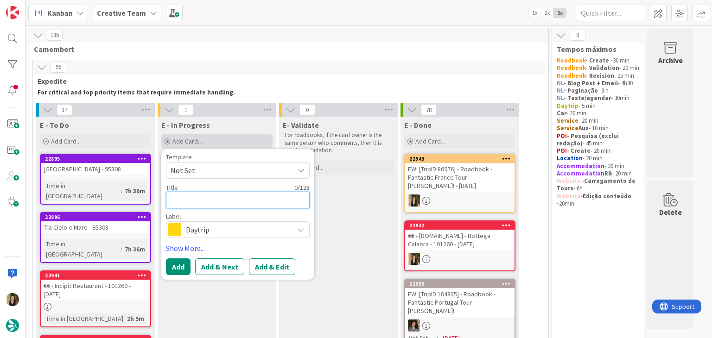
paste textarea "FW: [TripID:86976]"
type textarea "x"
type textarea "FW: [TripID:86976]"
type textarea "x"
type textarea "FW: [TripID:86976]"
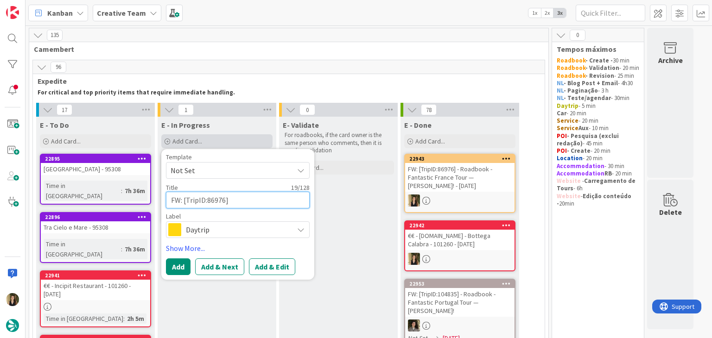
type textarea "x"
type textarea "FW: [TripID:86976] c"
type textarea "x"
type textarea "FW: [TripID:86976] cr"
type textarea "x"
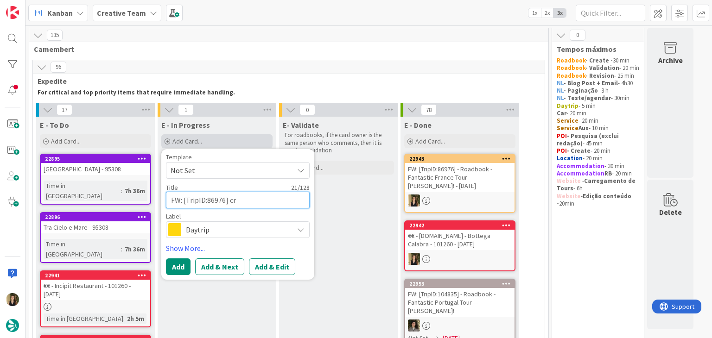
type textarea "FW: [TripID:86976] cra"
type textarea "x"
type textarea "FW: [TripID:86976] crar"
type textarea "x"
type textarea "FW: [TripID:86976] crar"
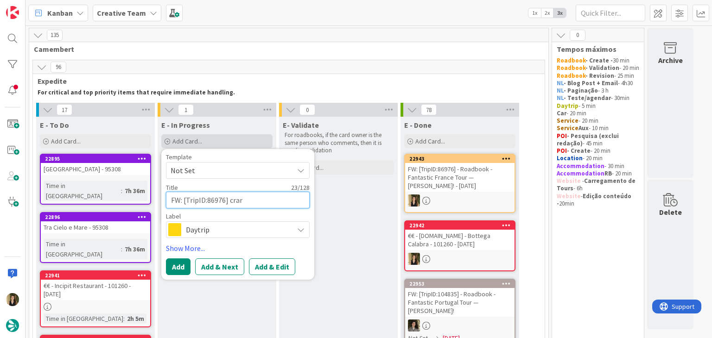
type textarea "x"
type textarea "FW: [TripID:86976] crar g"
type textarea "x"
type textarea "FW: [TripID:86976] crar gp"
type textarea "x"
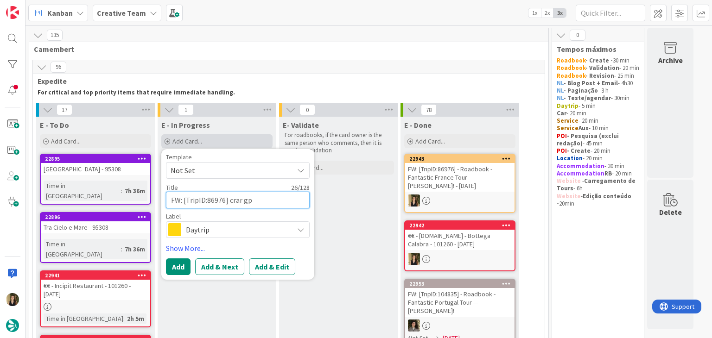
type textarea "FW: [TripID:86976] crar gp"
type textarea "x"
type textarea "FW: [TripID:86976] crar gp «"
type textarea "x"
type textarea "FW: [TripID:86976] crar gp «s"
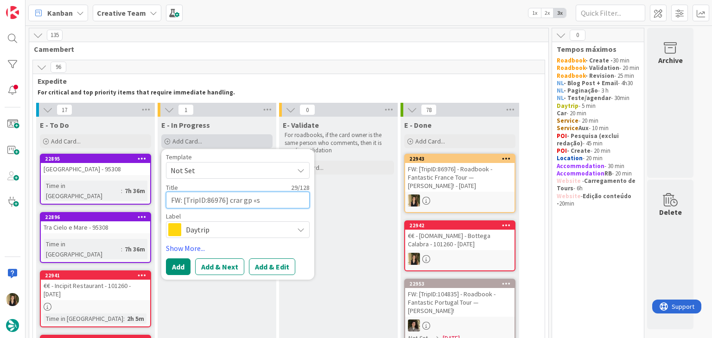
type textarea "x"
type textarea "FW: [TripID:86976] crar gp «"
type textarea "x"
type textarea "FW: [TripID:86976] crar gp"
type textarea "x"
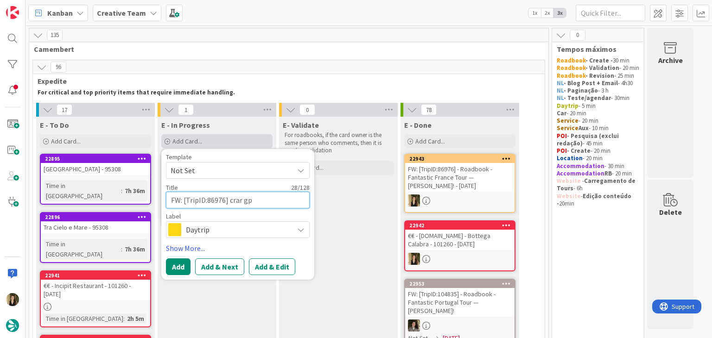
type textarea "FW: [TripID:86976] crar gp"
type textarea "x"
type textarea "FW: [TripID:86976] crar g"
type textarea "x"
type textarea "FW: [TripID:86976] crar"
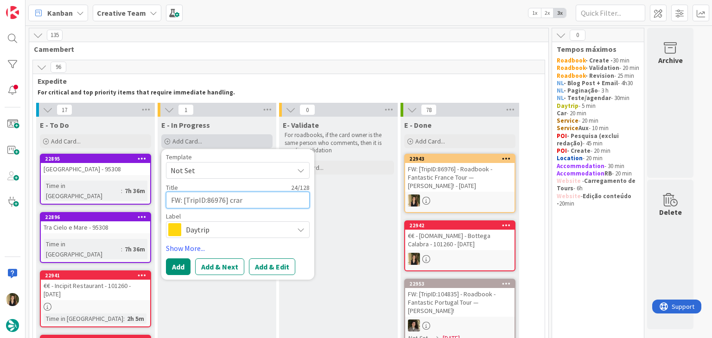
type textarea "x"
type textarea "FW: [TripID:86976] crar"
type textarea "x"
type textarea "FW: [TripID:86976] cra"
type textarea "x"
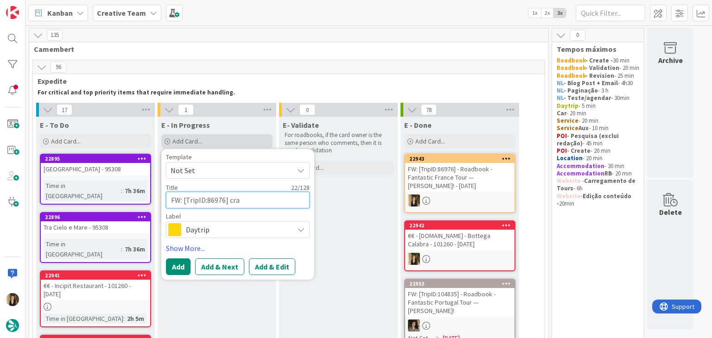
type textarea "FW: [TripID:86976] cr"
type textarea "x"
type textarea "FW: [TripID:86976] cri"
type textarea "x"
type textarea "FW: [TripID:86976] criare"
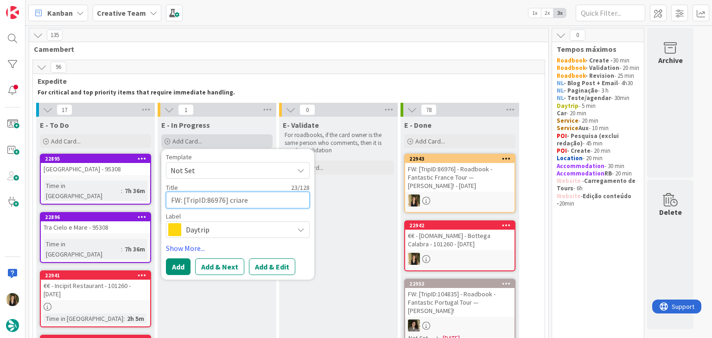
type textarea "x"
type textarea "FW: [TripID:86976] criare"
type textarea "x"
type textarea "FW: [TripID:86976] criare g"
type textarea "x"
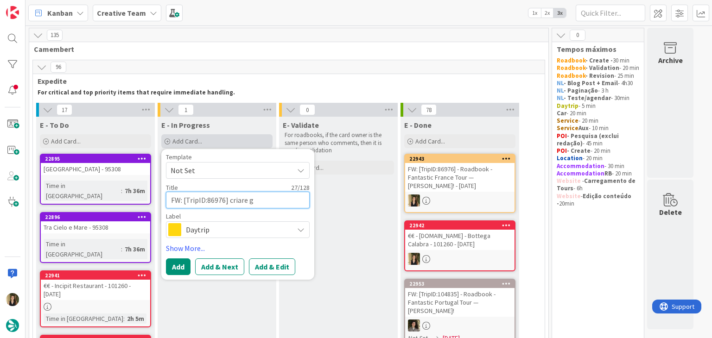
type textarea "FW: [TripID:86976] criare gp"
type textarea "x"
type textarea "FW: [TripID:86976] criare gps"
type textarea "x"
type textarea "FW: [TripID:86976] criare gps p"
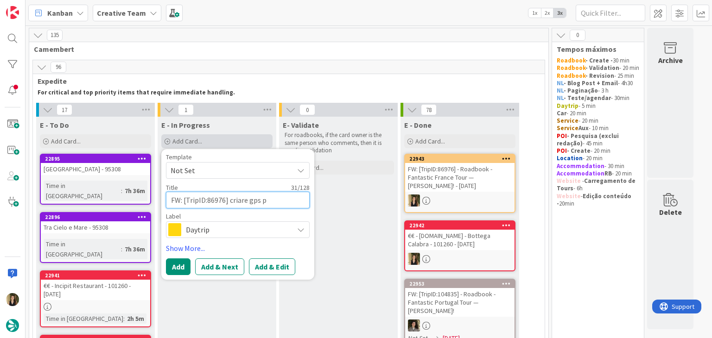
type textarea "x"
type textarea "FW: [TripID:86976] criare gps po"
type textarea "x"
type textarea "FW: [TripID:86976] criare gps poi"
type textarea "x"
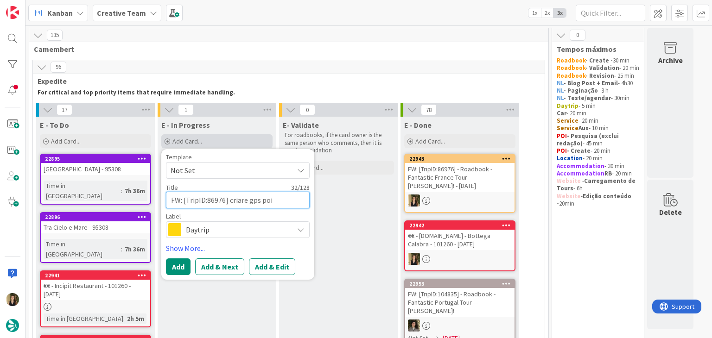
type textarea "FW: [TripID:86976] criare gps poin"
type textarea "x"
type textarea "FW: [TripID:86976] criare gps point"
drag, startPoint x: 245, startPoint y: 199, endPoint x: 256, endPoint y: 190, distance: 14.4
click at [246, 197] on textarea "FW: [TripID:86976] criare gps point" at bounding box center [238, 200] width 144 height 17
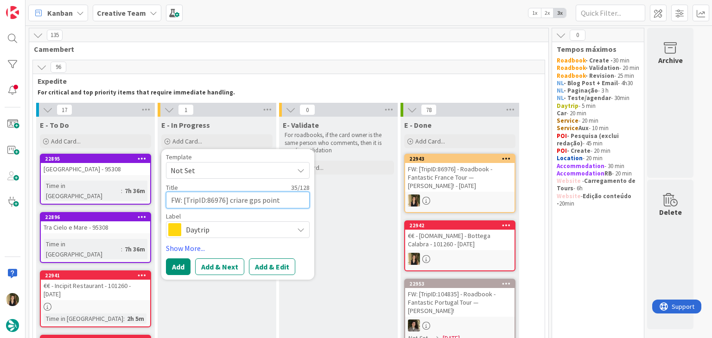
type textarea "x"
type textarea "FW: [TripID:86976] criar gps point"
click at [266, 232] on span "Daytrip" at bounding box center [237, 229] width 103 height 13
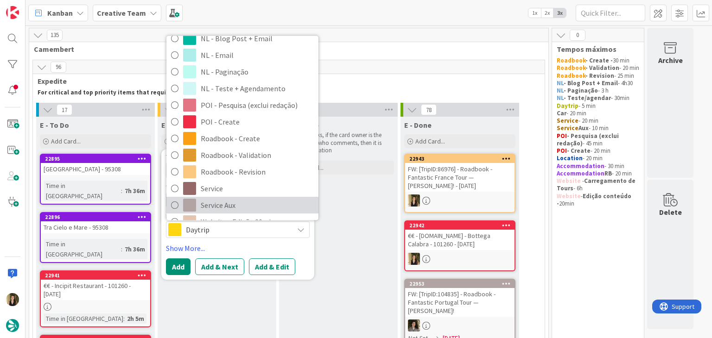
click at [238, 207] on span "Service Aux" at bounding box center [257, 206] width 113 height 14
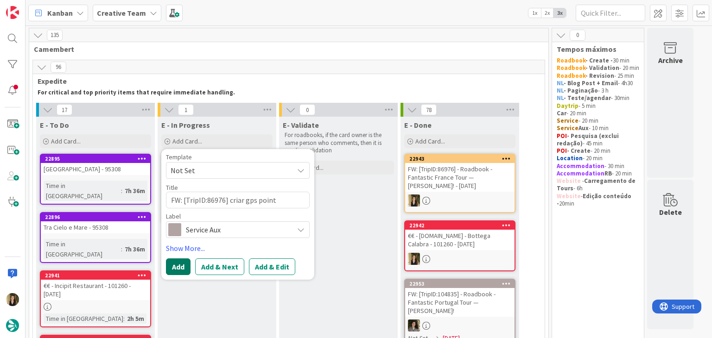
click at [181, 267] on button "Add" at bounding box center [178, 267] width 25 height 17
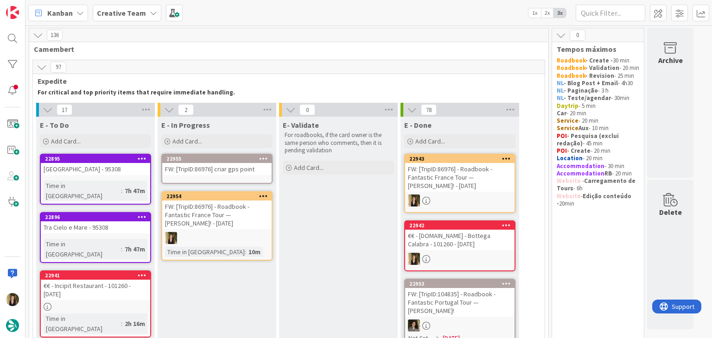
click at [218, 173] on div "FW: [TripID:86976] criar gps point" at bounding box center [216, 169] width 109 height 12
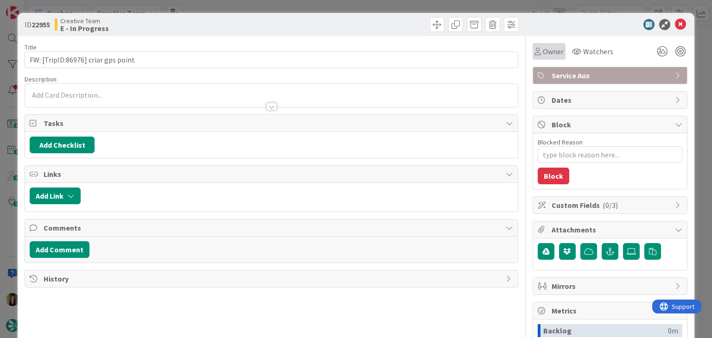
click at [543, 54] on span "Owner" at bounding box center [553, 51] width 21 height 11
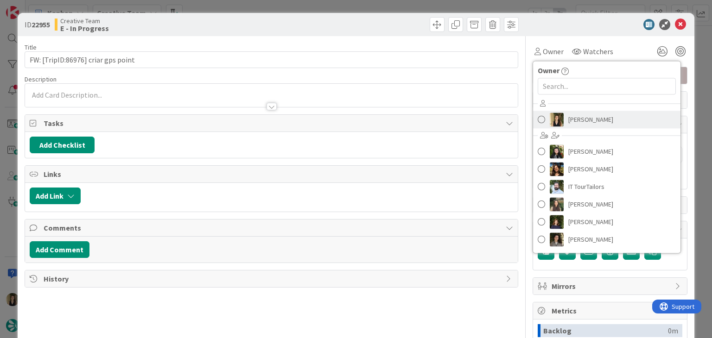
click at [578, 121] on span "[PERSON_NAME]" at bounding box center [590, 120] width 45 height 14
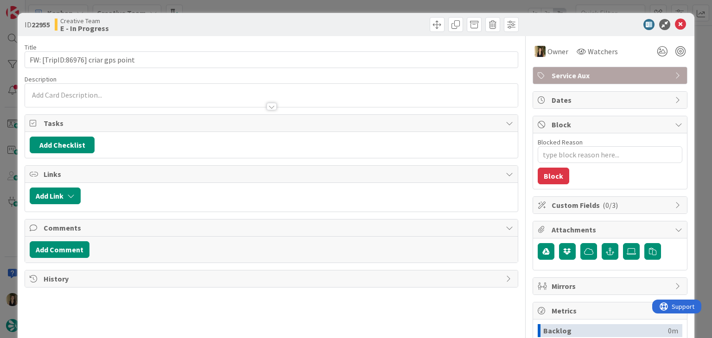
click at [402, 26] on div at bounding box center [396, 24] width 245 height 15
click at [193, 88] on div "[PERSON_NAME] just joined" at bounding box center [271, 95] width 492 height 23
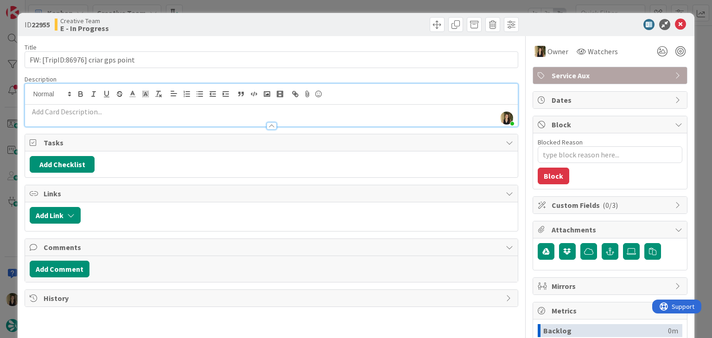
click at [121, 114] on p at bounding box center [271, 112] width 483 height 11
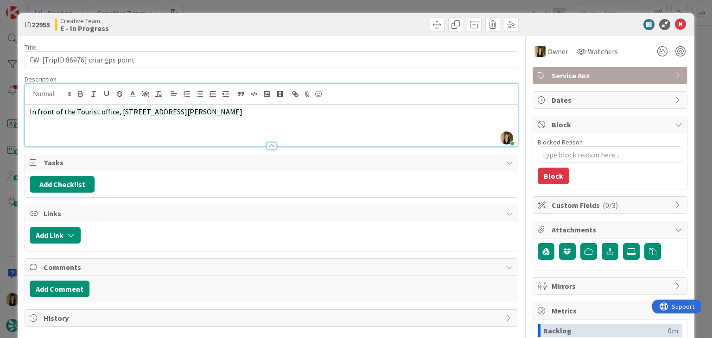
drag, startPoint x: 272, startPoint y: 109, endPoint x: 19, endPoint y: 109, distance: 252.6
click at [19, 109] on div "ID 22955 Creative Team E - In Progress Title 34 / 128 FW: [TripID:86976] criar …" at bounding box center [356, 249] width 676 height 472
click at [163, 95] on button "button" at bounding box center [158, 94] width 13 height 11
click at [235, 23] on div "Creative Team E - In Progress" at bounding box center [162, 24] width 215 height 15
drag, startPoint x: 196, startPoint y: 109, endPoint x: 117, endPoint y: 111, distance: 79.3
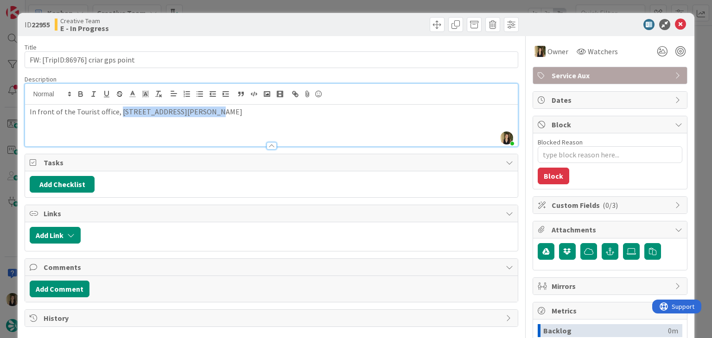
click at [117, 111] on p "In front of the Tourist office, [STREET_ADDRESS][PERSON_NAME]" at bounding box center [271, 112] width 483 height 11
copy p "[STREET_ADDRESS][PERSON_NAME]"
drag, startPoint x: 179, startPoint y: 20, endPoint x: 195, endPoint y: 14, distance: 17.0
click at [180, 20] on div "Creative Team E - In Progress" at bounding box center [162, 24] width 215 height 15
click at [210, 4] on div "ID 22955 Creative Team E - In Progress Title 34 / 128 FW: [TripID:86976] criar …" at bounding box center [356, 169] width 712 height 338
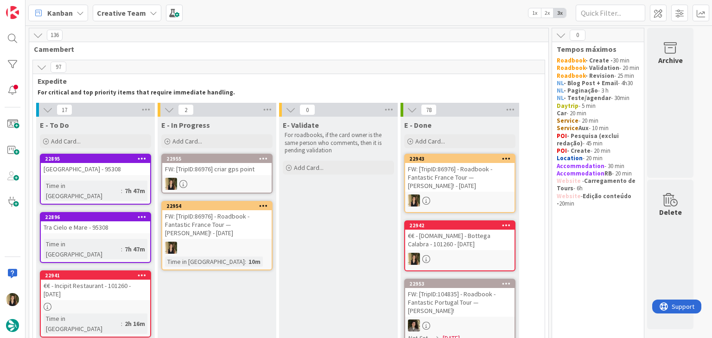
click at [219, 219] on div "FW: [TripID:86976] - Roadbook - Fantastic France Tour — [PERSON_NAME]! - [DATE]" at bounding box center [216, 224] width 109 height 29
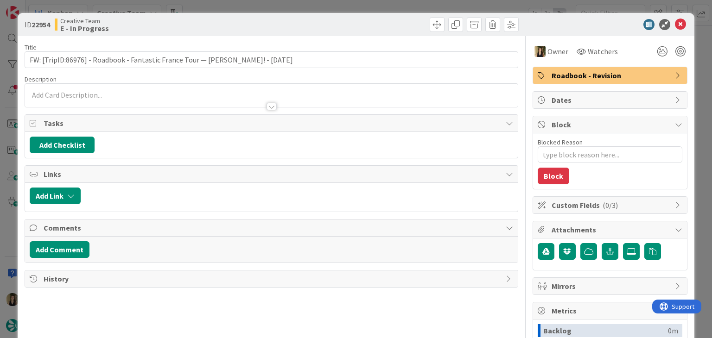
click at [299, 7] on div "ID 22954 Creative Team E - In Progress Title 76 / 128 FW: [TripID:86976] - Road…" at bounding box center [356, 169] width 712 height 338
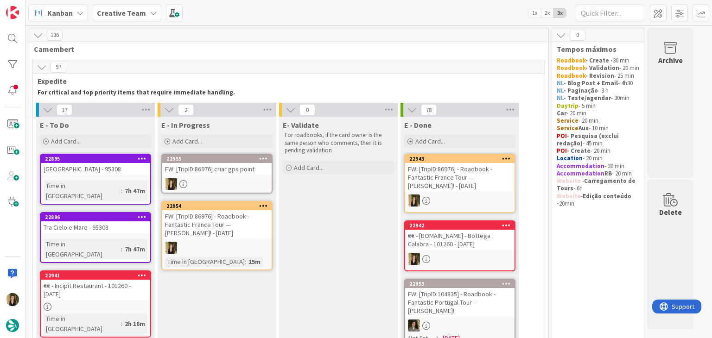
click at [472, 168] on div "FW: [TripID:86976] - Roadbook - Fantastic France Tour — [PERSON_NAME]! - [DATE]" at bounding box center [459, 177] width 109 height 29
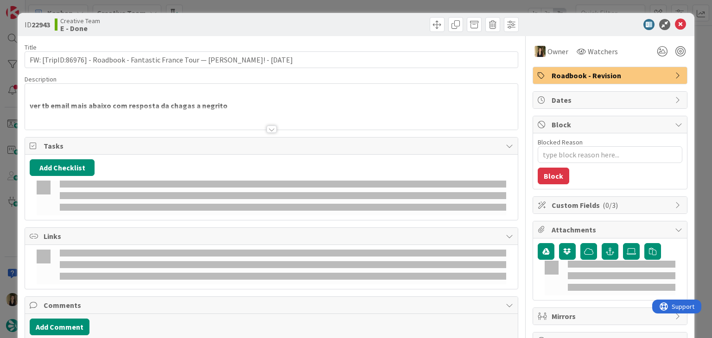
type textarea "x"
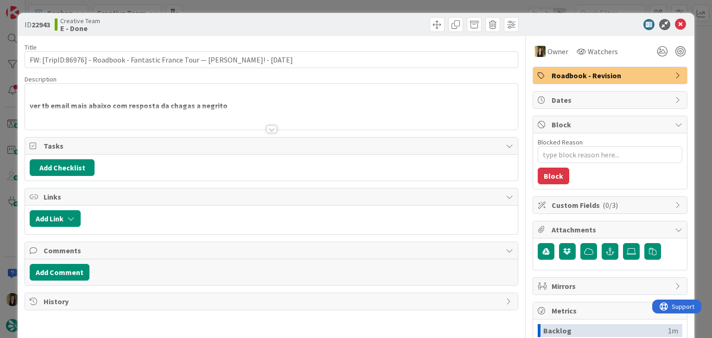
click at [267, 127] on div at bounding box center [272, 129] width 10 height 7
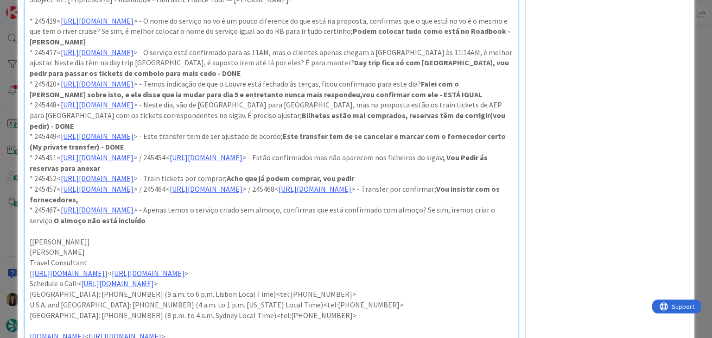
scroll to position [603, 0]
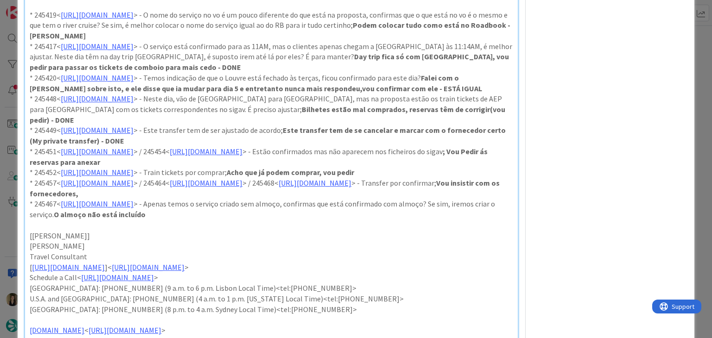
click at [274, 215] on p "* 245467< [URL][DOMAIN_NAME] > - Apenas temos o serviço criado sem almoço, conf…" at bounding box center [271, 209] width 483 height 21
click at [133, 204] on link "[URL][DOMAIN_NAME]" at bounding box center [97, 203] width 73 height 9
click at [155, 220] on link "[URL][DOMAIN_NAME]" at bounding box center [130, 222] width 63 height 12
click at [306, 217] on p "* 245467< [URL][DOMAIN_NAME] > - Apenas temos o serviço criado sem almoço, conf…" at bounding box center [271, 209] width 483 height 21
click at [279, 188] on link "[URL][DOMAIN_NAME]" at bounding box center [315, 182] width 73 height 9
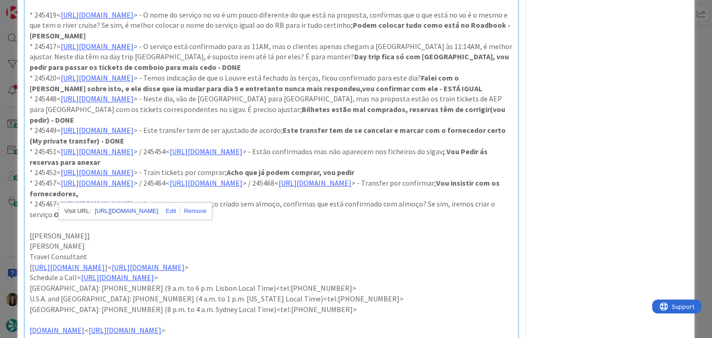
click at [134, 209] on link "[URL][DOMAIN_NAME]" at bounding box center [126, 211] width 63 height 12
click at [329, 213] on p "* 245467< [URL][DOMAIN_NAME] > - Apenas temos o serviço criado sem almoço, conf…" at bounding box center [271, 209] width 483 height 21
click at [170, 216] on strong "O almoço não está incluído - DONE" at bounding box center [112, 214] width 116 height 9
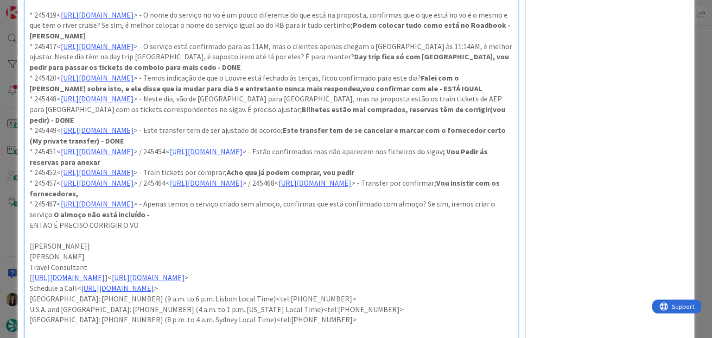
click at [259, 217] on p "* 245467< [URL][DOMAIN_NAME] > - Apenas temos o serviço criado sem almoço, conf…" at bounding box center [271, 209] width 483 height 21
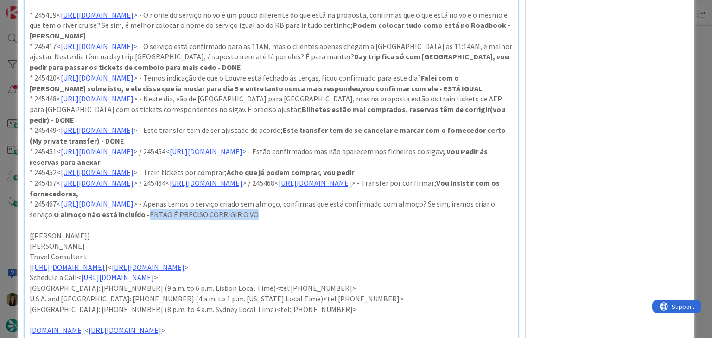
drag, startPoint x: 360, startPoint y: 218, endPoint x: 243, endPoint y: 216, distance: 116.8
click at [243, 216] on p "* 245467< [URL][DOMAIN_NAME] > - Apenas temos o serviço criado sem almoço, conf…" at bounding box center [271, 209] width 483 height 21
click at [376, 213] on p "* 245467< [URL][DOMAIN_NAME] > - Apenas temos o serviço criado sem almoço, conf…" at bounding box center [271, 209] width 483 height 21
click at [133, 169] on link "[URL][DOMAIN_NAME]" at bounding box center [97, 172] width 73 height 9
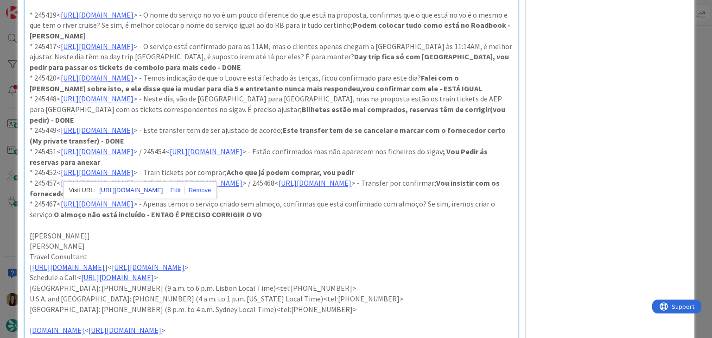
click at [163, 189] on link "[URL][DOMAIN_NAME]" at bounding box center [130, 190] width 63 height 12
click at [378, 215] on p "* 245467< [URL][DOMAIN_NAME] > - Apenas temos o serviço criado sem almoço, conf…" at bounding box center [271, 209] width 483 height 21
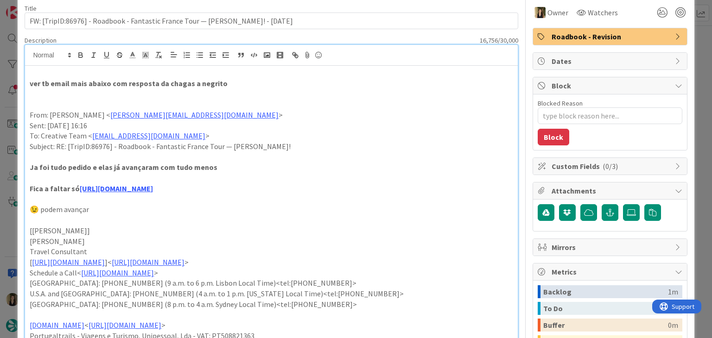
scroll to position [0, 0]
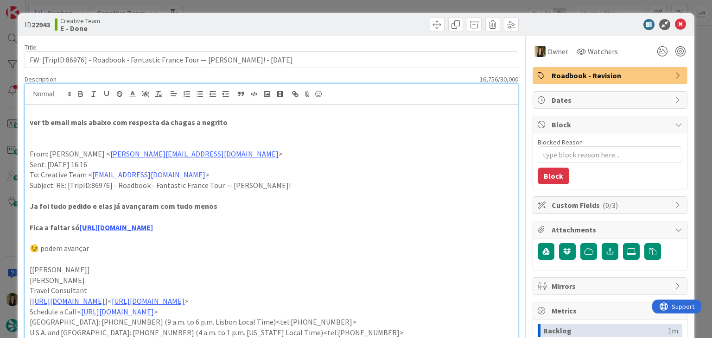
click at [309, 2] on div "ID 22943 Creative Team E - Done Title 76 / 128 FW: [TripID:86976] - Roadbook - …" at bounding box center [356, 169] width 712 height 338
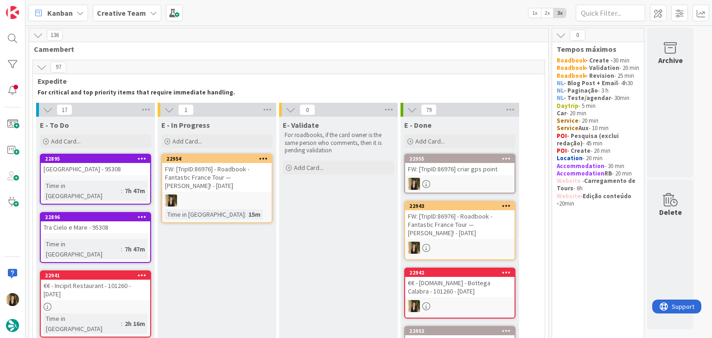
click at [239, 210] on div "Time in Column : 15m" at bounding box center [217, 214] width 104 height 10
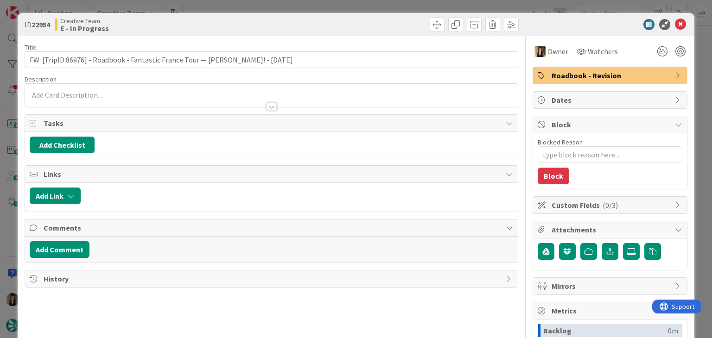
click at [223, 9] on div "ID 22954 Creative Team E - In Progress Title 76 / 128 FW: [TripID:86976] - Road…" at bounding box center [356, 169] width 712 height 338
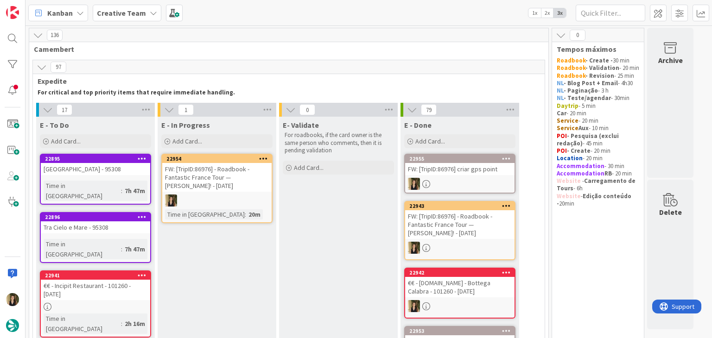
click at [472, 214] on div "FW: [TripID:86976] - Roadbook - Fantastic France Tour — [PERSON_NAME]! - [DATE]" at bounding box center [459, 224] width 109 height 29
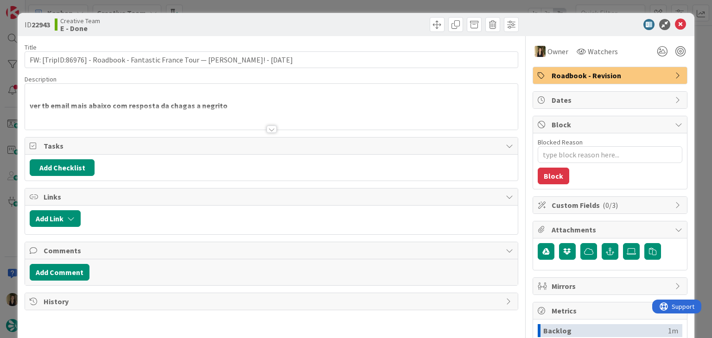
type textarea "x"
click at [271, 128] on div at bounding box center [272, 129] width 10 height 7
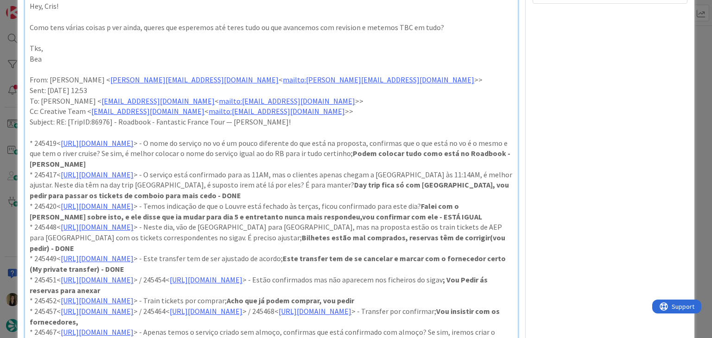
scroll to position [463, 0]
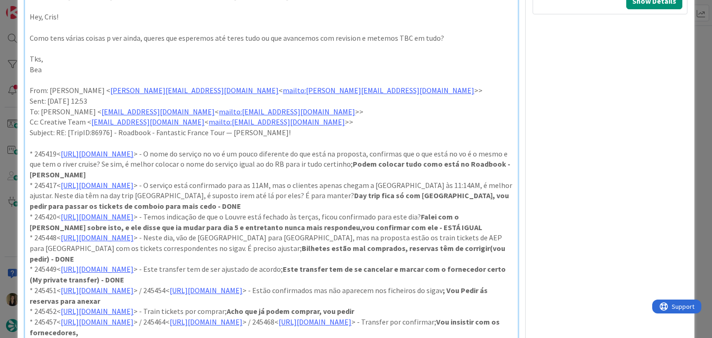
drag, startPoint x: 359, startPoint y: 260, endPoint x: 18, endPoint y: 152, distance: 357.4
click at [17, 152] on div "ID 22943 Creative Team E - Done Title 76 / 128 FW: [TripID:86976] - Roadbook - …" at bounding box center [356, 169] width 712 height 338
copy div "* 134497< lorem://ipsumd.sitametcons.adi/elits/#Doeiusm/temp/200945 > - I utla …"
click at [367, 138] on p at bounding box center [271, 143] width 483 height 11
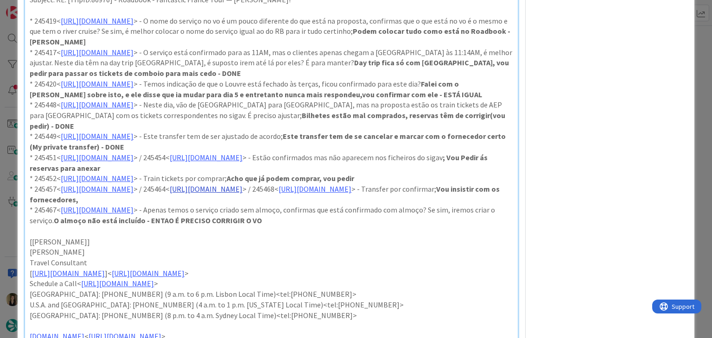
scroll to position [603, 0]
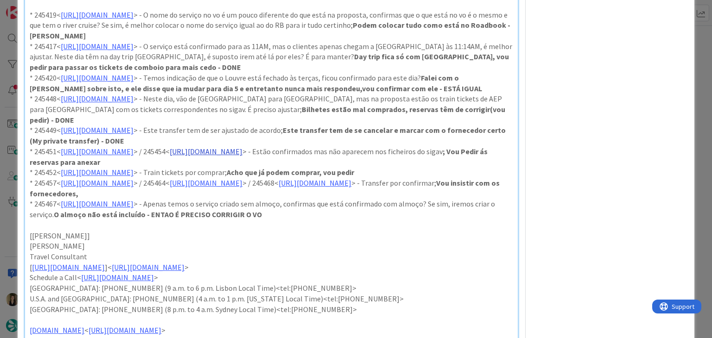
click at [242, 153] on link "[URL][DOMAIN_NAME]" at bounding box center [206, 151] width 73 height 9
click at [344, 170] on link "[URL][DOMAIN_NAME]" at bounding box center [354, 169] width 63 height 12
drag, startPoint x: 240, startPoint y: 186, endPoint x: 233, endPoint y: 175, distance: 12.9
click at [133, 185] on link "[URL][DOMAIN_NAME]" at bounding box center [97, 182] width 73 height 9
click at [133, 172] on link "[URL][DOMAIN_NAME]" at bounding box center [97, 172] width 73 height 9
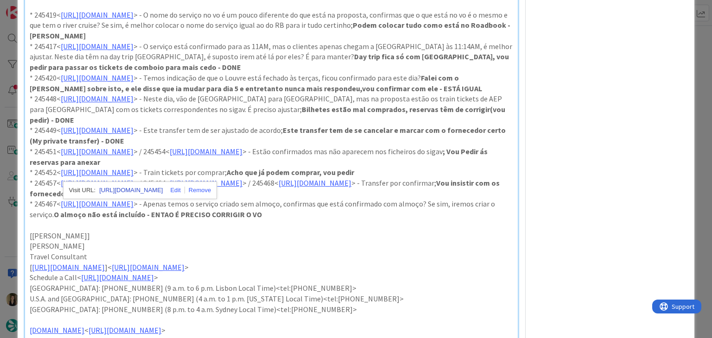
click at [140, 195] on link "[URL][DOMAIN_NAME]" at bounding box center [130, 190] width 63 height 12
click at [317, 196] on p "* 245457< [URL][DOMAIN_NAME] > / 245464< [URL][DOMAIN_NAME] > / 245468< [URL][D…" at bounding box center [271, 188] width 483 height 21
click at [133, 183] on link "[URL][DOMAIN_NAME]" at bounding box center [97, 182] width 73 height 9
click at [163, 201] on link "[URL][DOMAIN_NAME]" at bounding box center [130, 201] width 63 height 12
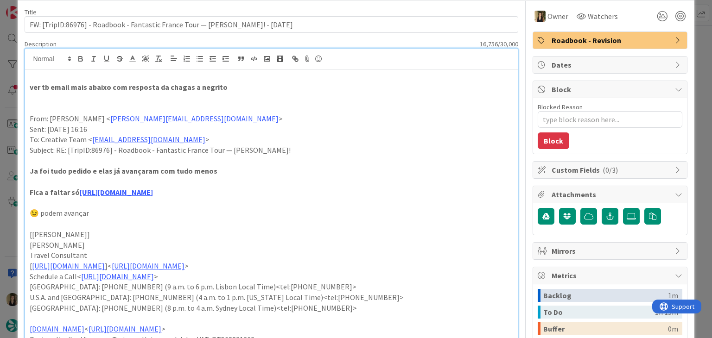
scroll to position [0, 0]
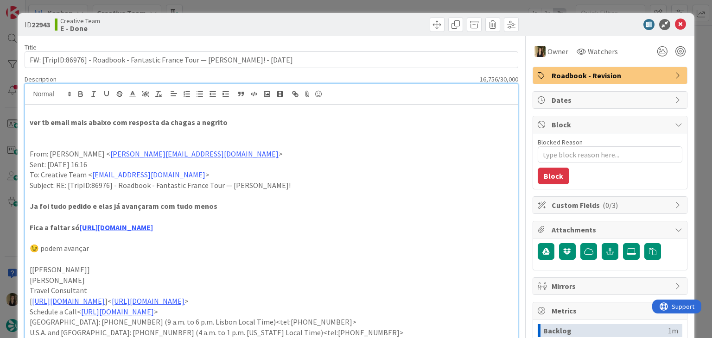
click at [375, 6] on div "ID 22943 Creative Team E - Done Title 76 / 128 FW: [TripID:86976] - Roadbook - …" at bounding box center [356, 169] width 712 height 338
